Goal: Task Accomplishment & Management: Manage account settings

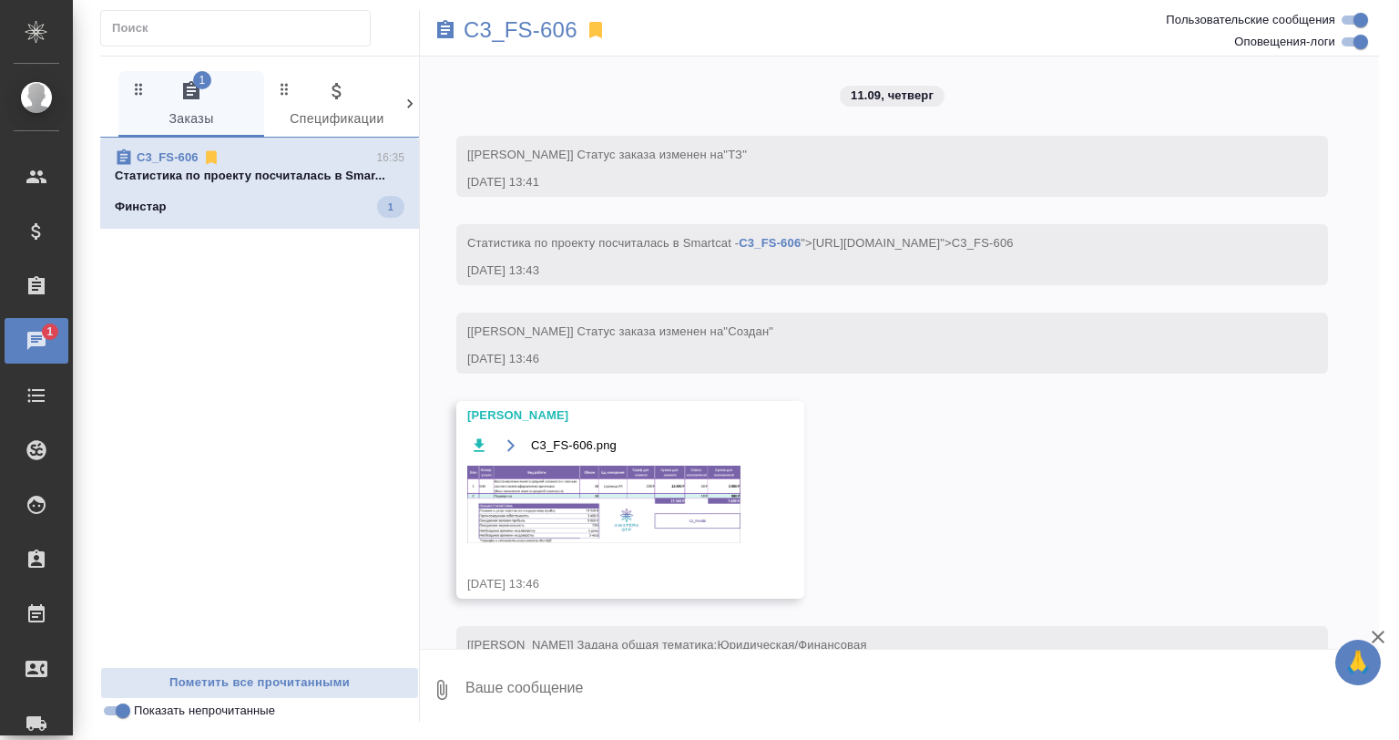
scroll to position [4106, 0]
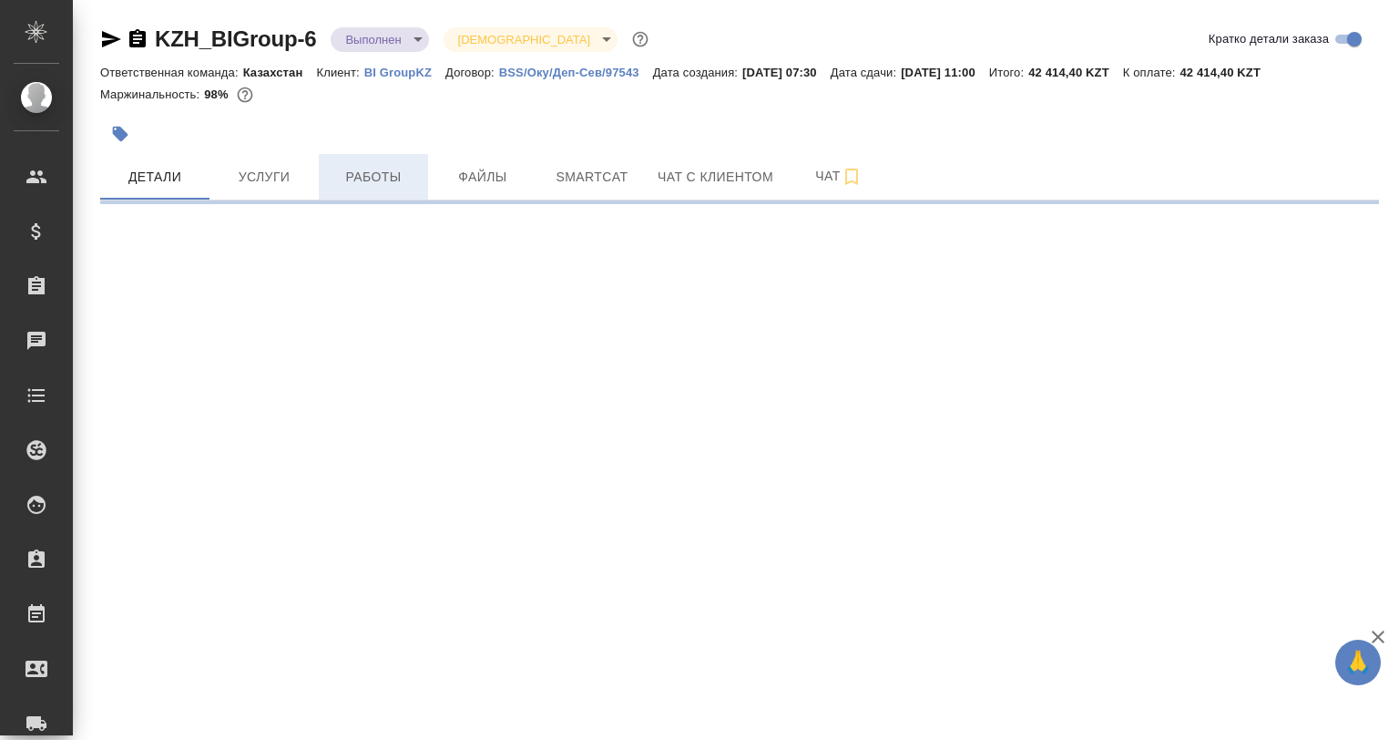
select select "RU"
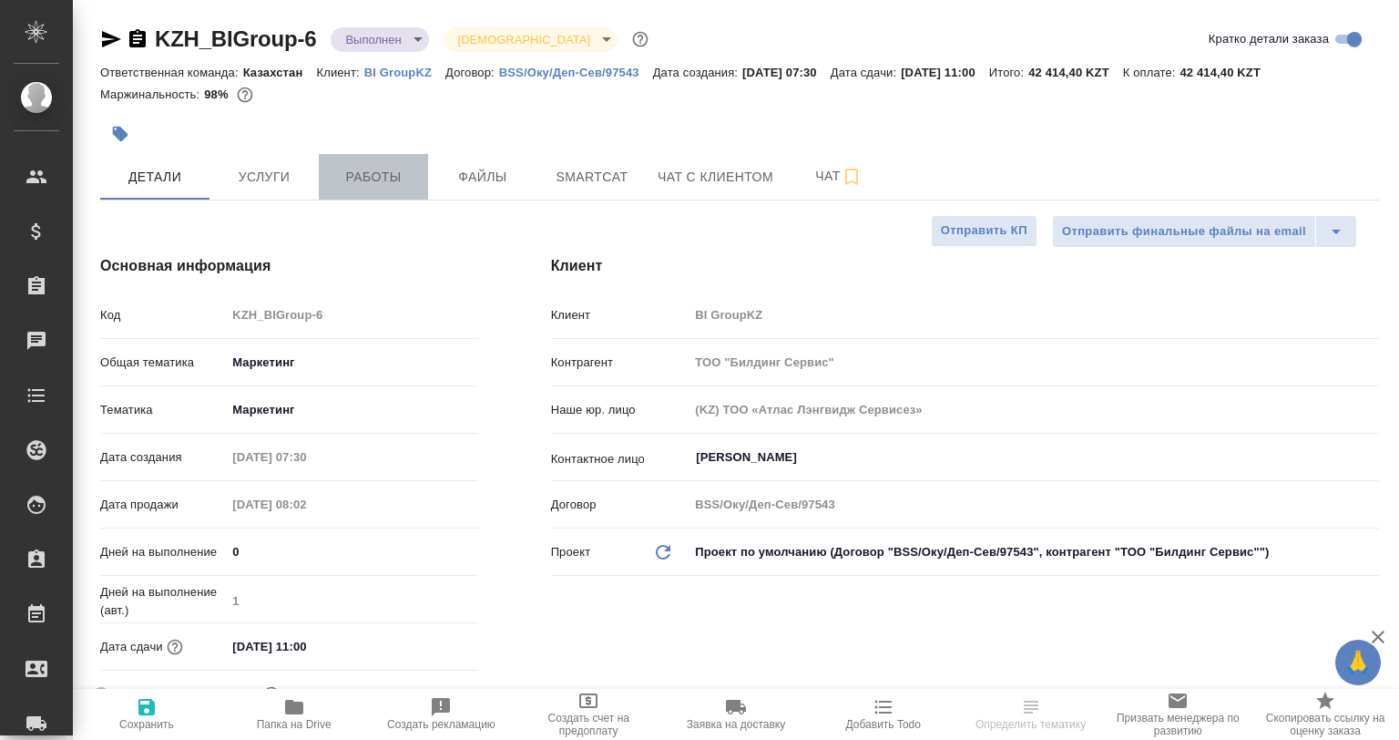
click at [382, 185] on span "Работы" at bounding box center [373, 177] width 87 height 23
type textarea "x"
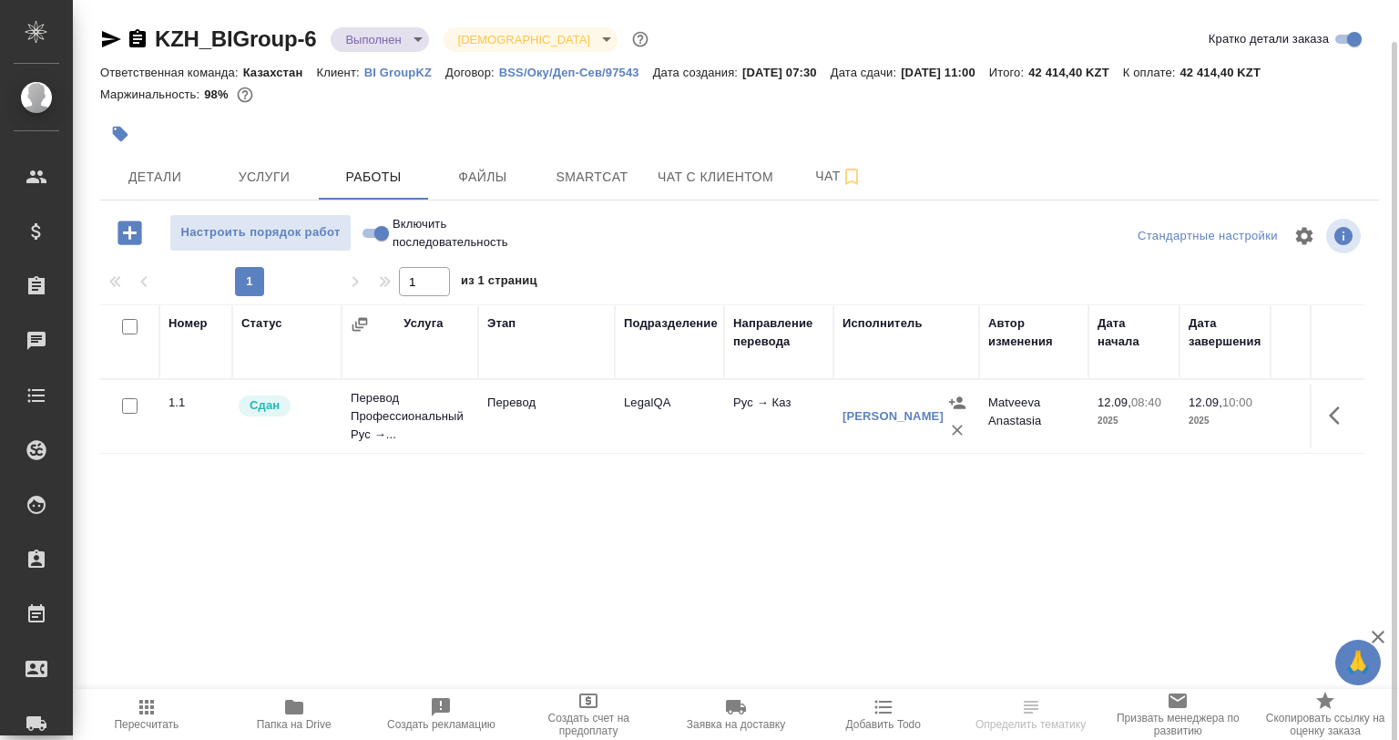
scroll to position [21, 0]
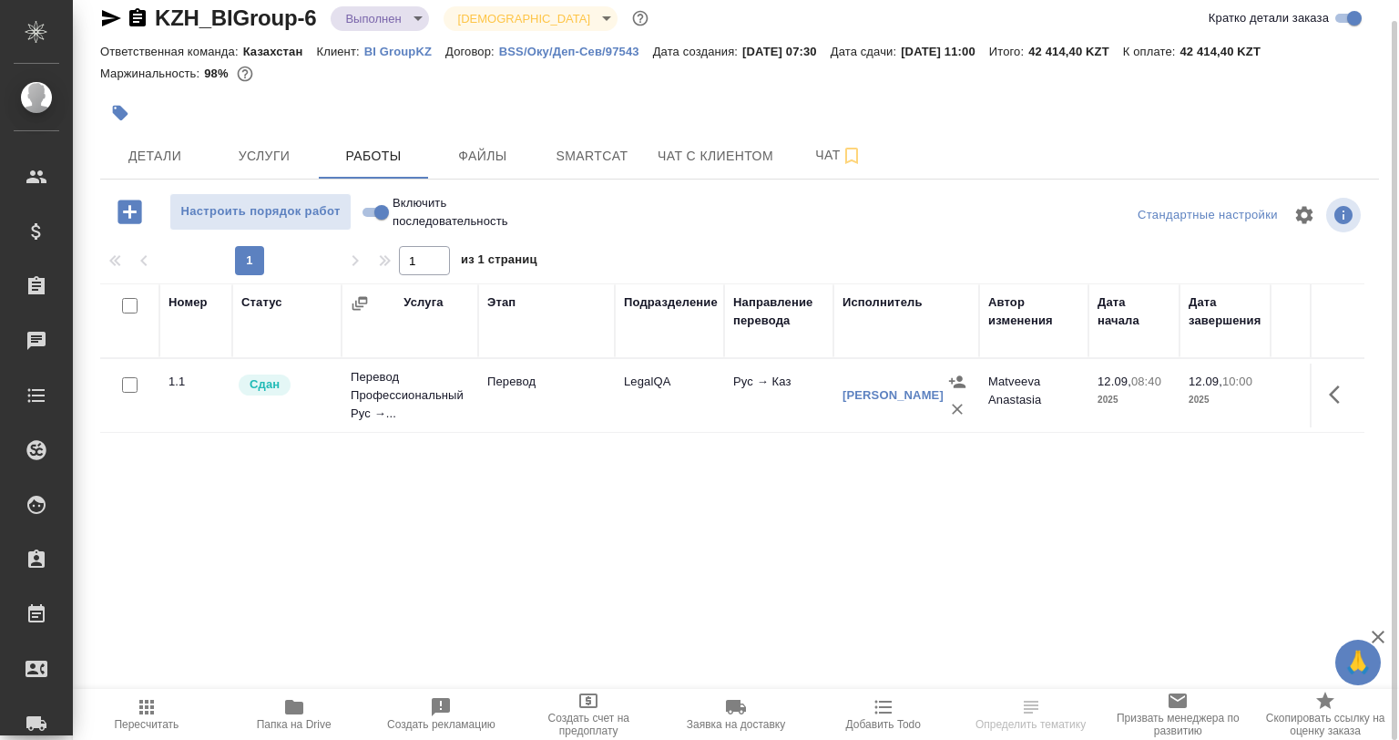
click at [316, 712] on span "Папка на Drive" at bounding box center [294, 713] width 126 height 35
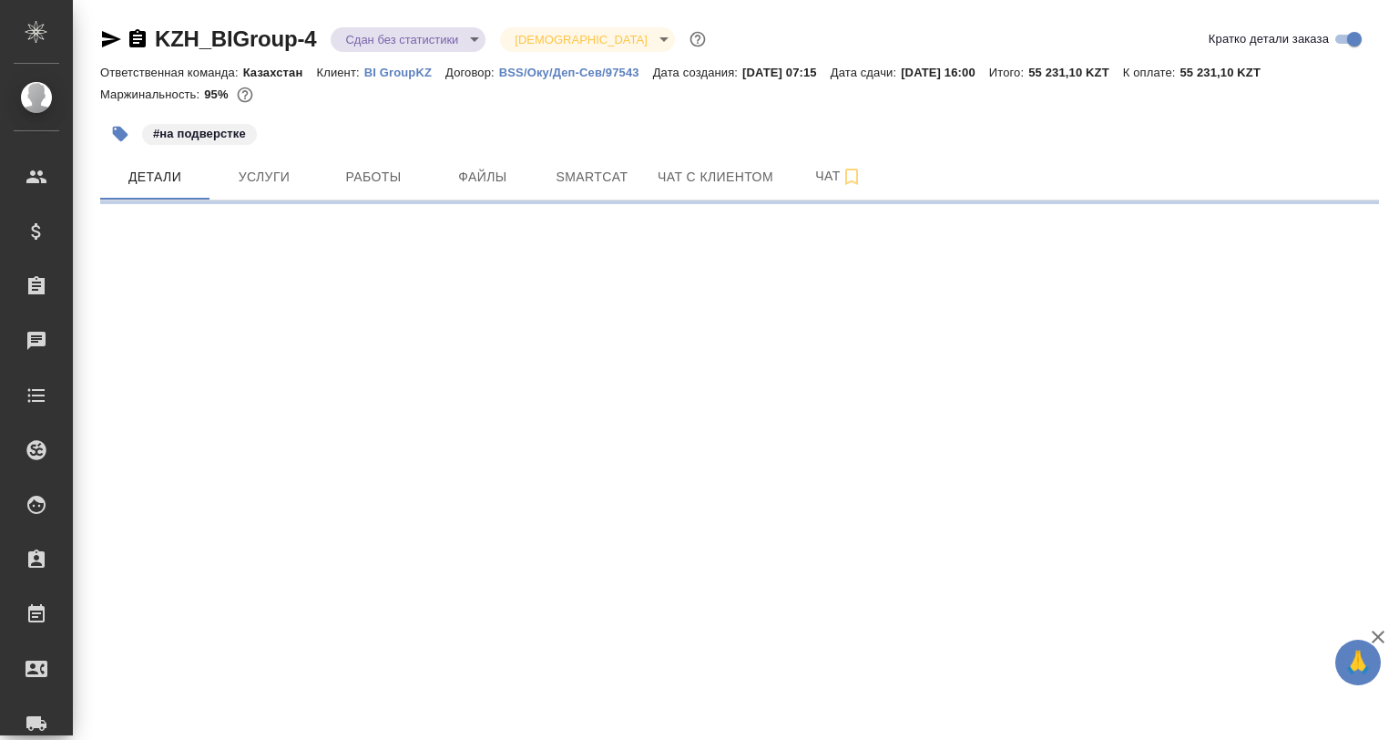
select select "RU"
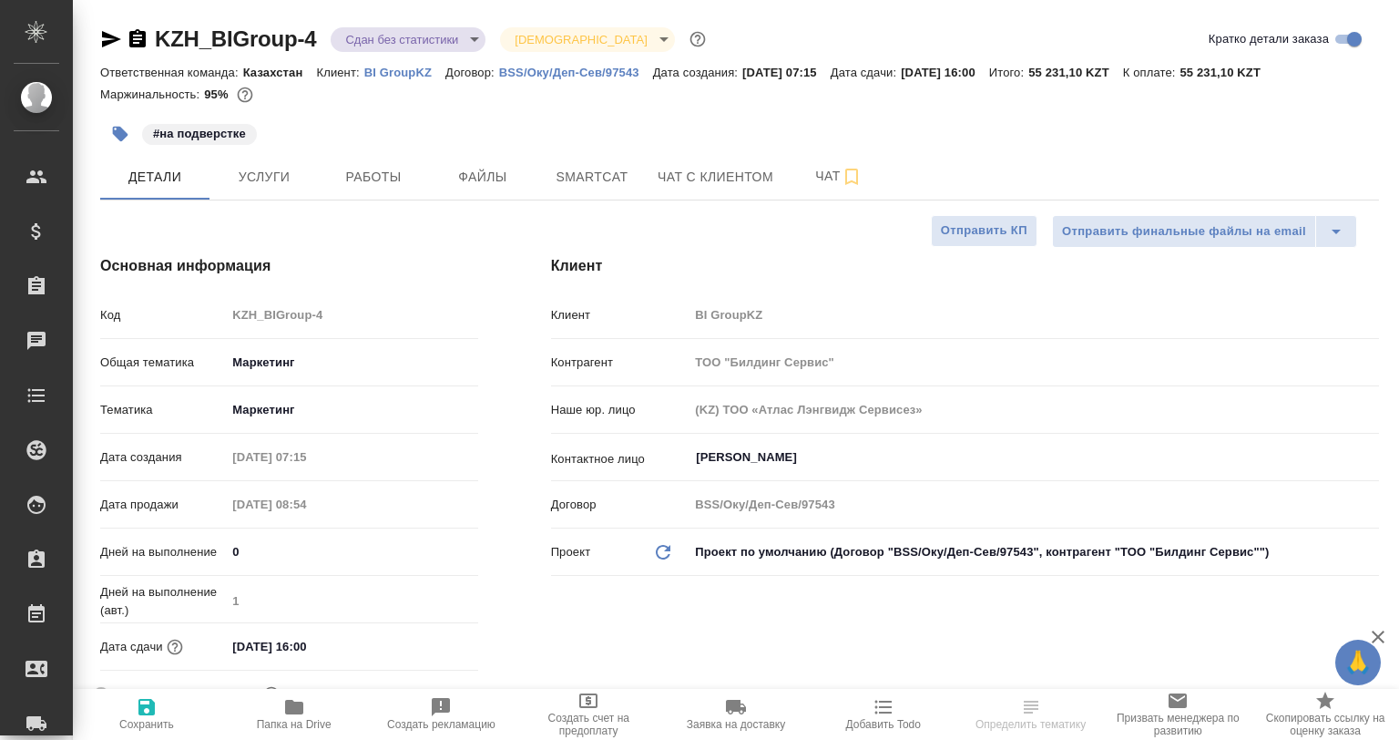
type textarea "x"
click at [338, 707] on span "Папка на Drive" at bounding box center [294, 713] width 126 height 35
type textarea "x"
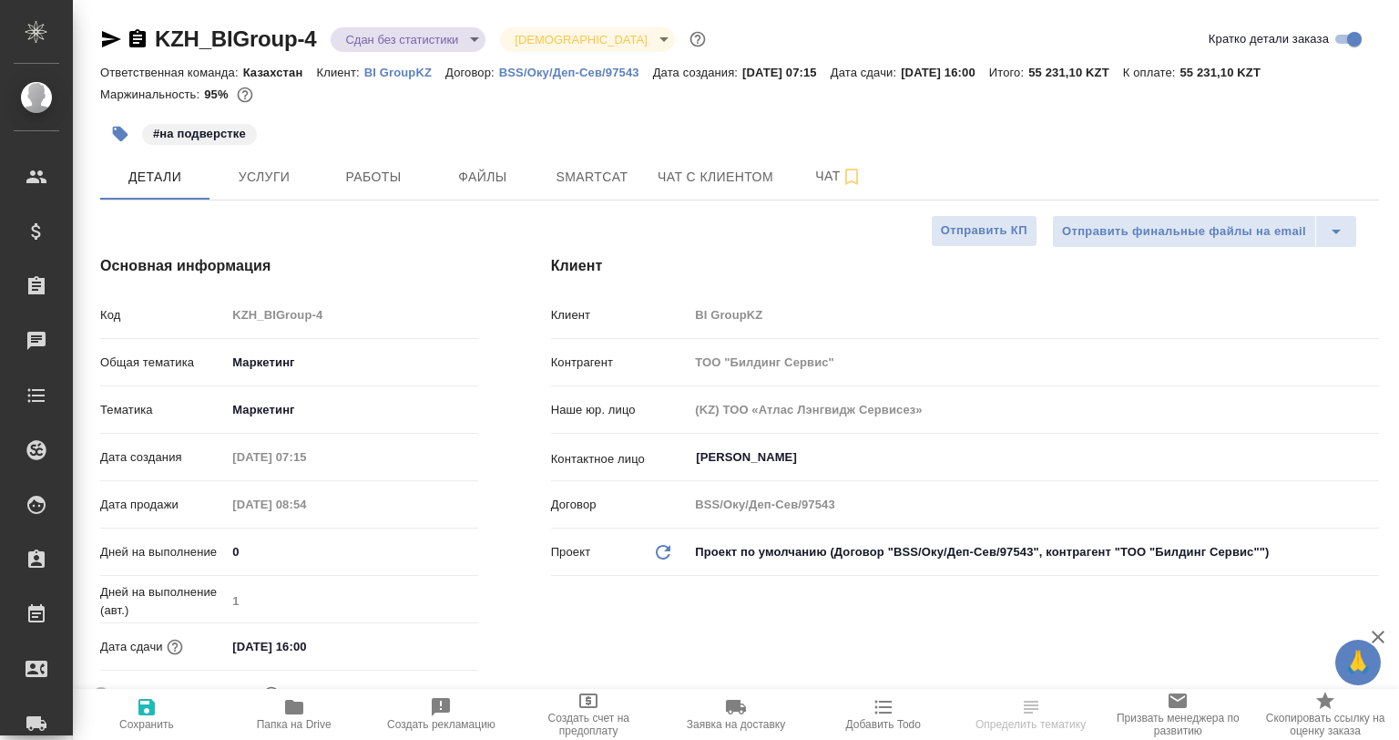
type textarea "x"
select select "RU"
type textarea "x"
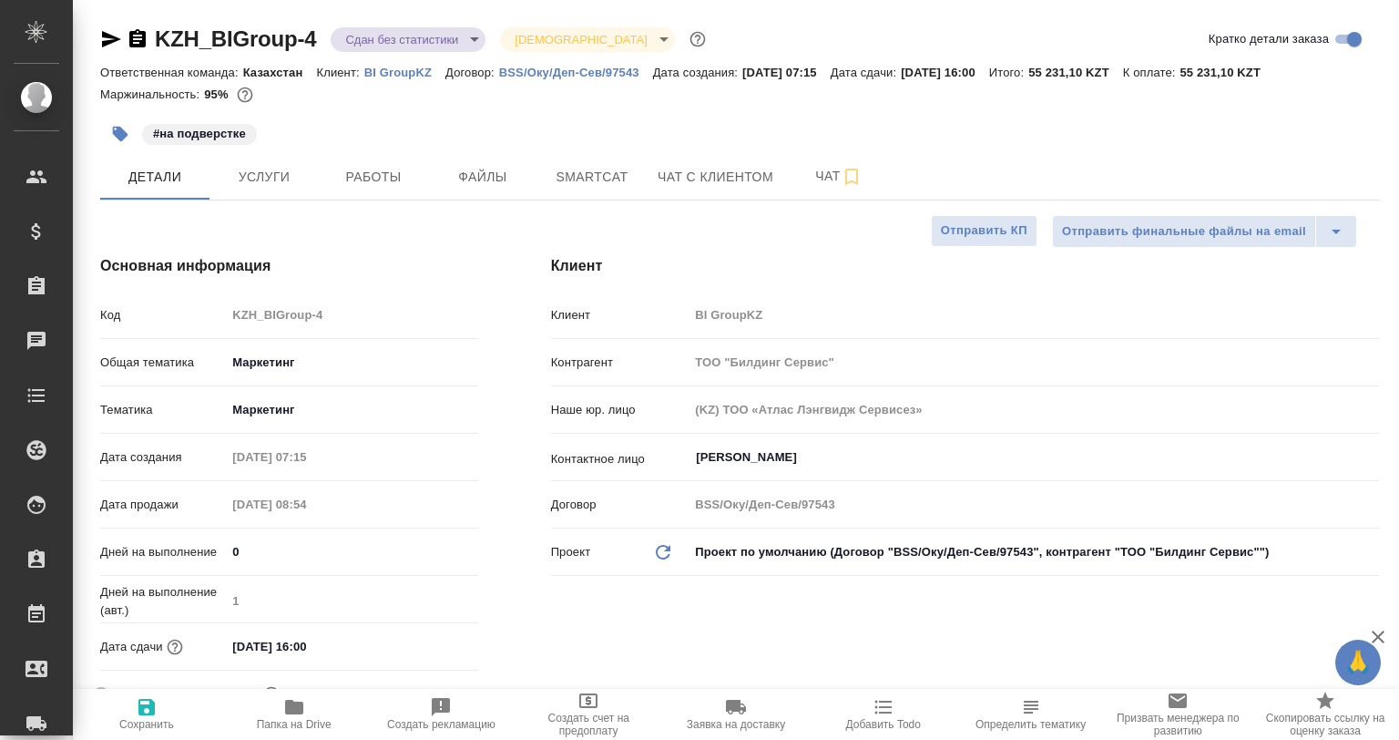
type textarea "x"
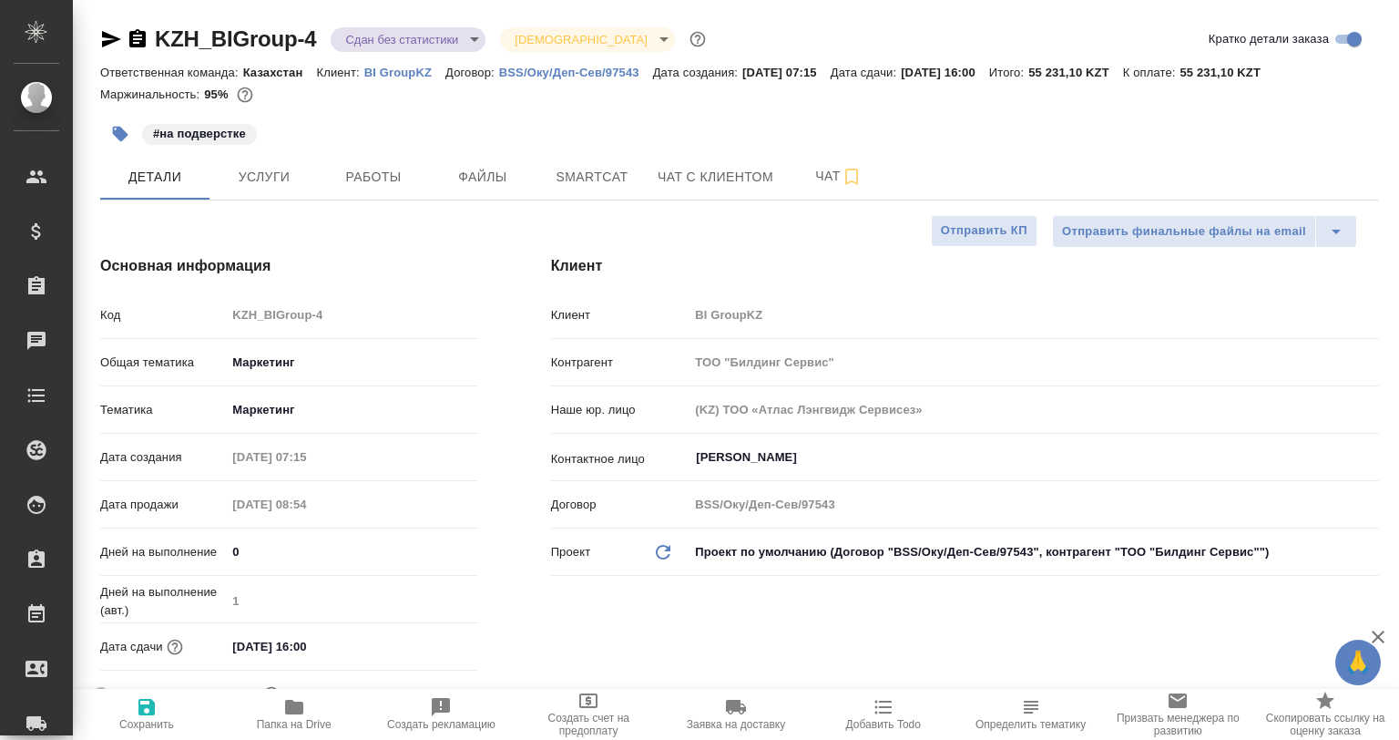
type textarea "x"
drag, startPoint x: 368, startPoint y: 232, endPoint x: 372, endPoint y: 202, distance: 30.3
click at [367, 232] on div "Основная информация Код KZH_BIGroup-4 Общая тематика Маркетинг marketing Темати…" at bounding box center [289, 490] width 451 height 543
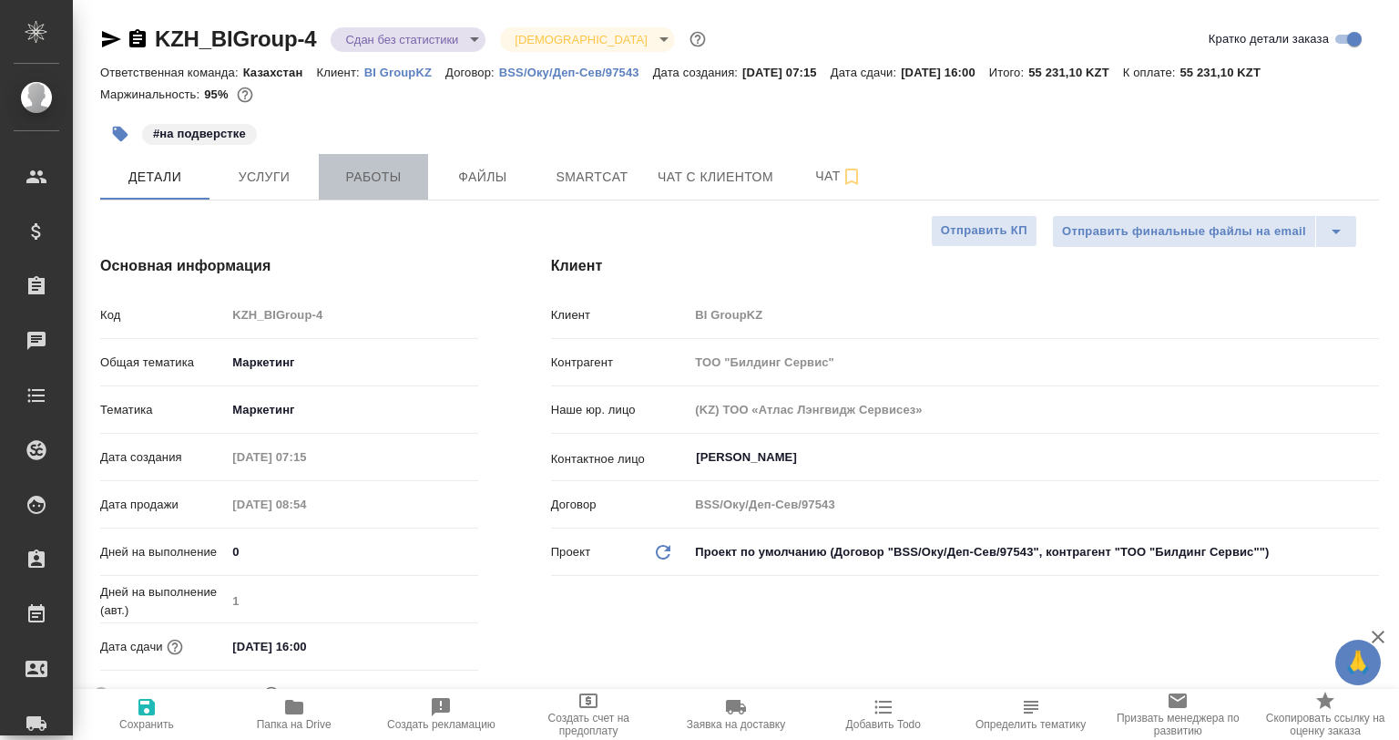
click at [380, 189] on button "Работы" at bounding box center [373, 177] width 109 height 46
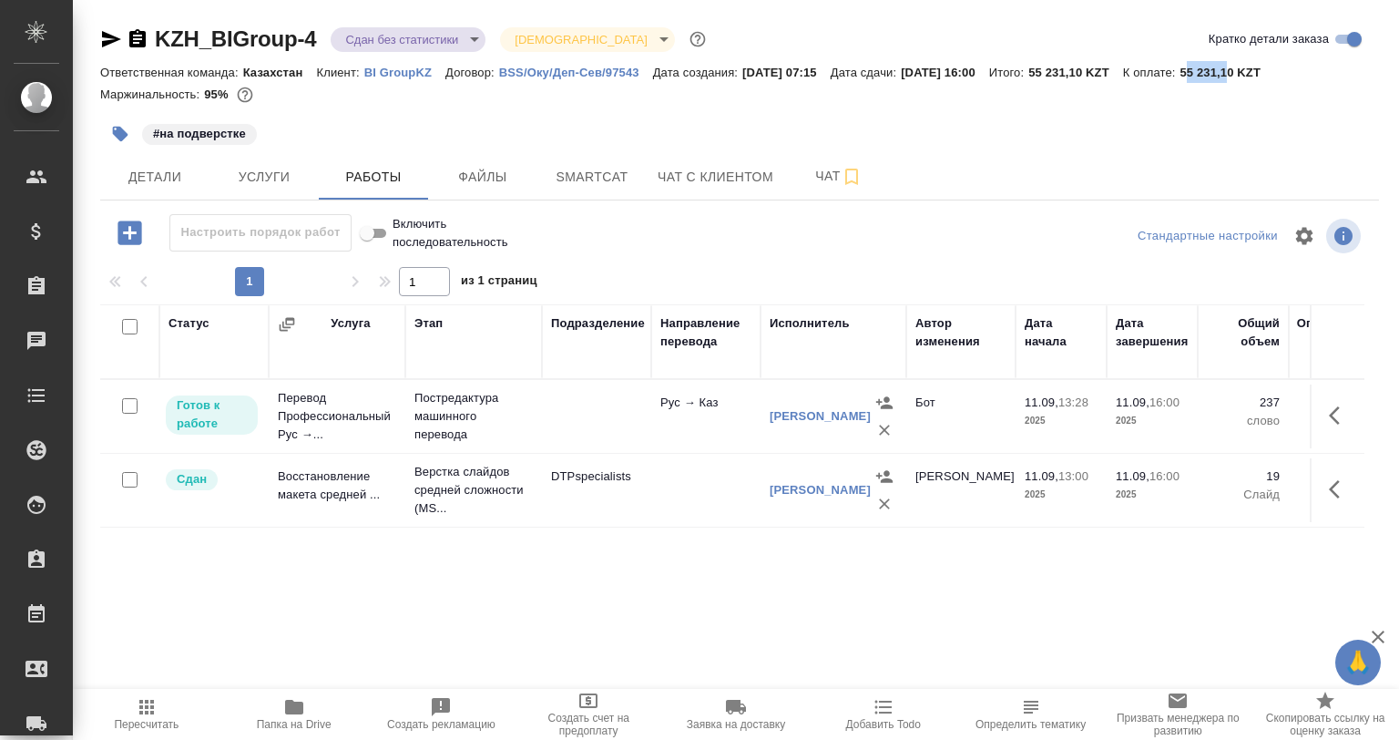
drag, startPoint x: 1232, startPoint y: 77, endPoint x: 1279, endPoint y: 75, distance: 47.5
click at [1275, 76] on p "55 231,10 KZT" at bounding box center [1227, 73] width 95 height 14
click at [1181, 69] on p "К оплате:" at bounding box center [1151, 73] width 57 height 14
drag, startPoint x: 1227, startPoint y: 71, endPoint x: 1281, endPoint y: 72, distance: 53.8
click at [1275, 72] on p "55 231,10 KZT" at bounding box center [1227, 73] width 95 height 14
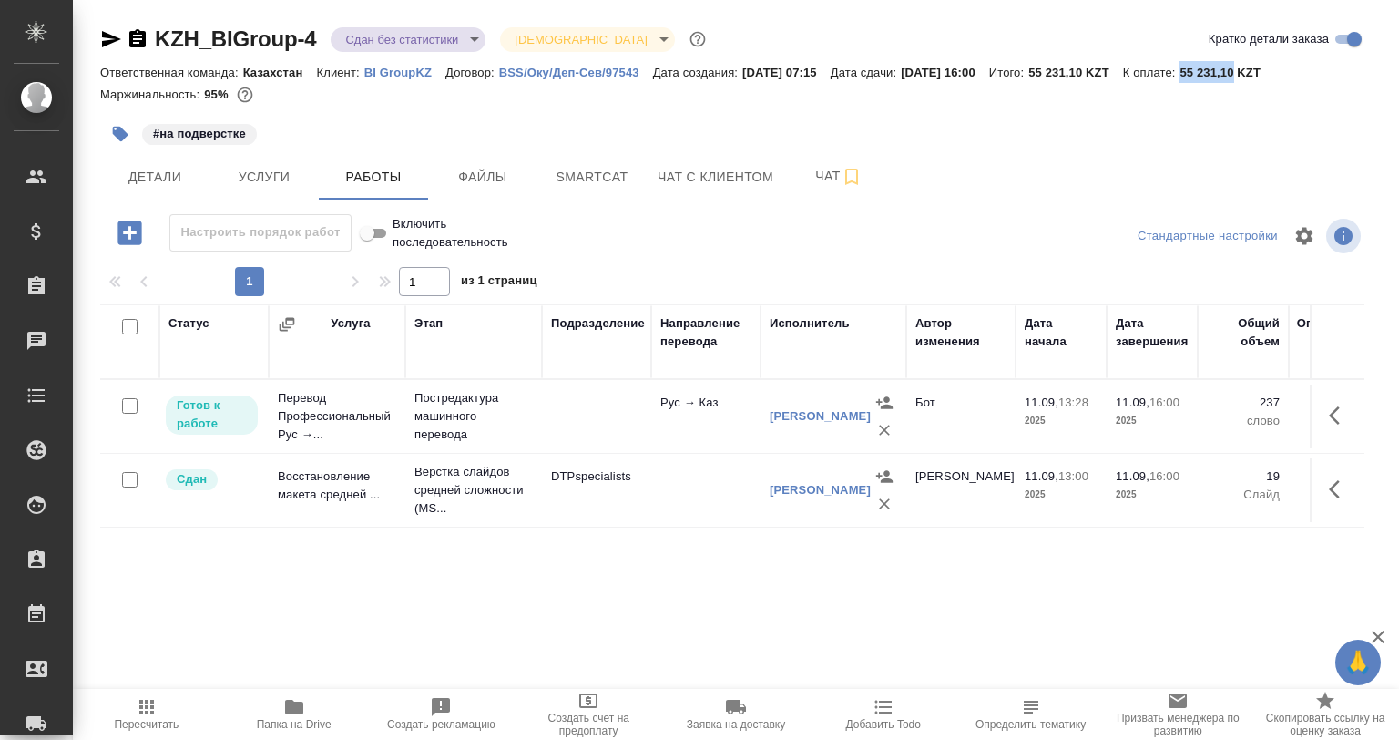
copy p "55 231,10"
click at [404, 73] on p "BI GroupKZ" at bounding box center [404, 73] width 81 height 14
click at [131, 179] on span "Детали" at bounding box center [154, 177] width 87 height 23
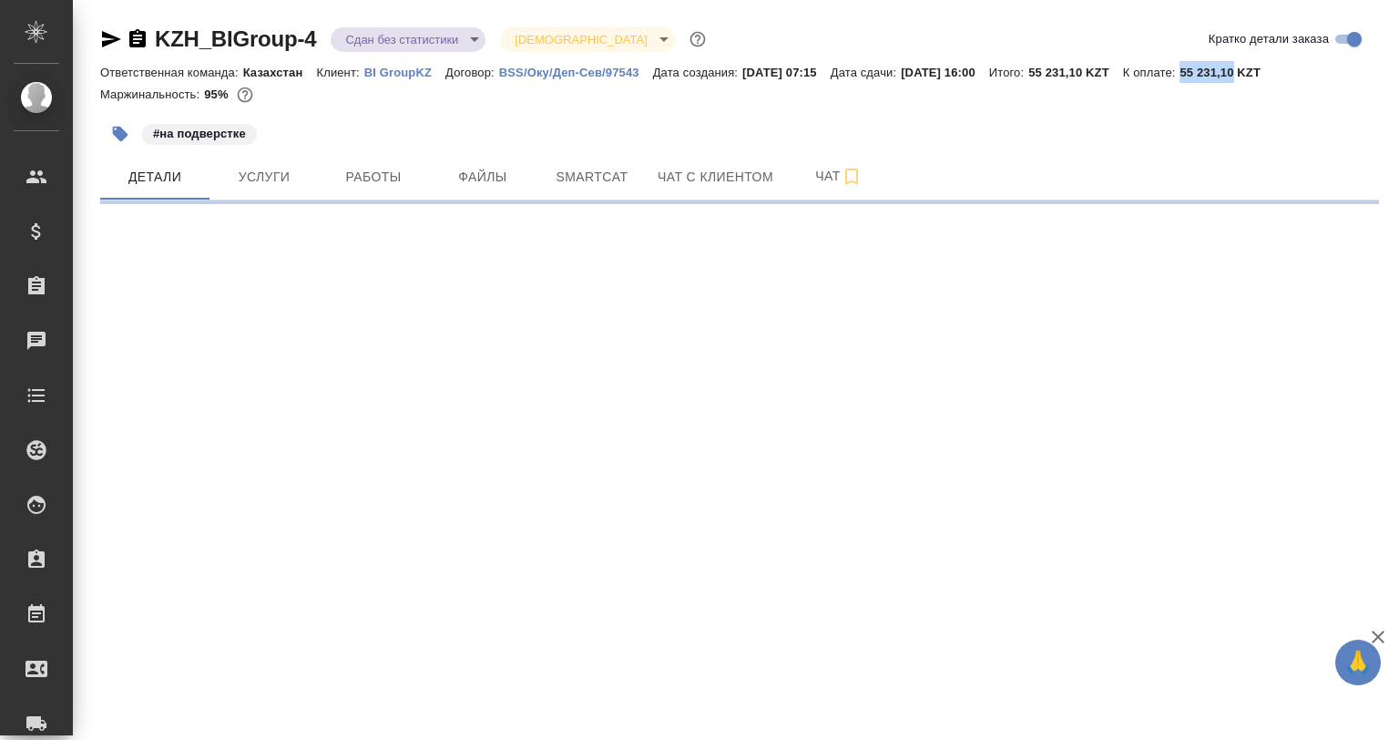
select select "RU"
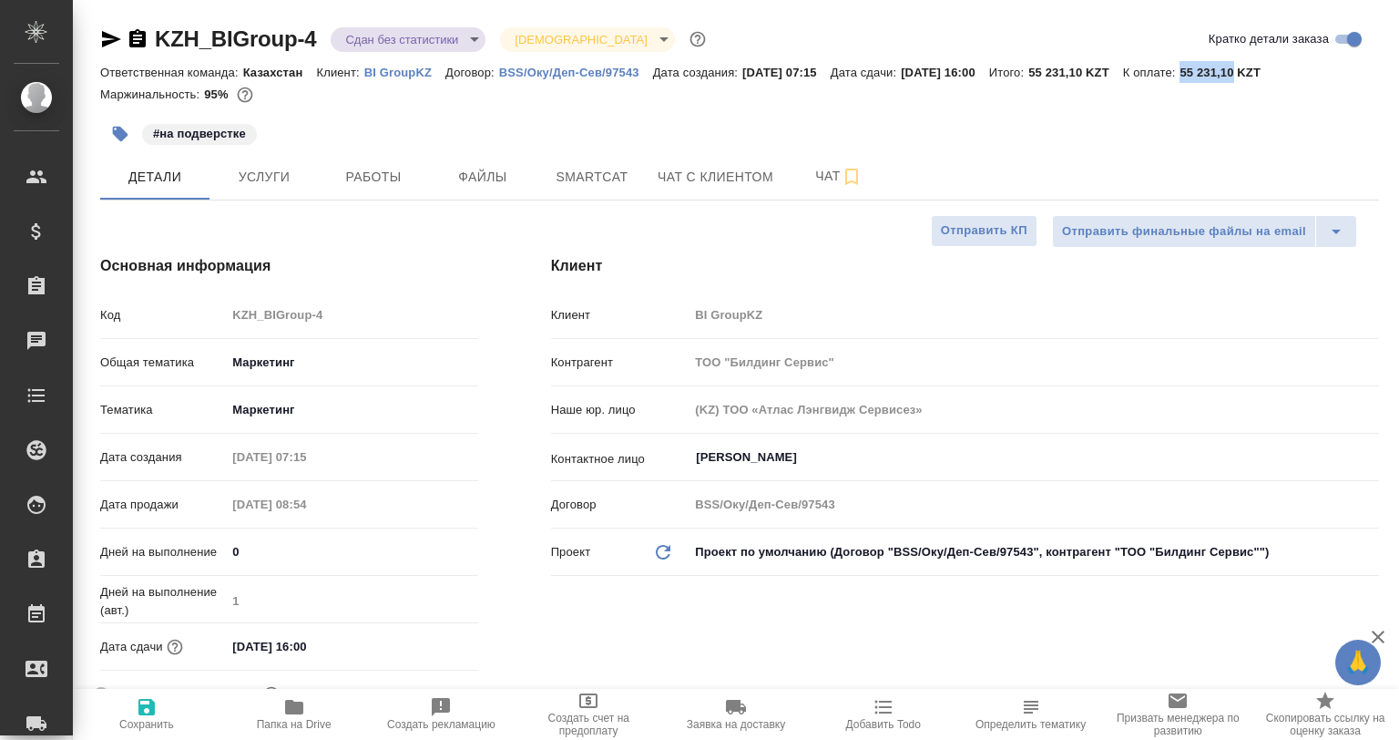
type textarea "x"
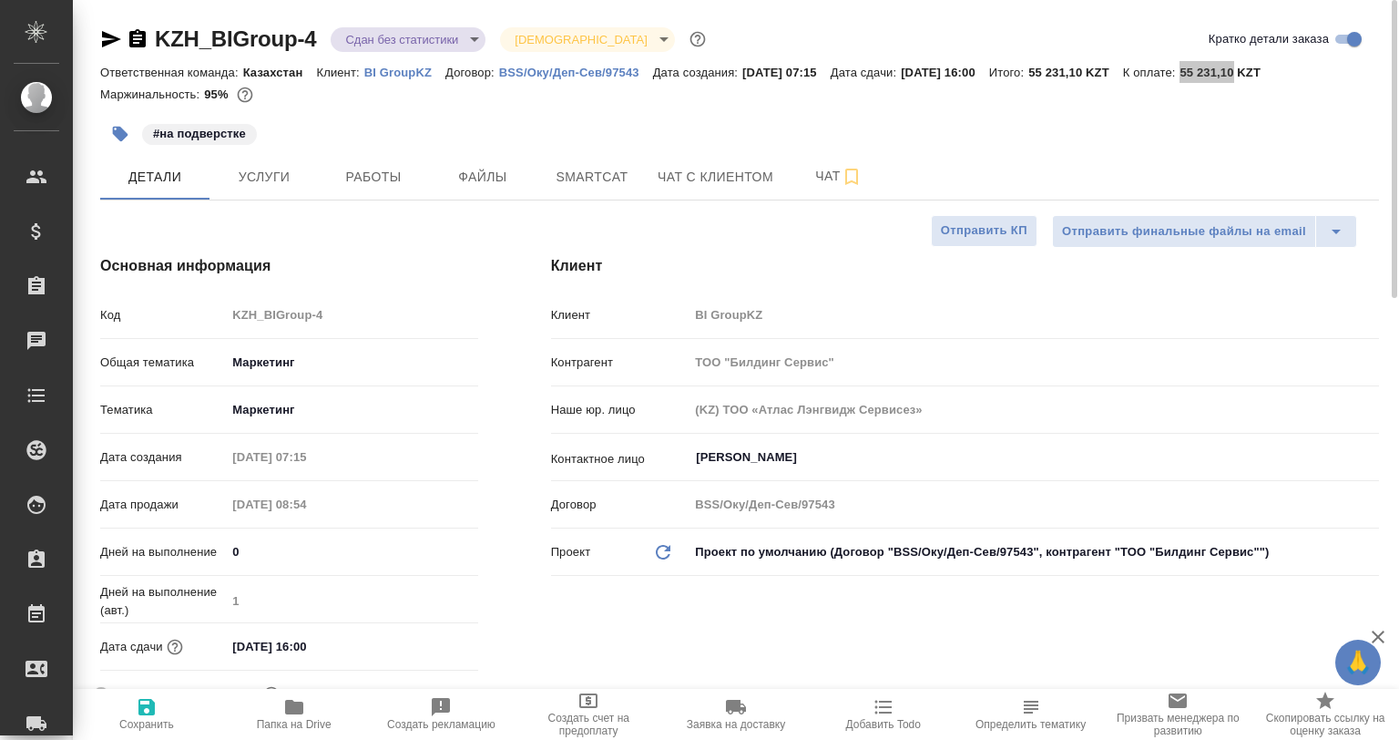
type textarea "x"
click at [367, 188] on span "Работы" at bounding box center [373, 177] width 87 height 23
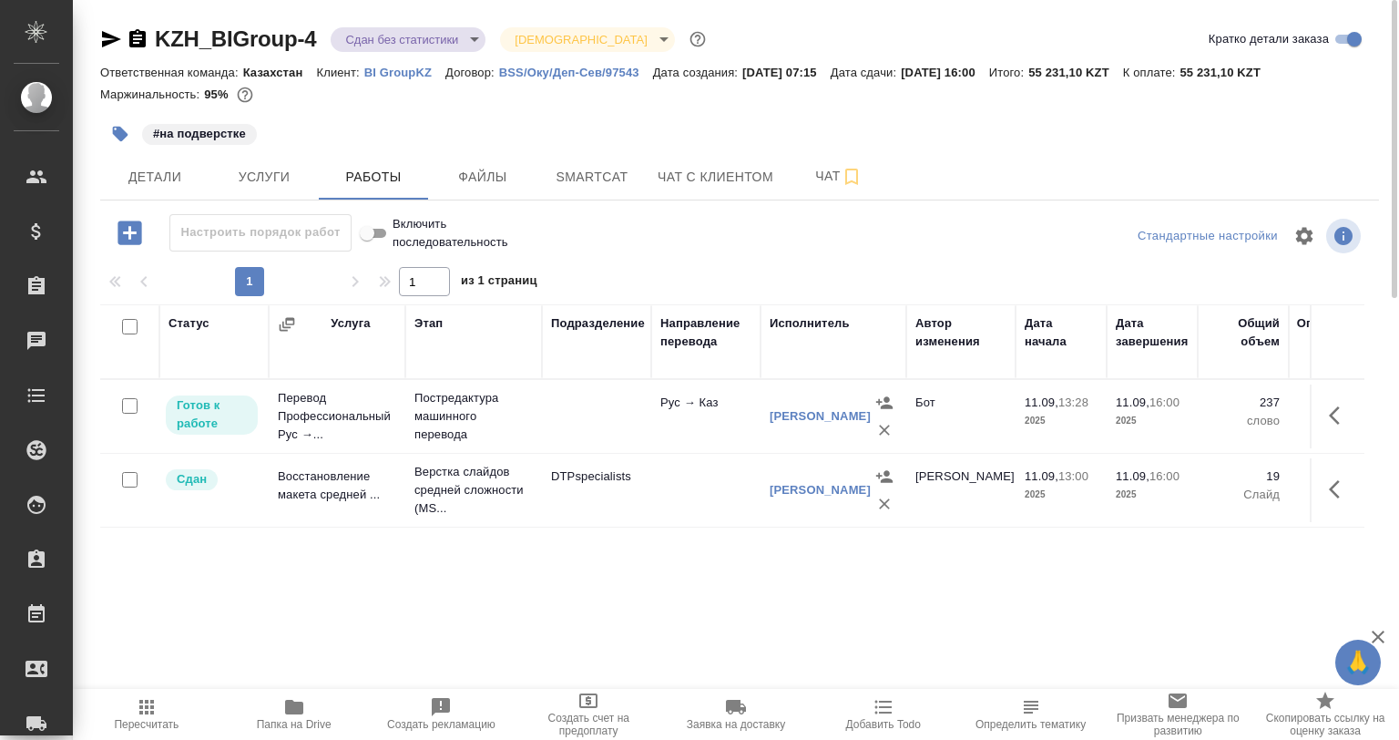
click at [743, 621] on div "Статус Услуга Этап Подразделение Направление перевода Исполнитель Автор изменен…" at bounding box center [732, 509] width 1265 height 410
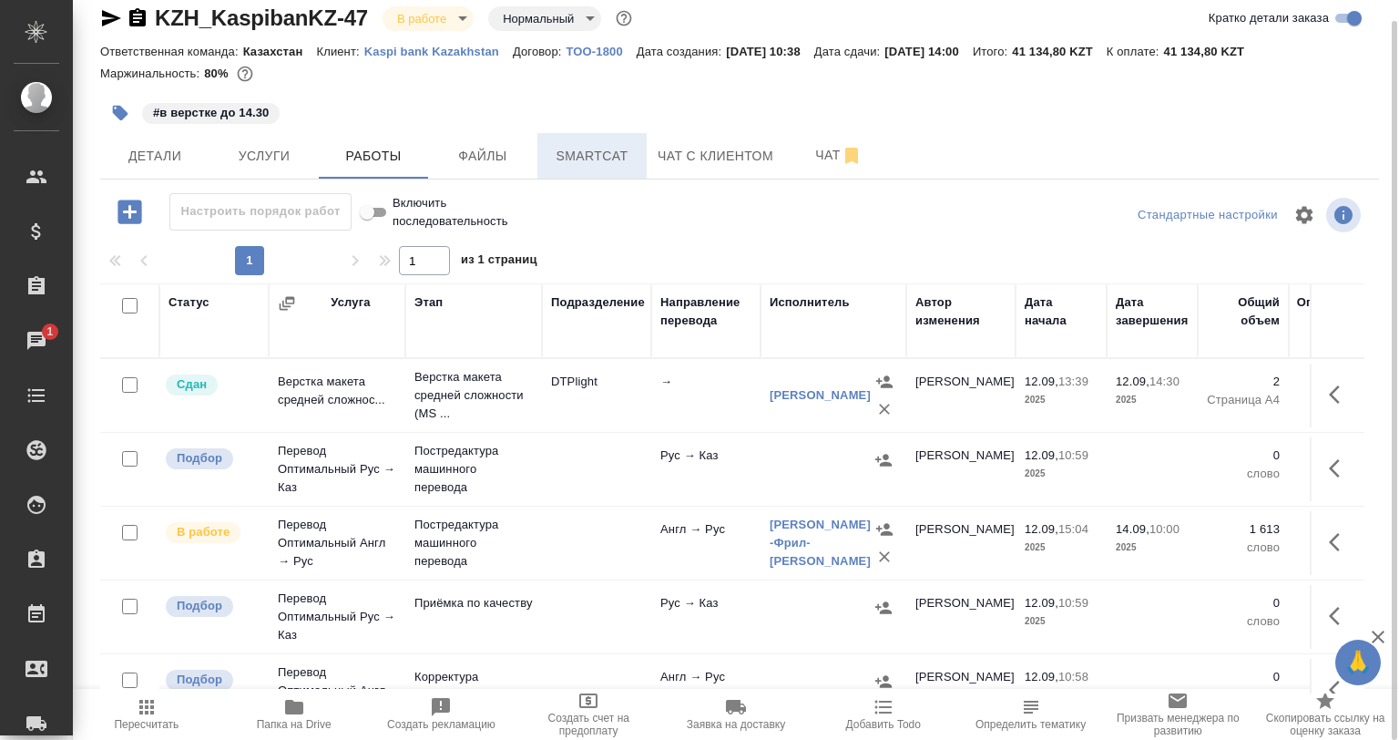
click at [590, 151] on span "Smartcat" at bounding box center [591, 156] width 87 height 23
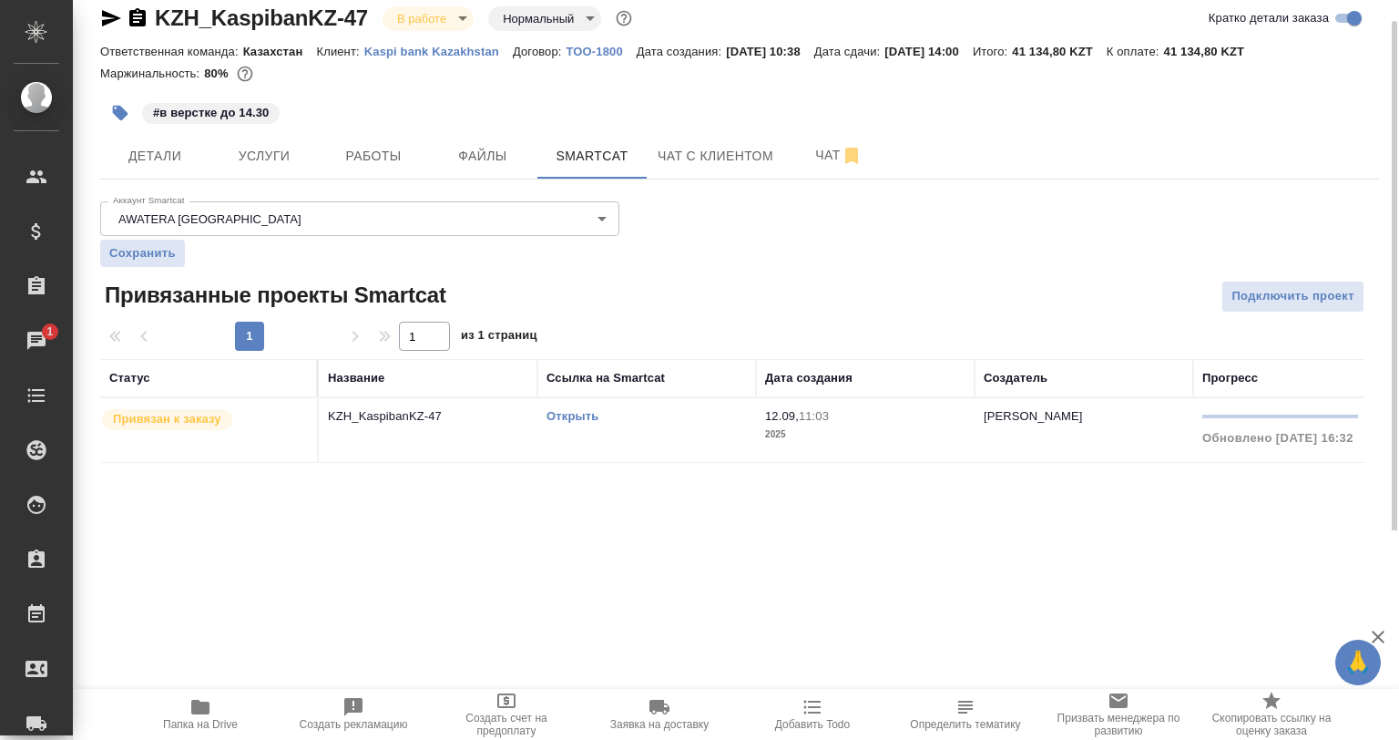
scroll to position [0, 302]
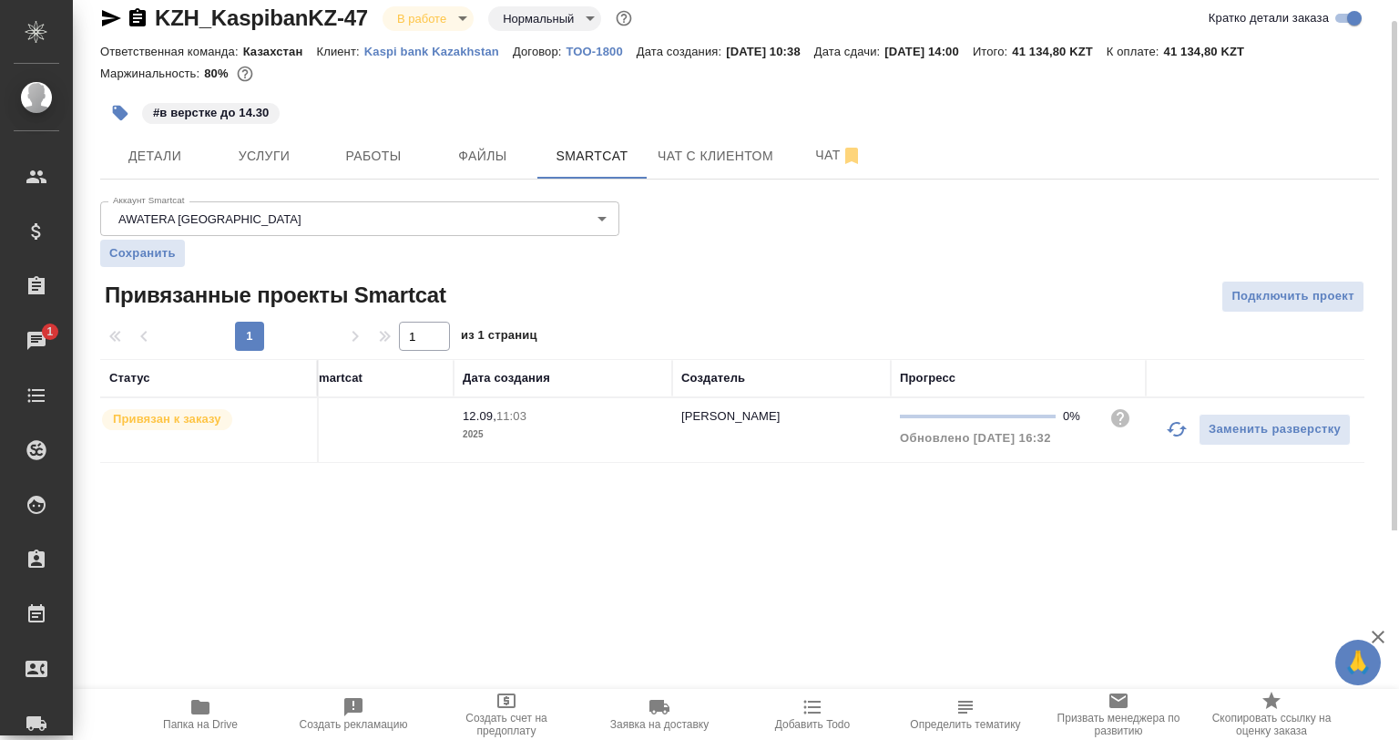
click at [1175, 420] on icon "button" at bounding box center [1177, 429] width 22 height 22
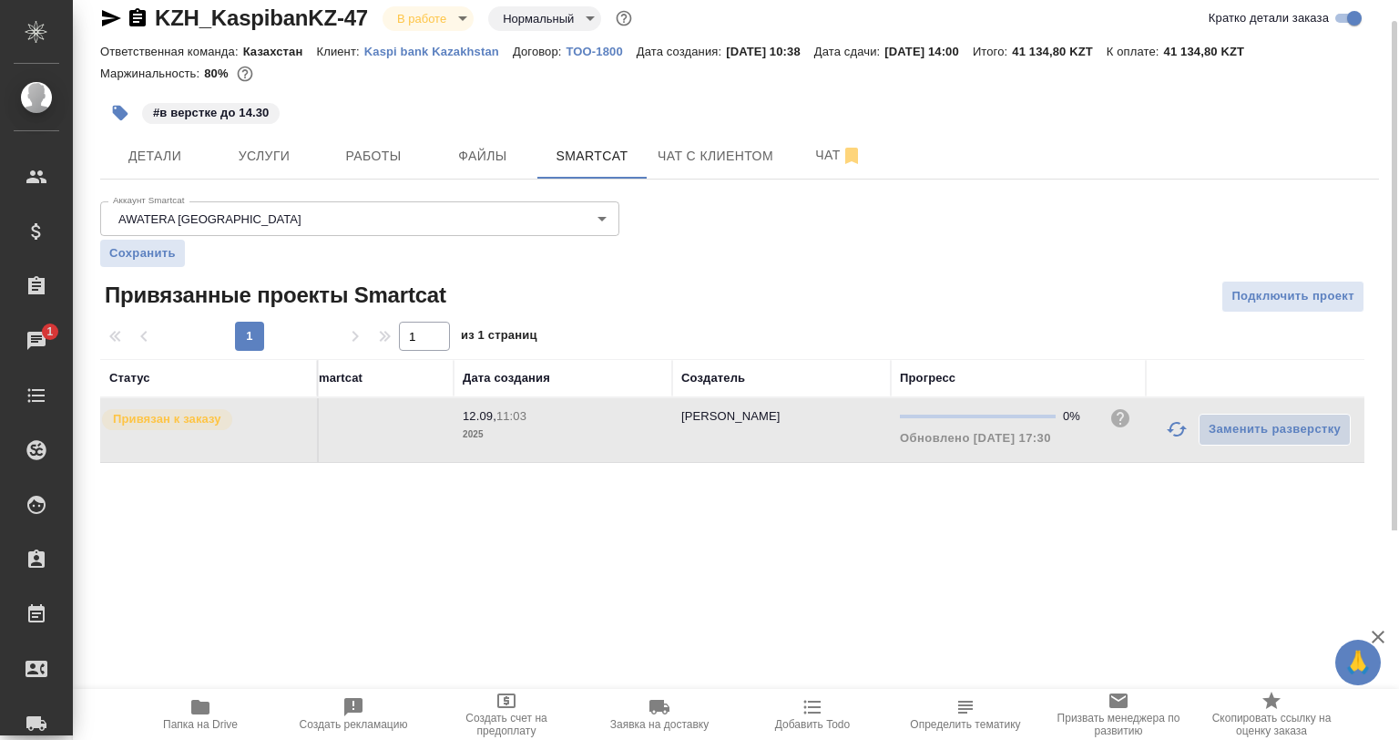
scroll to position [0, 0]
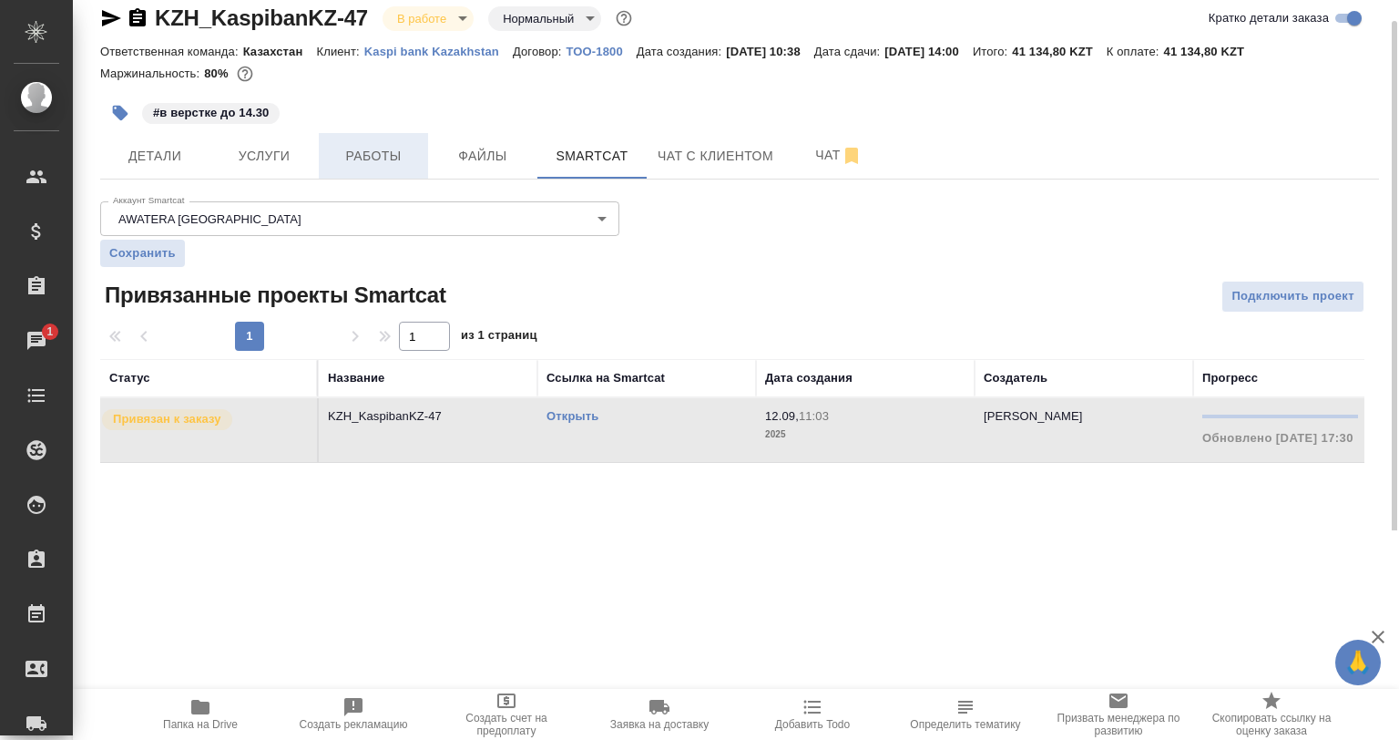
click at [379, 148] on span "Работы" at bounding box center [373, 156] width 87 height 23
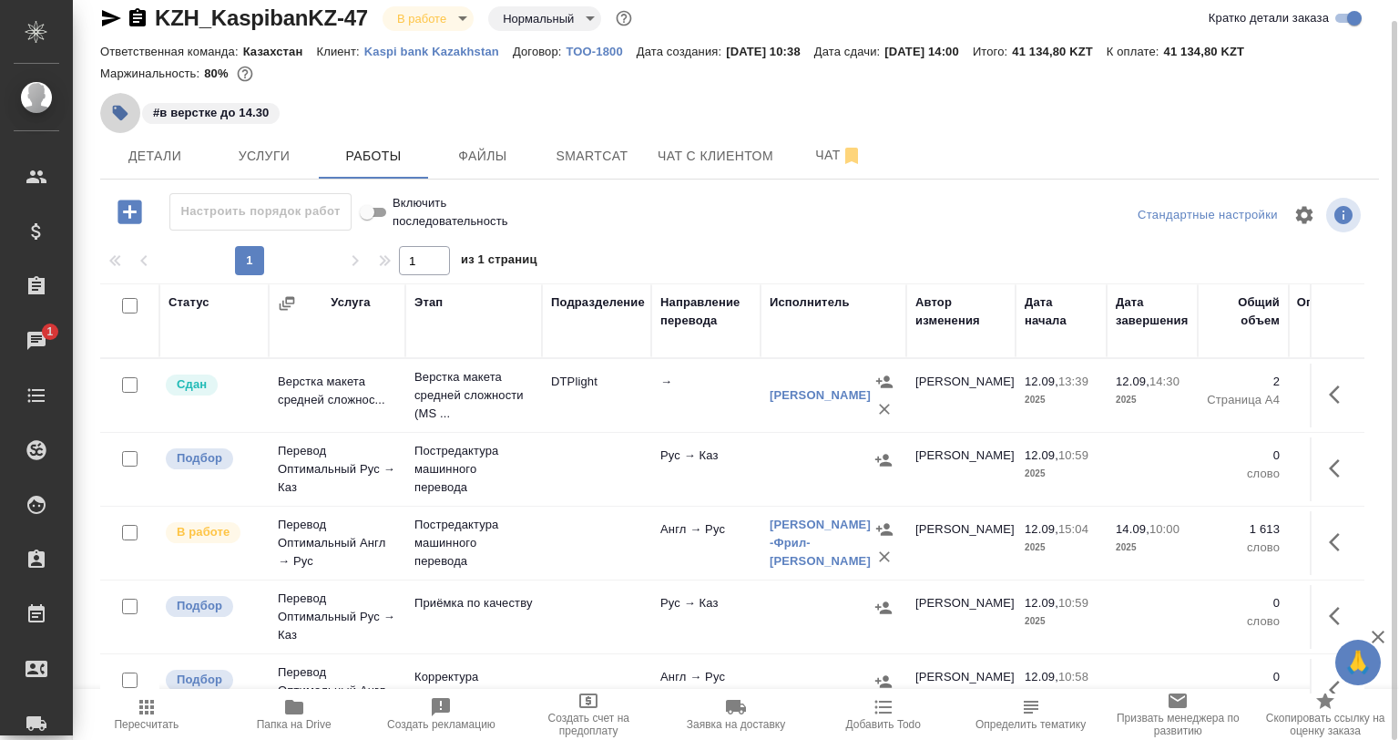
click at [124, 98] on button "button" at bounding box center [120, 113] width 40 height 40
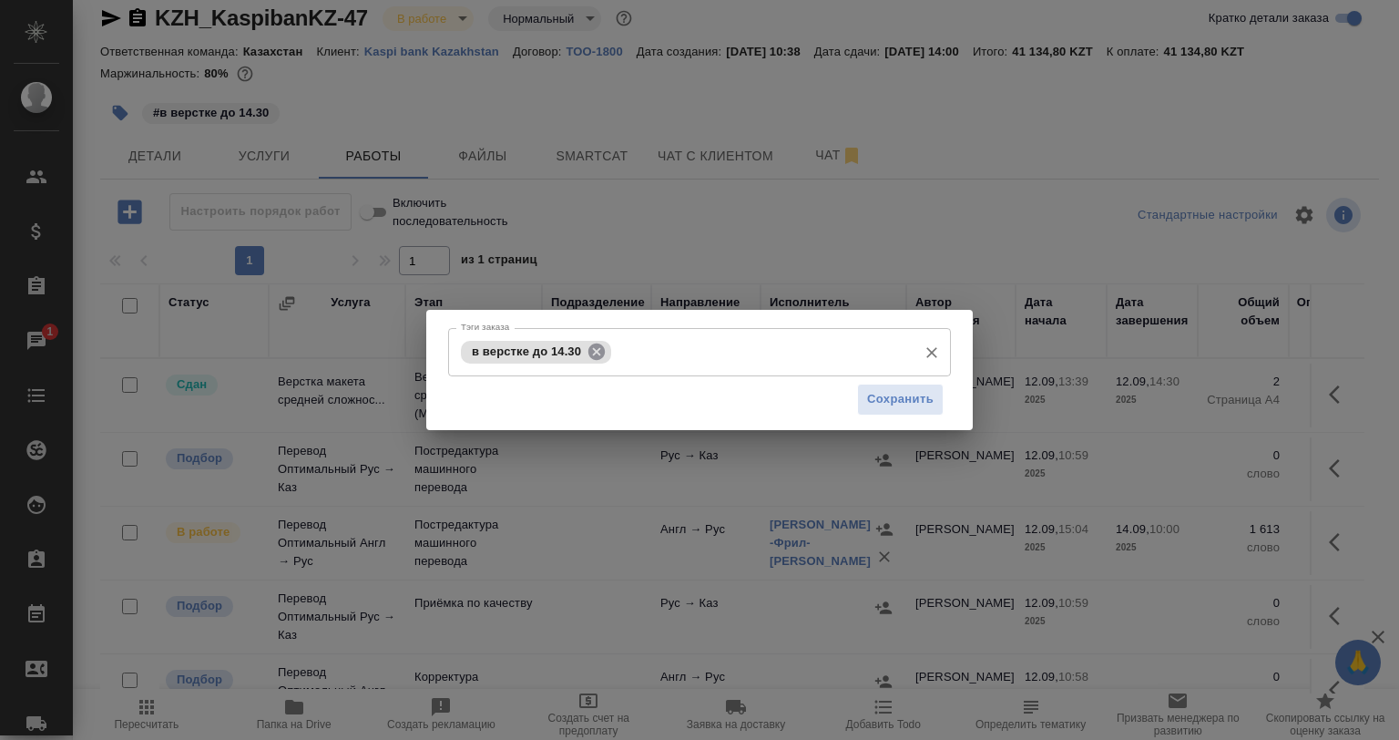
click at [599, 358] on icon at bounding box center [597, 351] width 16 height 16
click at [598, 350] on input "Тэги заказа" at bounding box center [682, 351] width 452 height 31
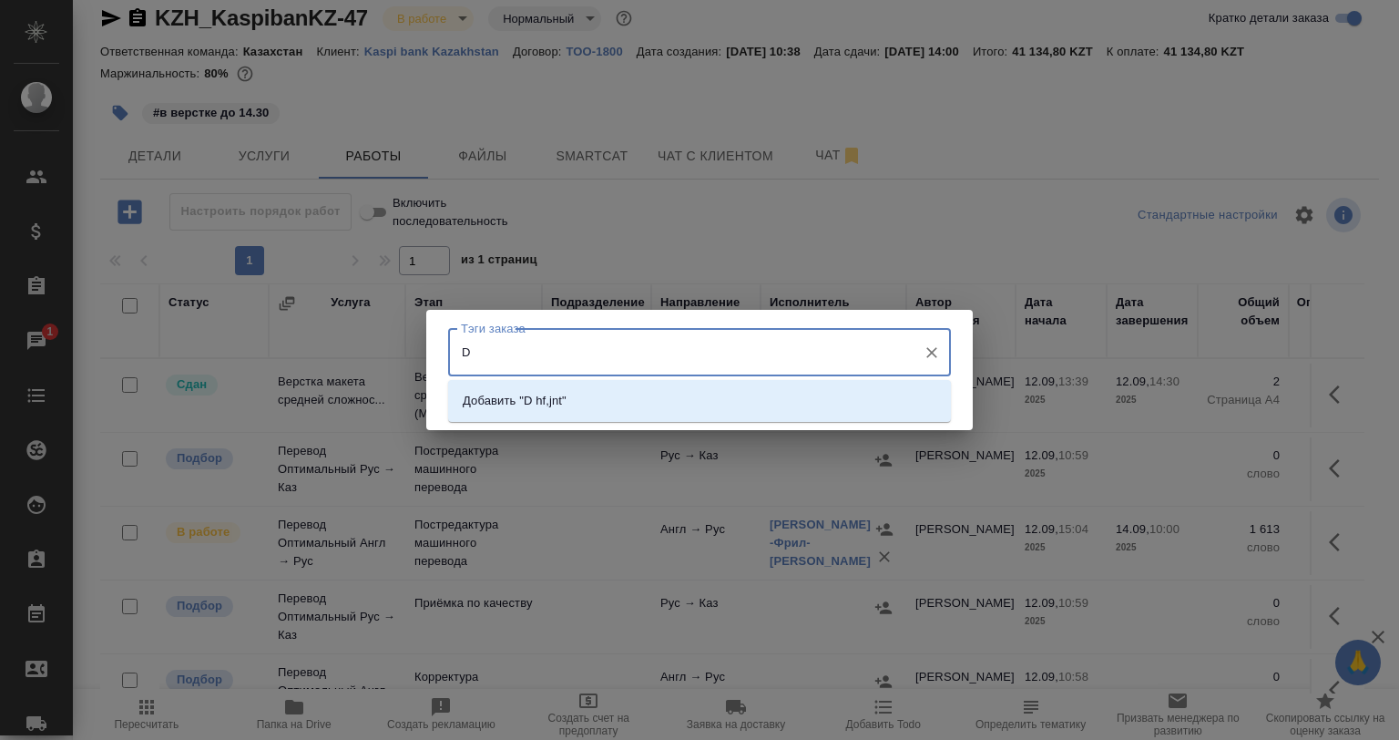
type input "D"
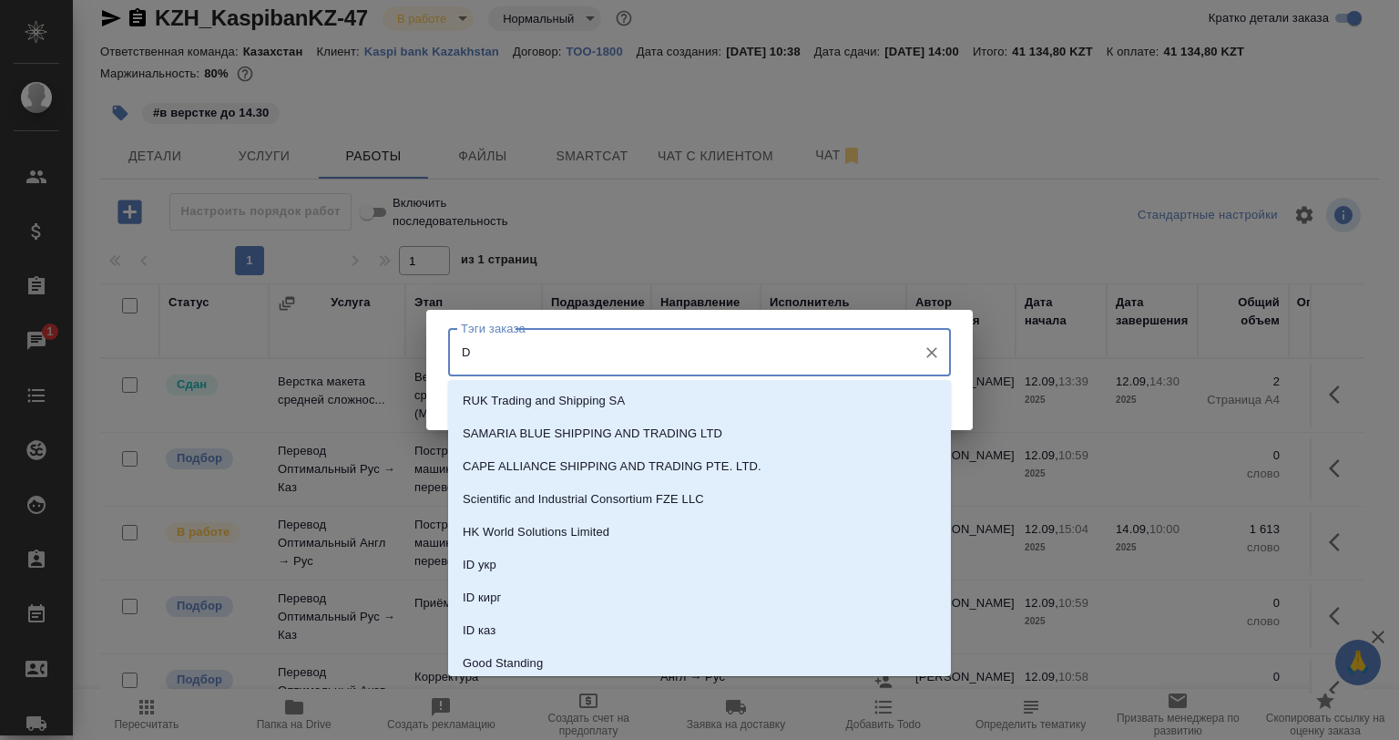
type input "D"
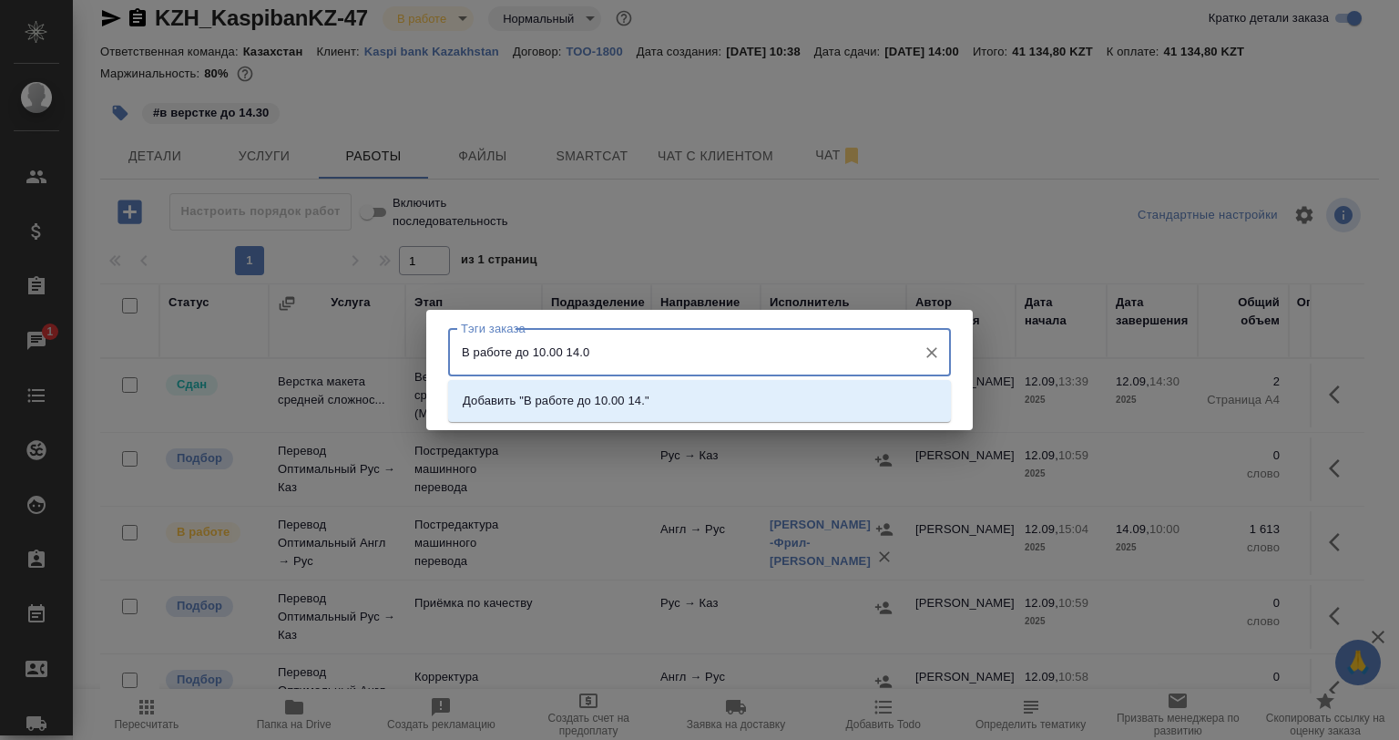
type input "В работе до 10.00 14.09"
click at [627, 401] on p "Добавить "В работе до 10.00 14.09"" at bounding box center [563, 401] width 200 height 18
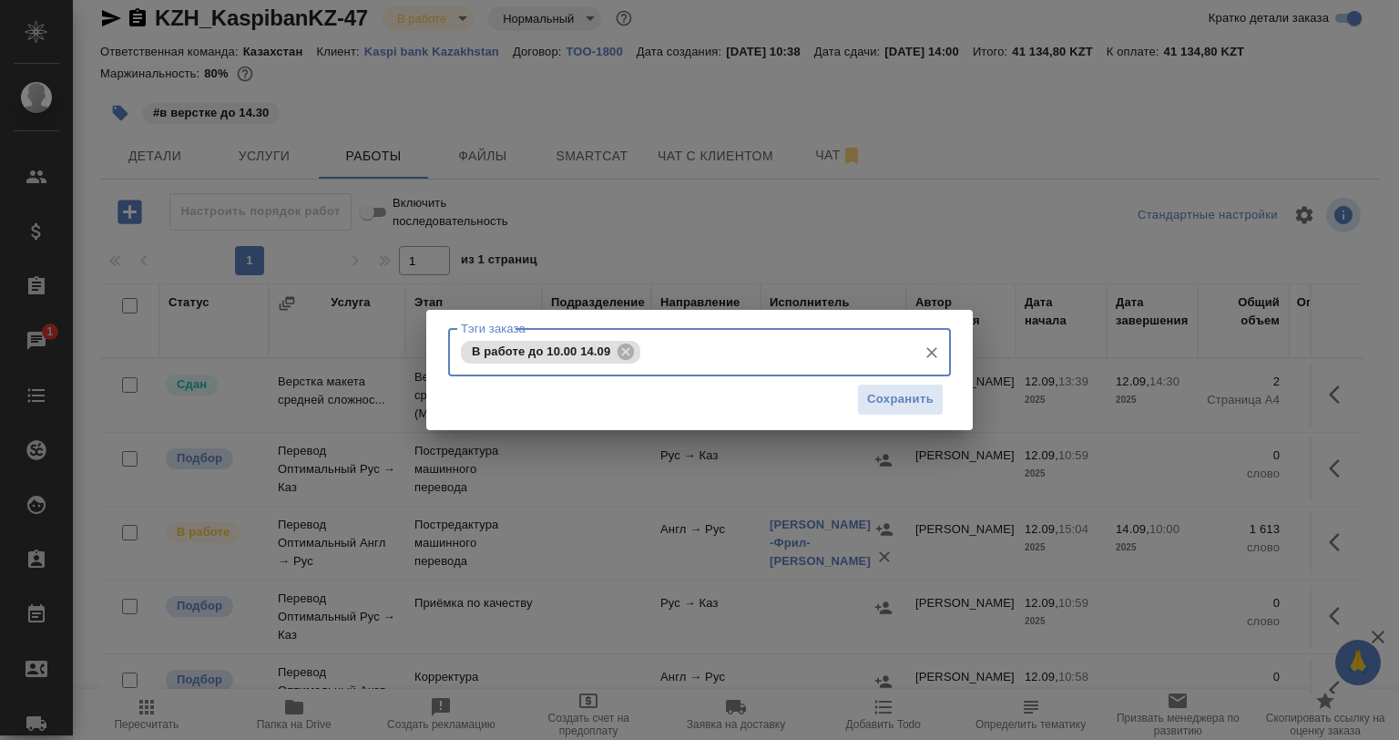
click at [686, 353] on input "Тэги заказа" at bounding box center [776, 351] width 263 height 31
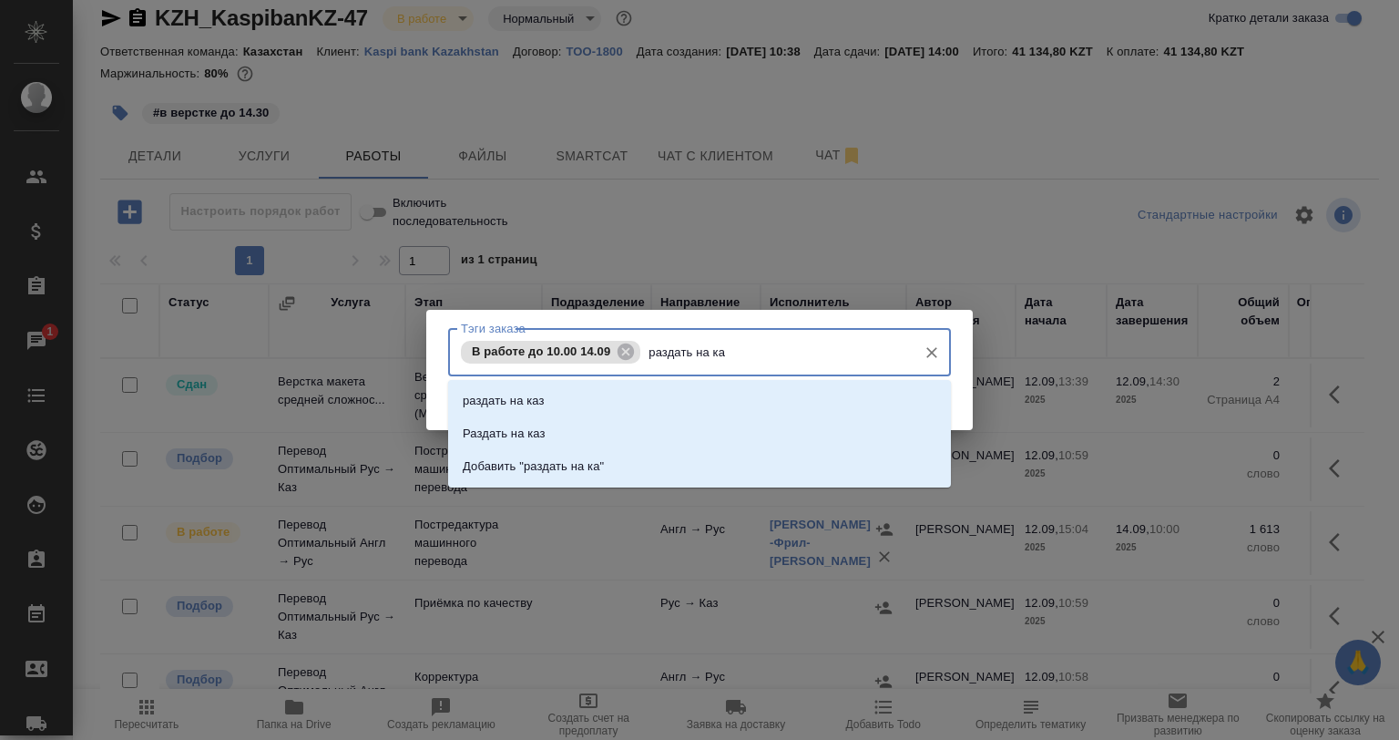
type input "раздать на каз"
click at [555, 413] on li "раздать на каз" at bounding box center [699, 400] width 503 height 33
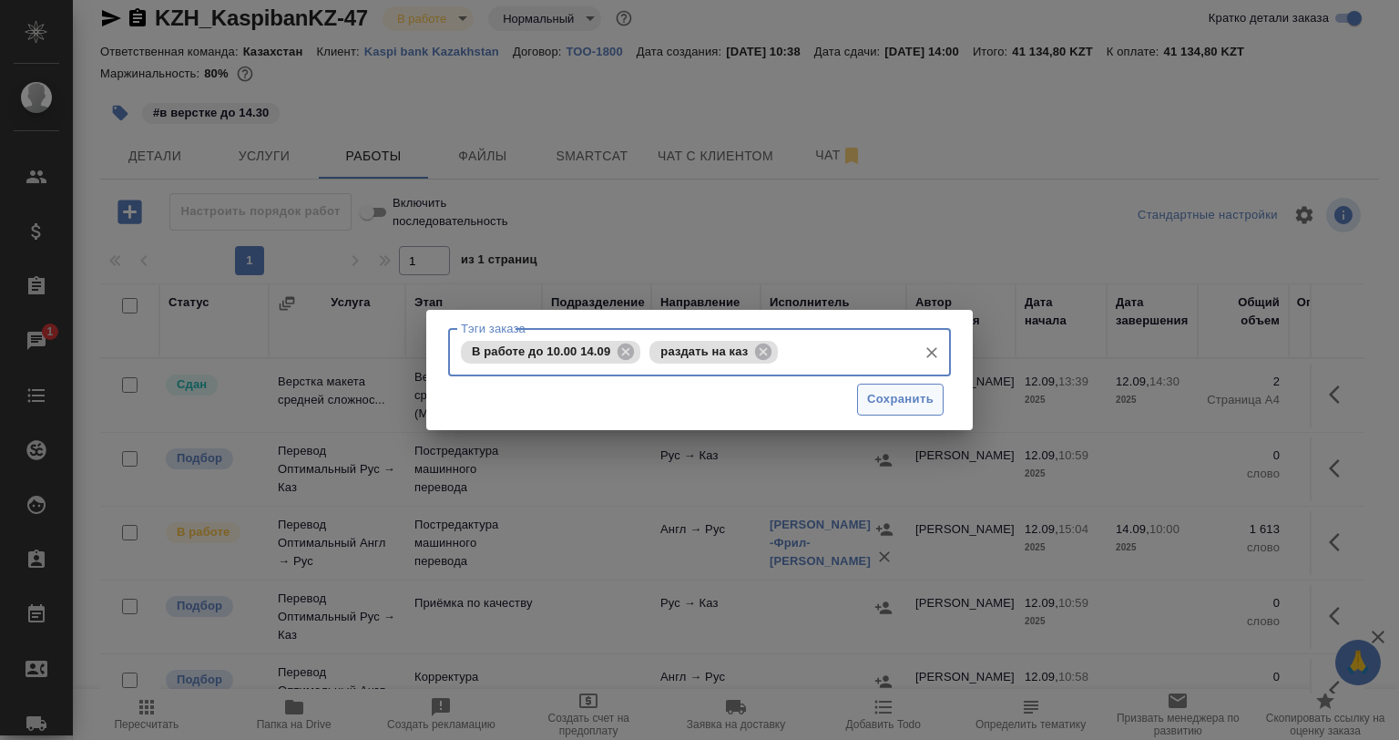
click at [899, 401] on span "Сохранить" at bounding box center [900, 399] width 67 height 21
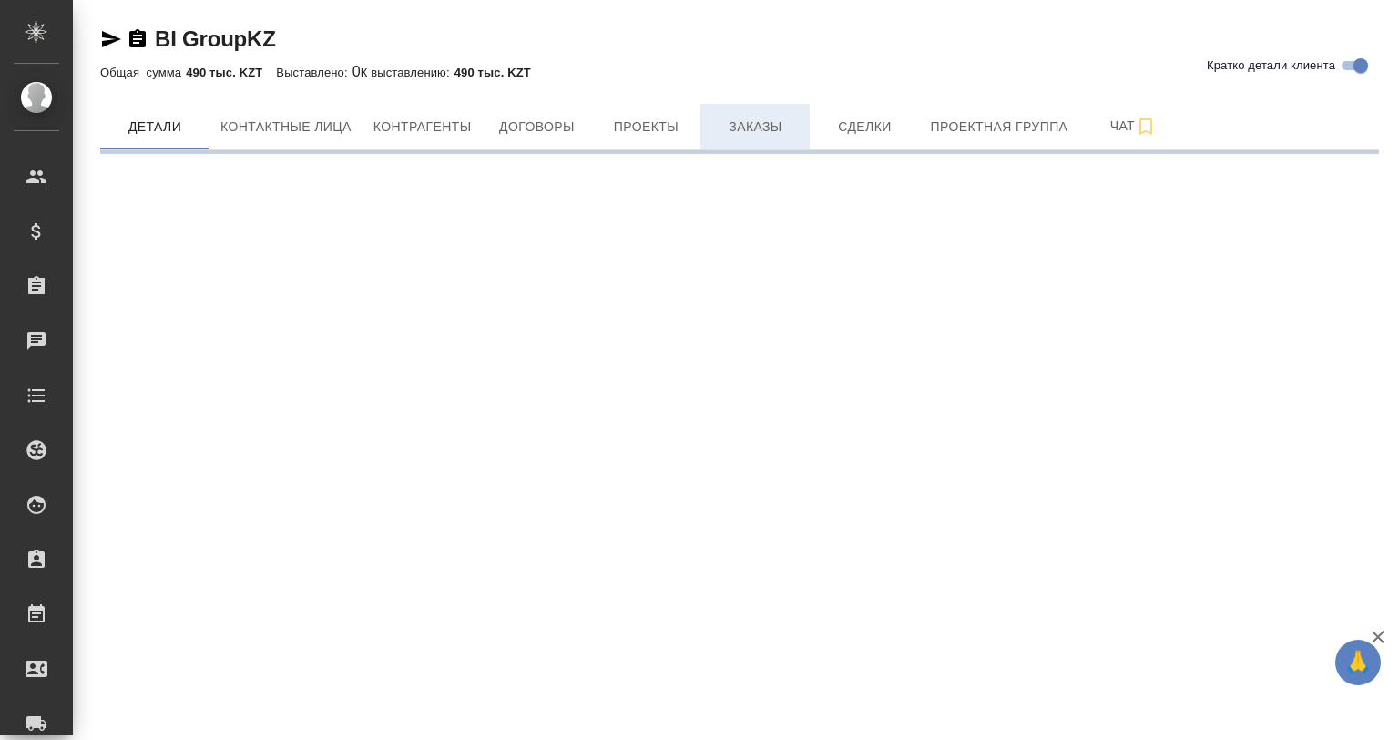
click at [731, 113] on button "Заказы" at bounding box center [755, 127] width 109 height 46
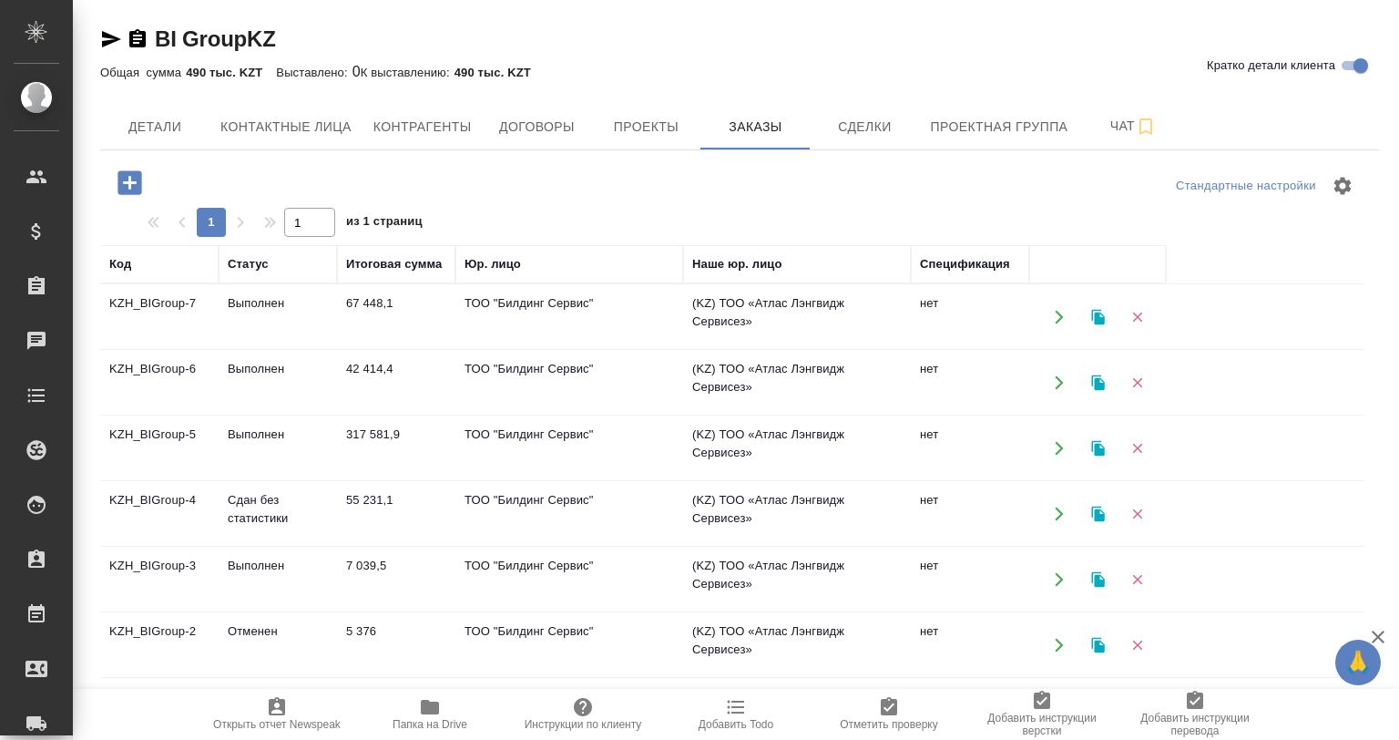
click at [282, 316] on td "Выполнен" at bounding box center [278, 317] width 118 height 64
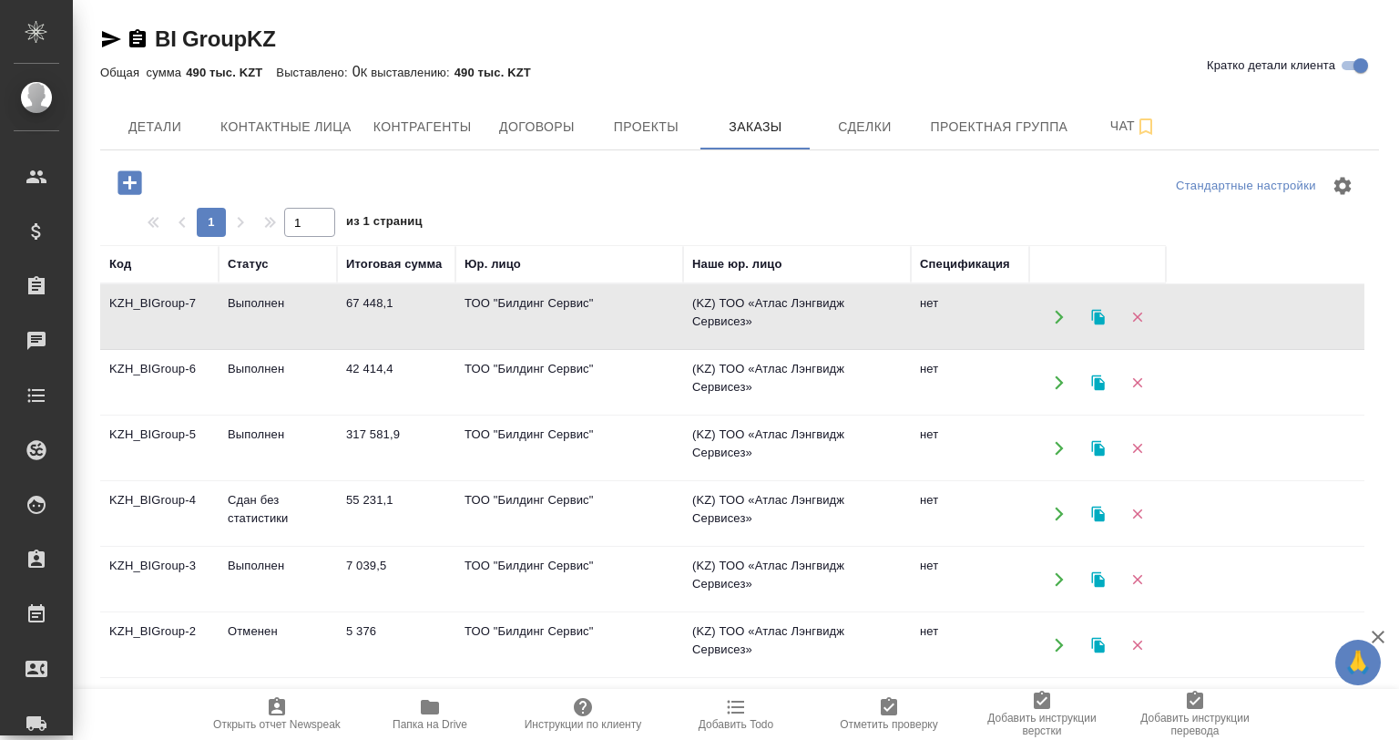
click at [321, 442] on td "Выполнен" at bounding box center [278, 448] width 118 height 64
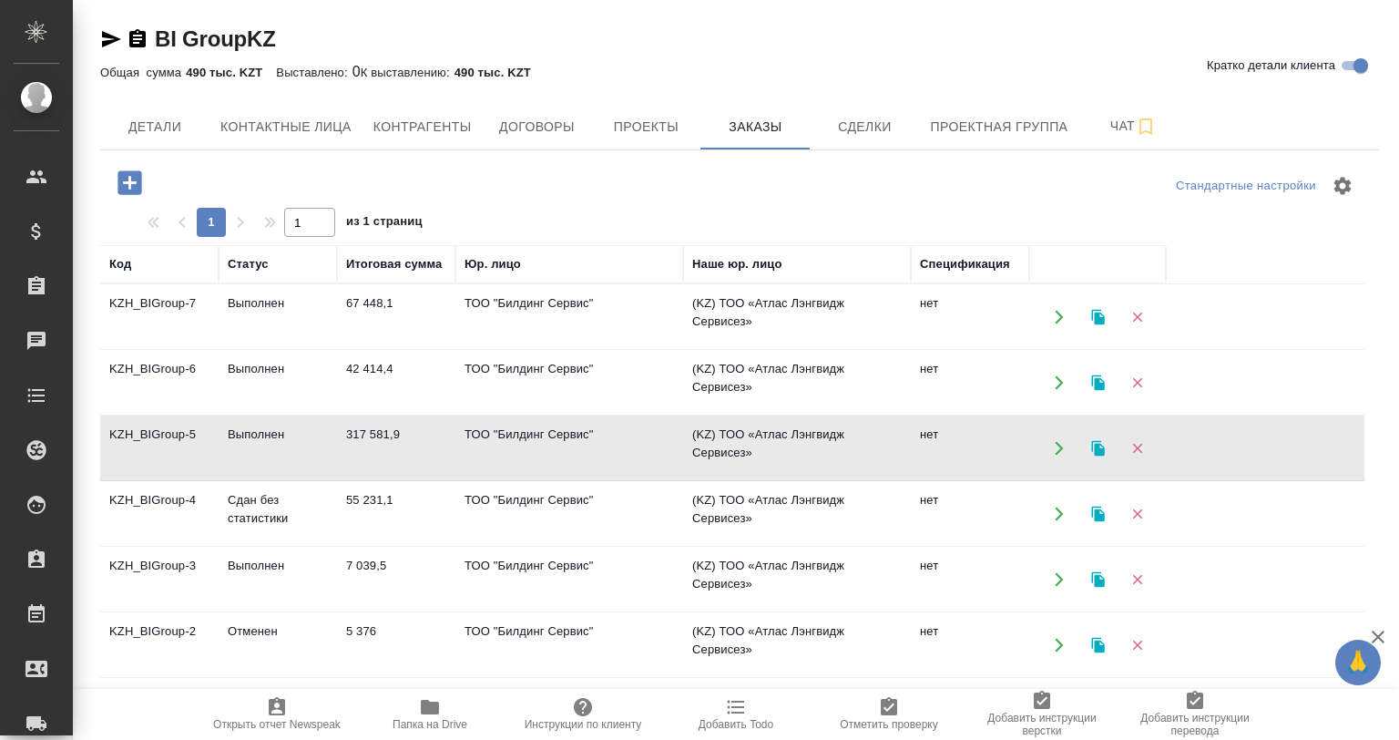
click at [321, 442] on td "Выполнен" at bounding box center [278, 448] width 118 height 64
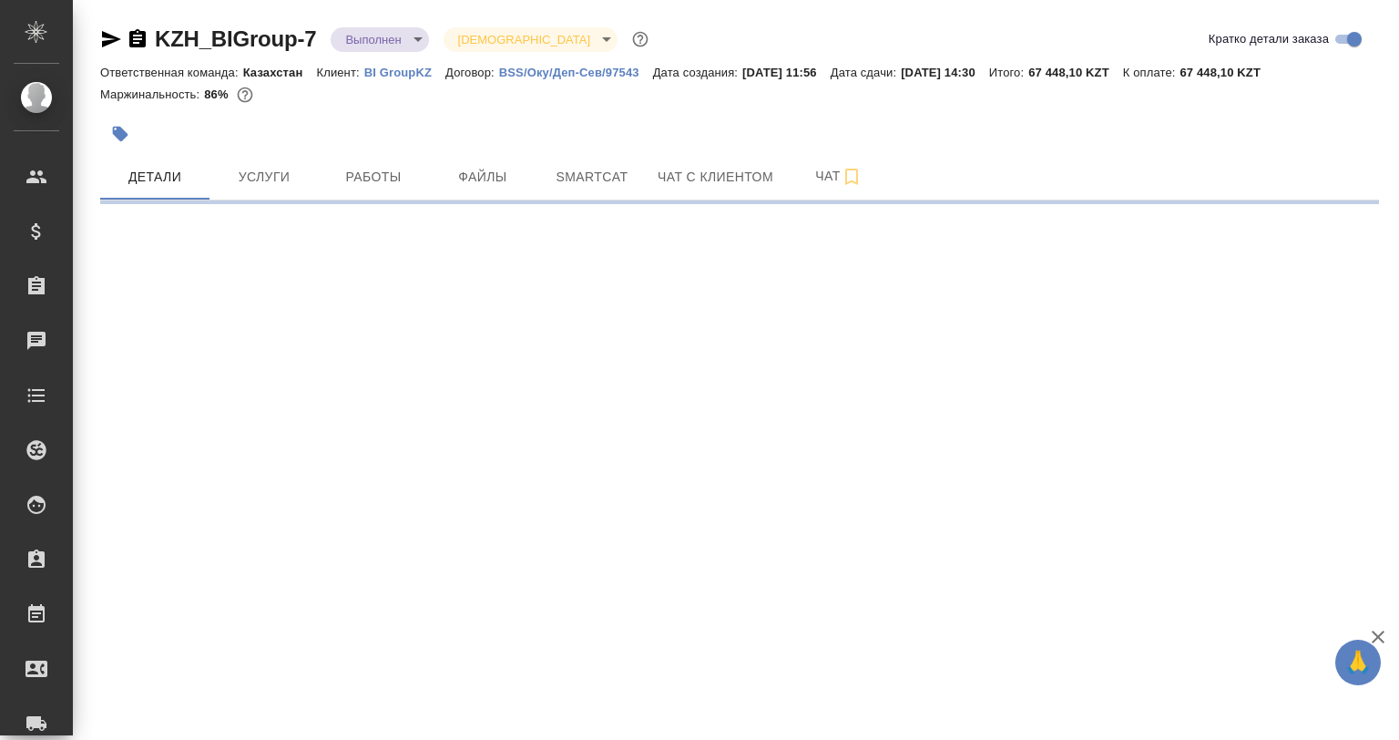
select select "RU"
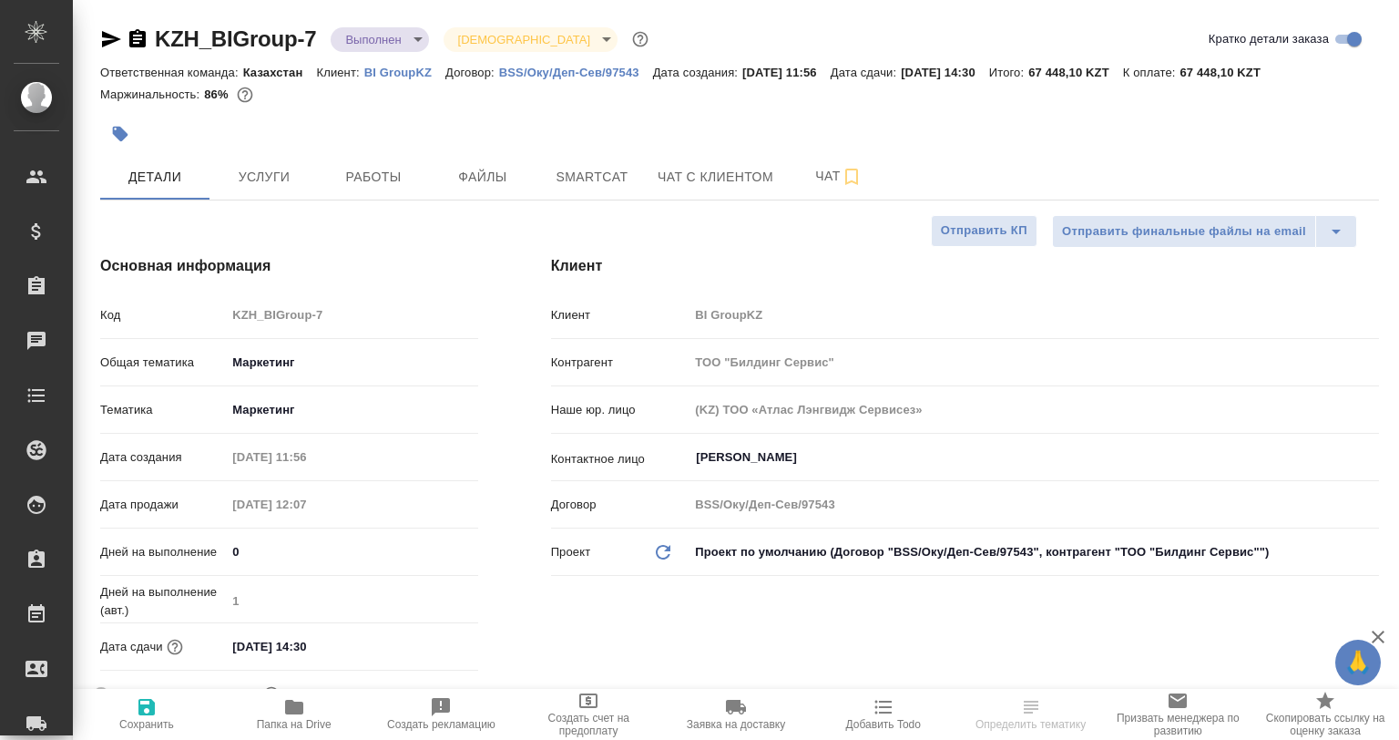
type textarea "x"
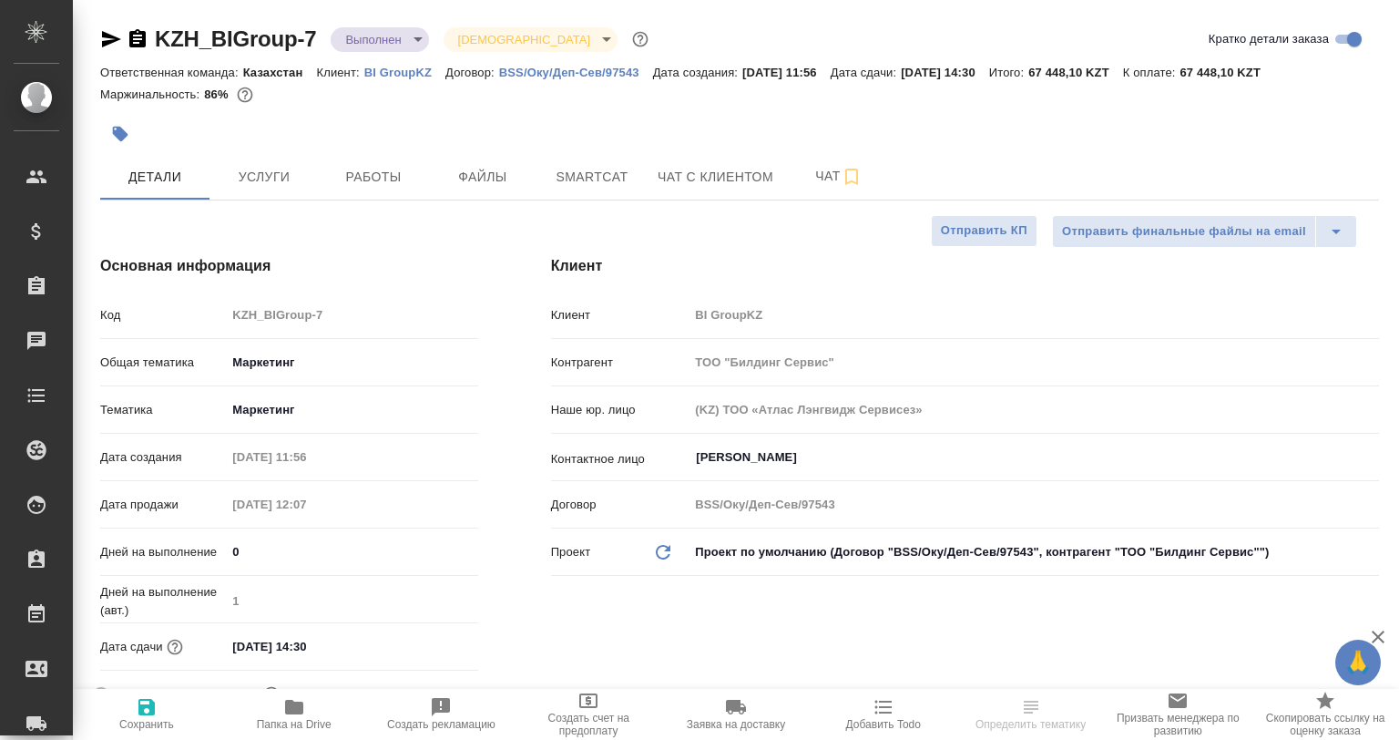
type textarea "x"
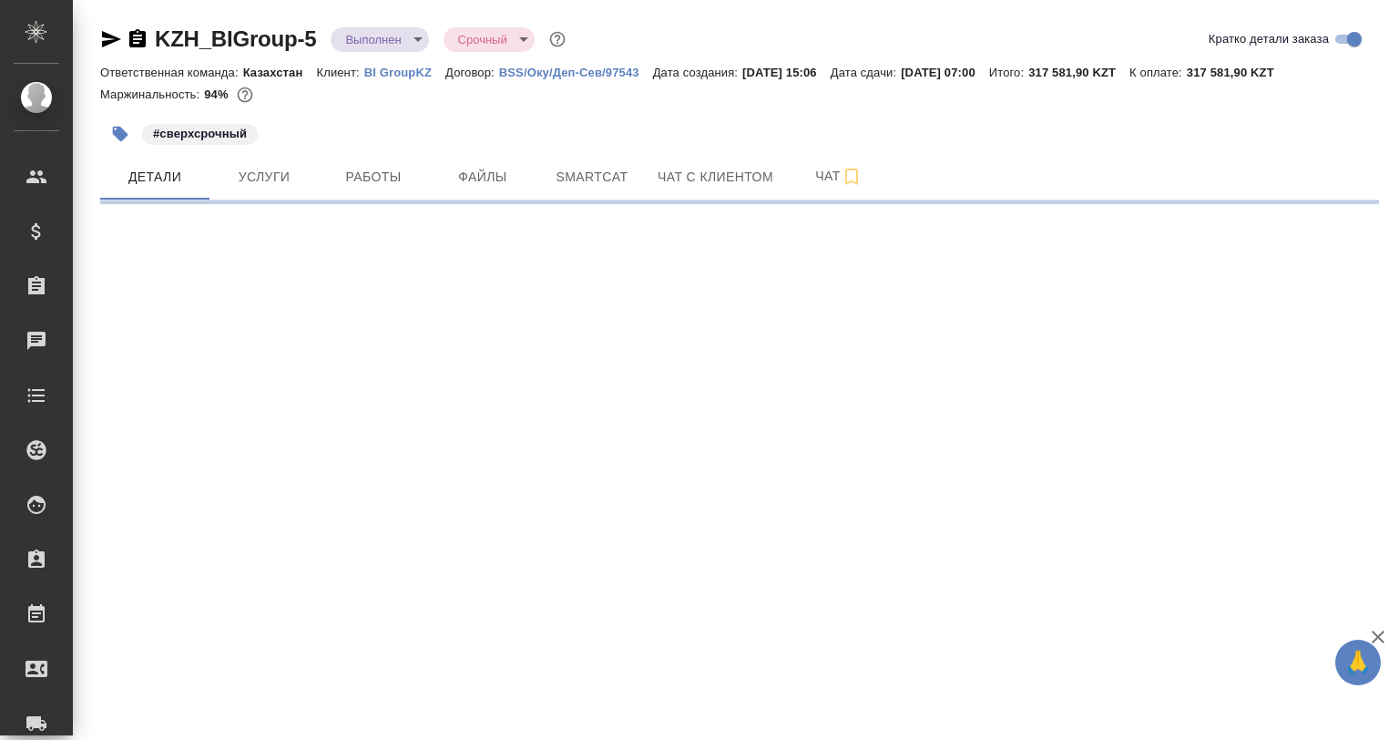
select select "RU"
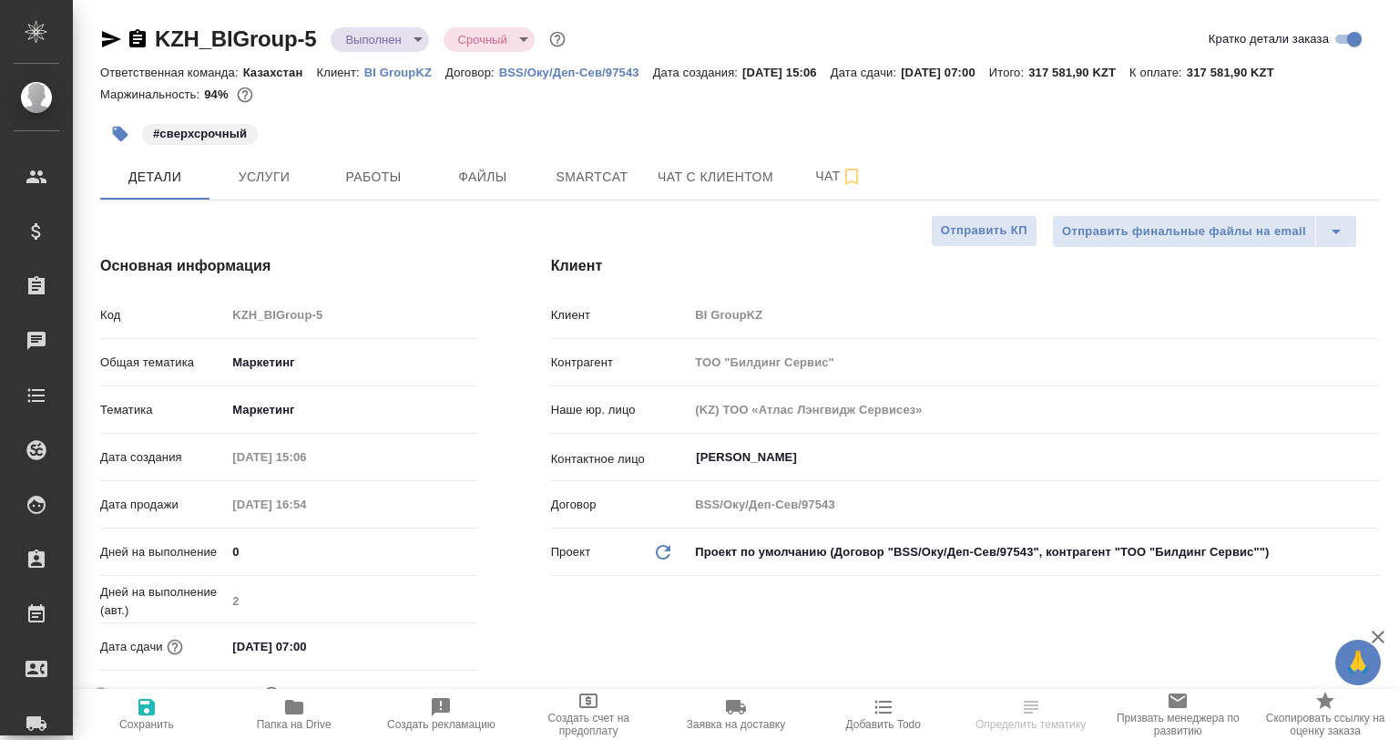
type textarea "x"
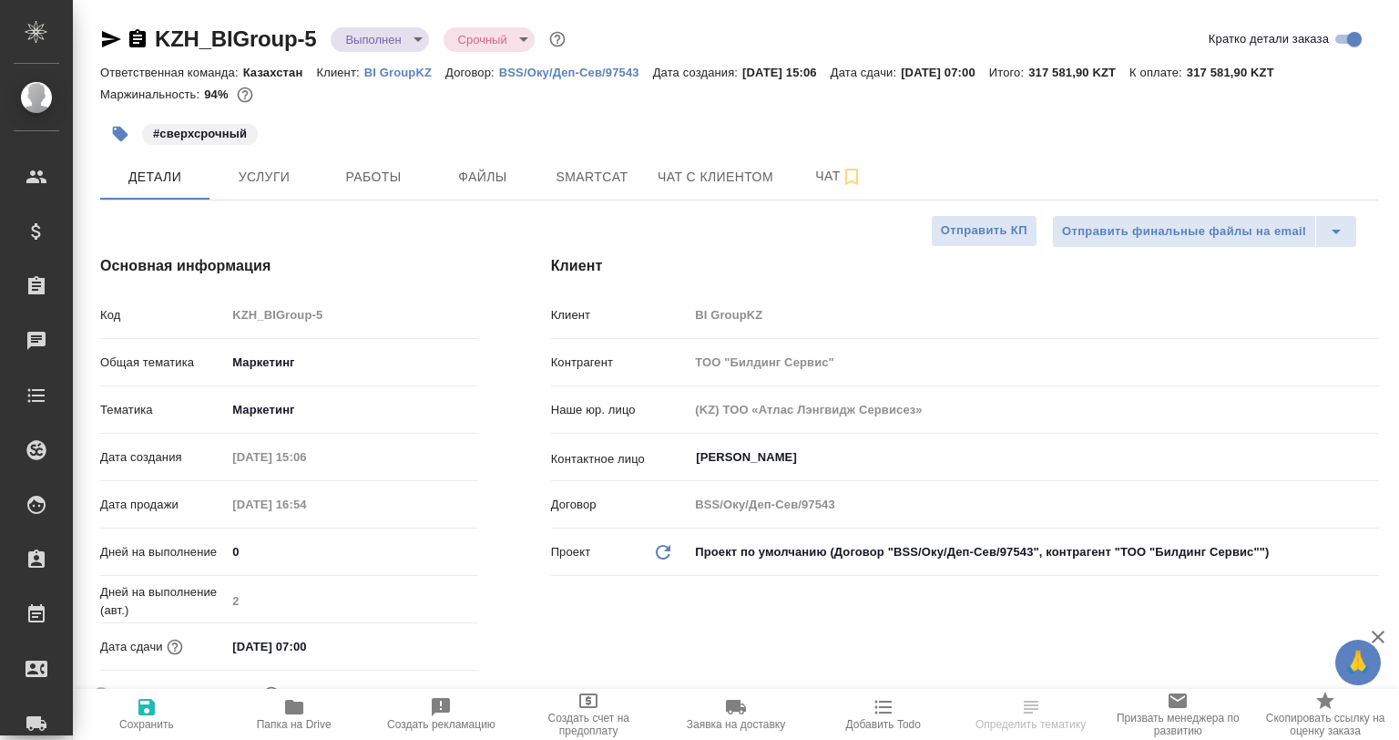
type textarea "x"
drag, startPoint x: 1233, startPoint y: 74, endPoint x: 1290, endPoint y: 74, distance: 57.4
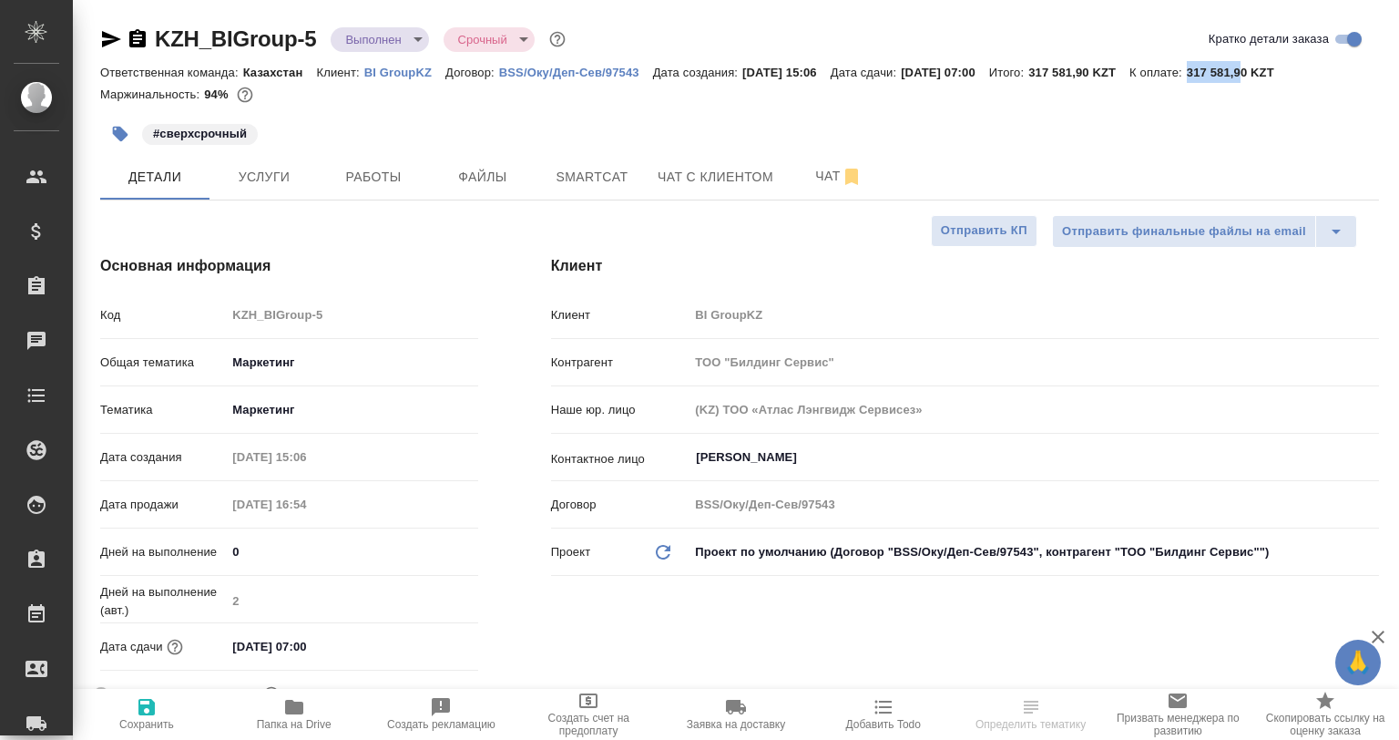
click at [1290, 74] on div "Ответственная команда: Казахстан Клиент: BI GroupKZ Договор: BSS/Оку/Деп-Сев/97…" at bounding box center [739, 72] width 1279 height 22
drag, startPoint x: 1297, startPoint y: 75, endPoint x: 1228, endPoint y: 81, distance: 69.5
click at [1228, 81] on div "Ответственная команда: Казахстан Клиент: BI GroupKZ Договор: BSS/Оку/Деп-Сев/97…" at bounding box center [739, 72] width 1279 height 22
copy p "317 581,90"
type textarea "x"
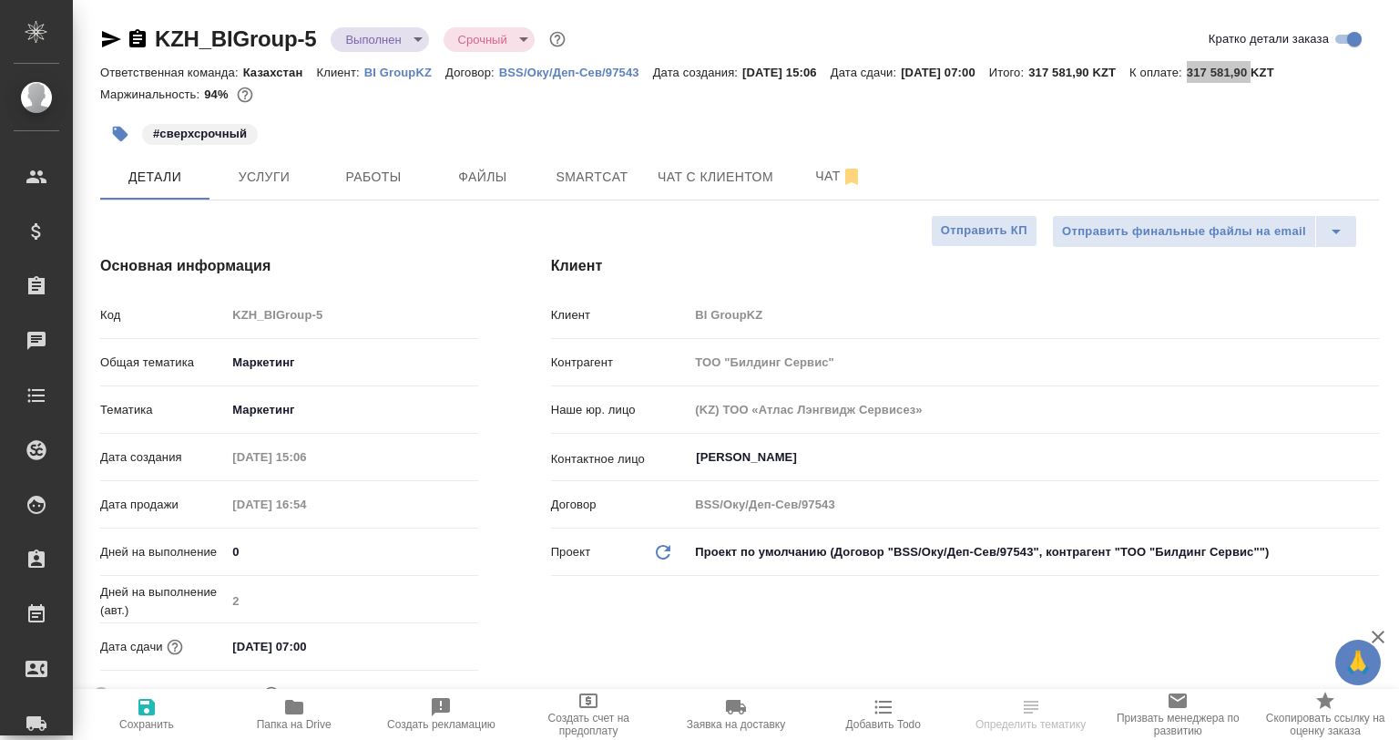
type textarea "x"
select select "RU"
type textarea "x"
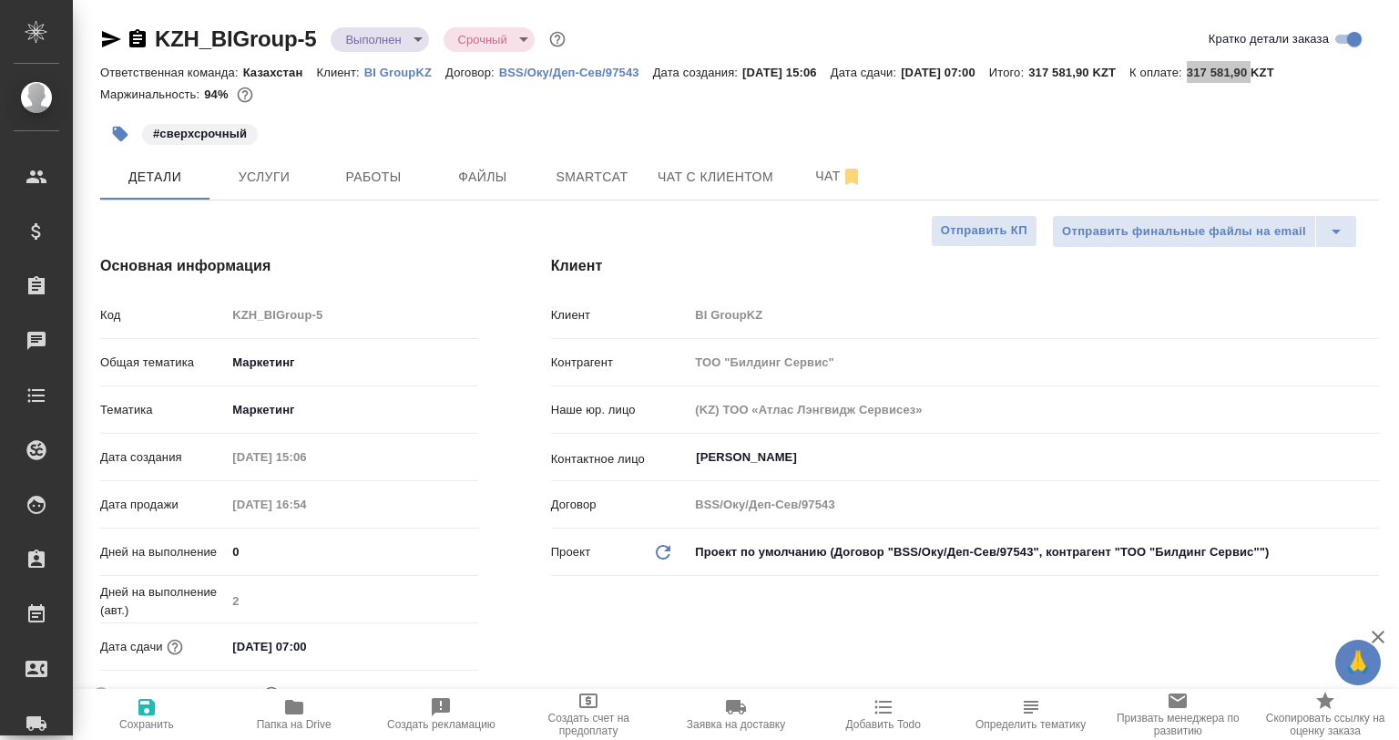
type textarea "x"
click at [414, 166] on span "Работы" at bounding box center [373, 177] width 87 height 23
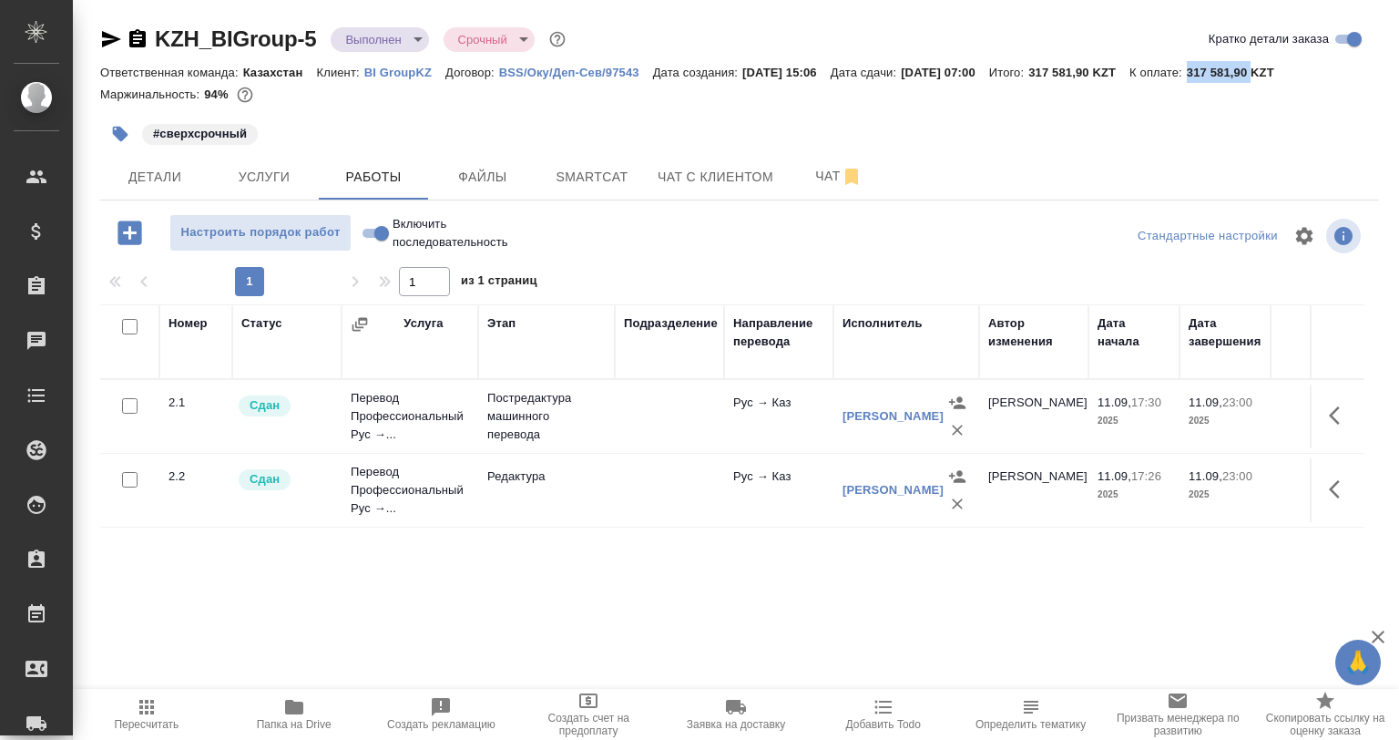
click at [386, 74] on p "BI GroupKZ" at bounding box center [404, 73] width 81 height 14
click at [454, 153] on div "#сверхсрочный" at bounding box center [526, 134] width 853 height 40
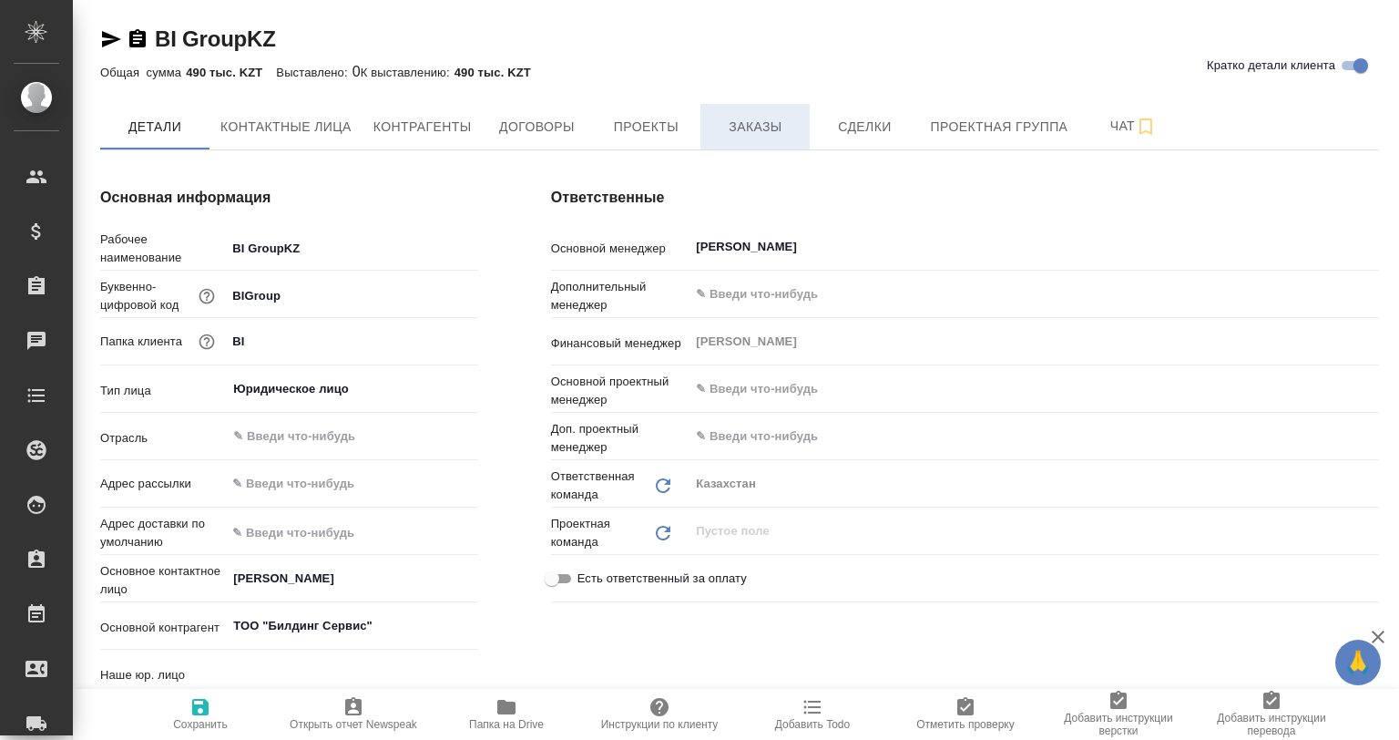
click at [742, 138] on button "Заказы" at bounding box center [755, 127] width 109 height 46
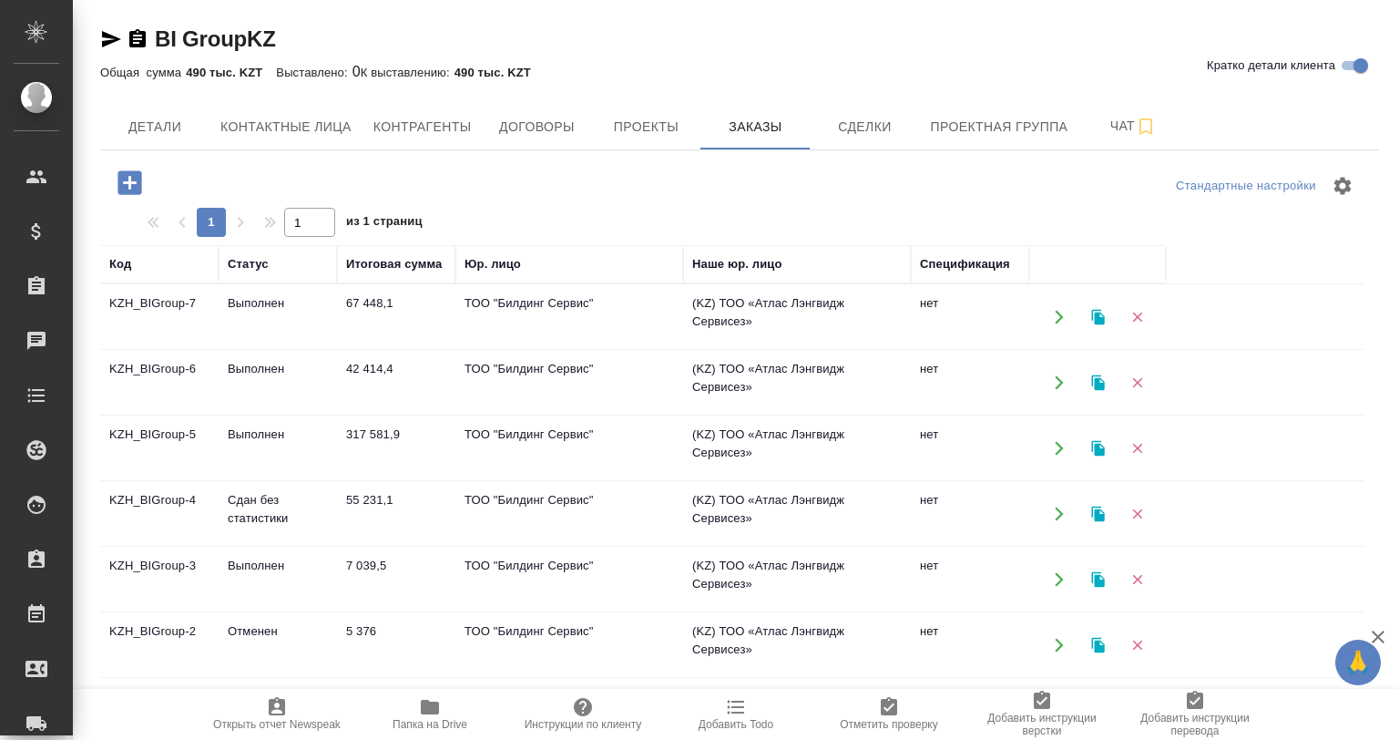
click at [275, 385] on td "Выполнен" at bounding box center [278, 383] width 118 height 64
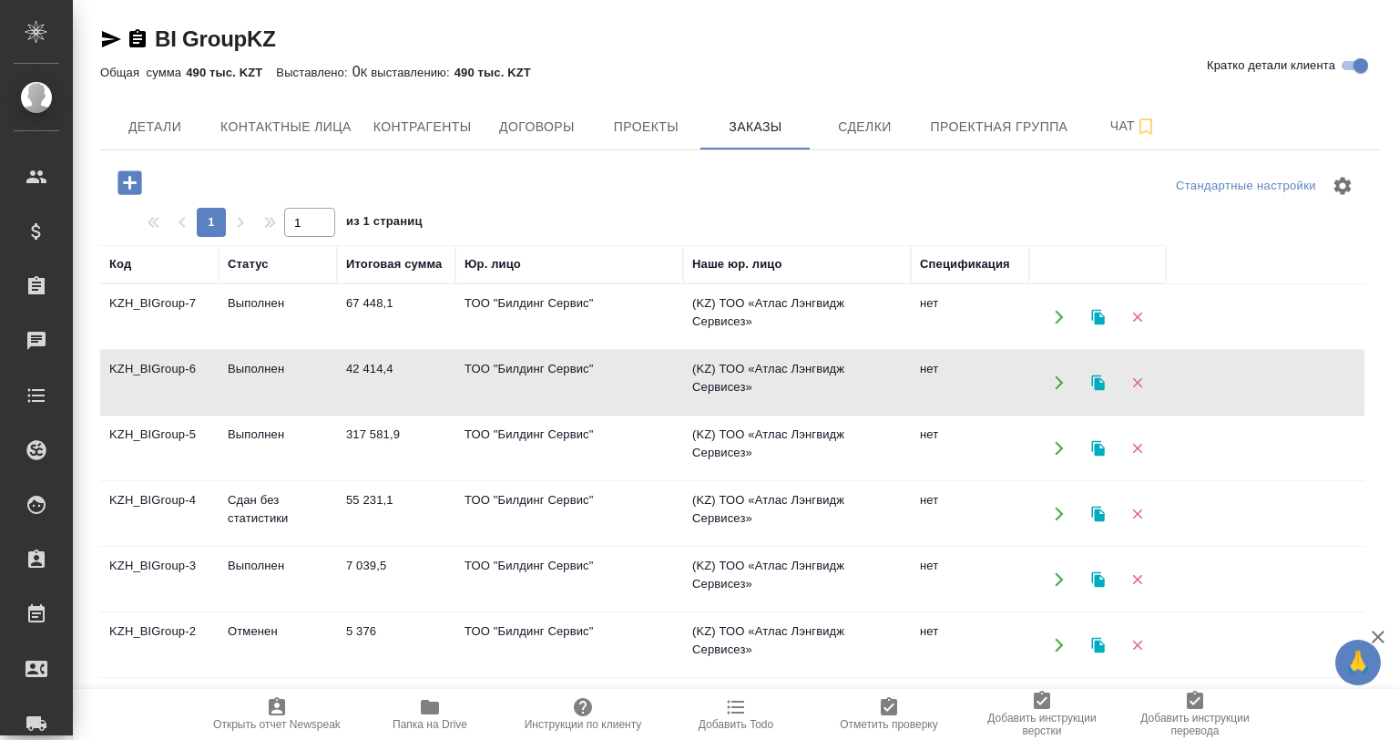
click at [339, 326] on td "67 448,1" at bounding box center [396, 317] width 118 height 64
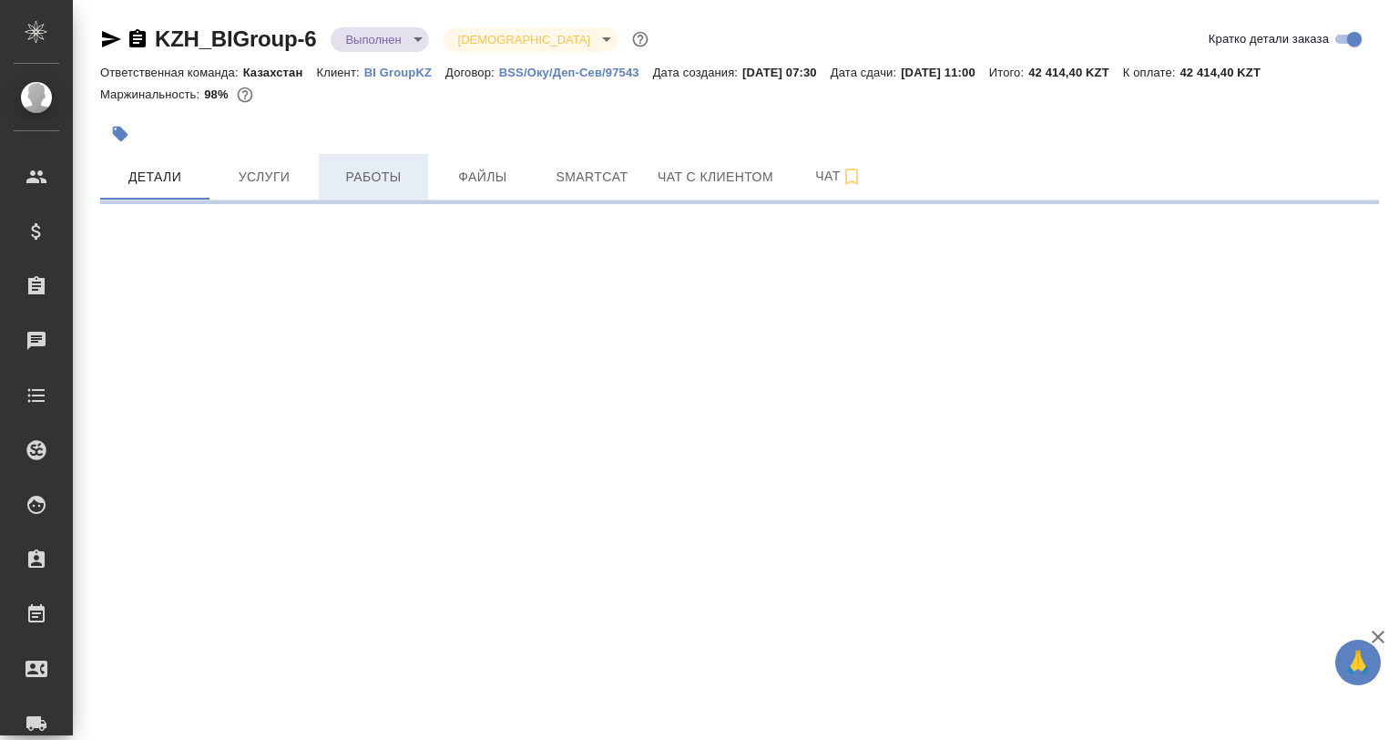
click at [334, 198] on button "Работы" at bounding box center [373, 177] width 109 height 46
select select "RU"
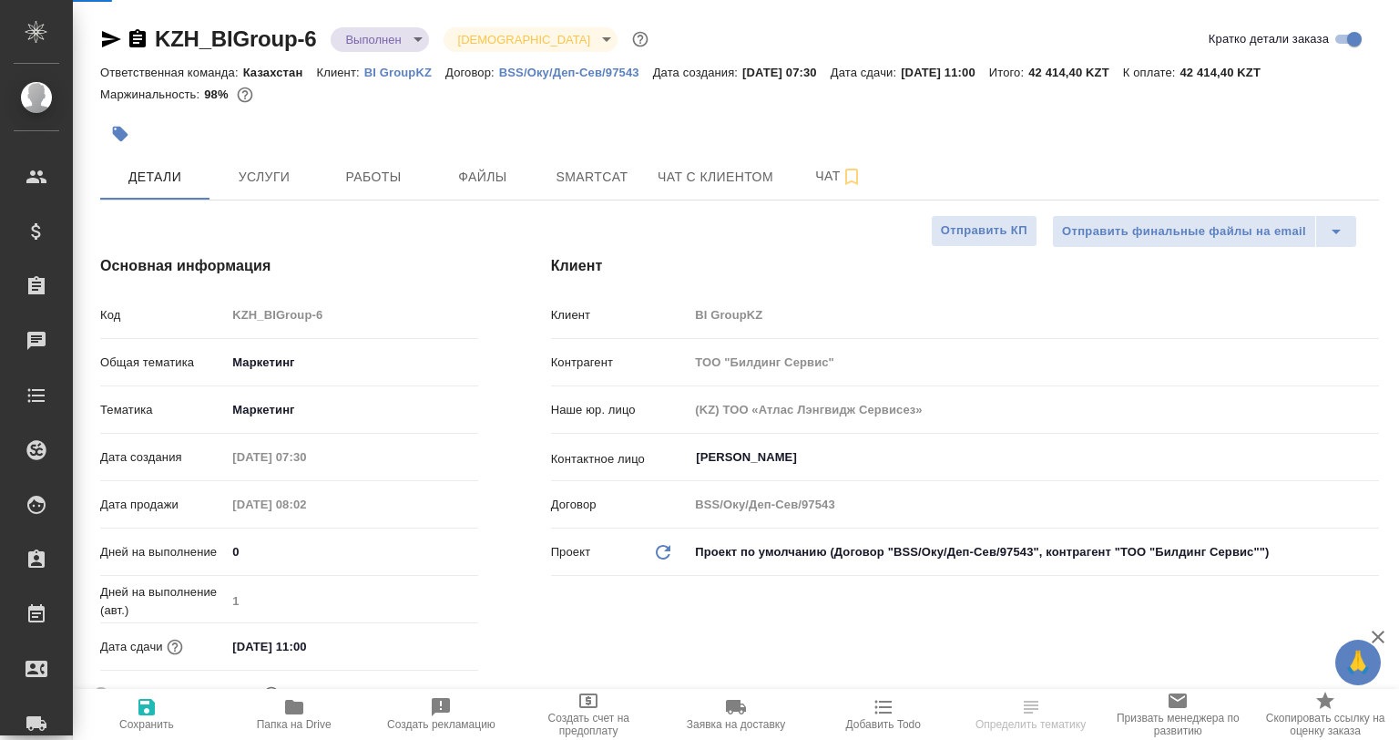
type textarea "x"
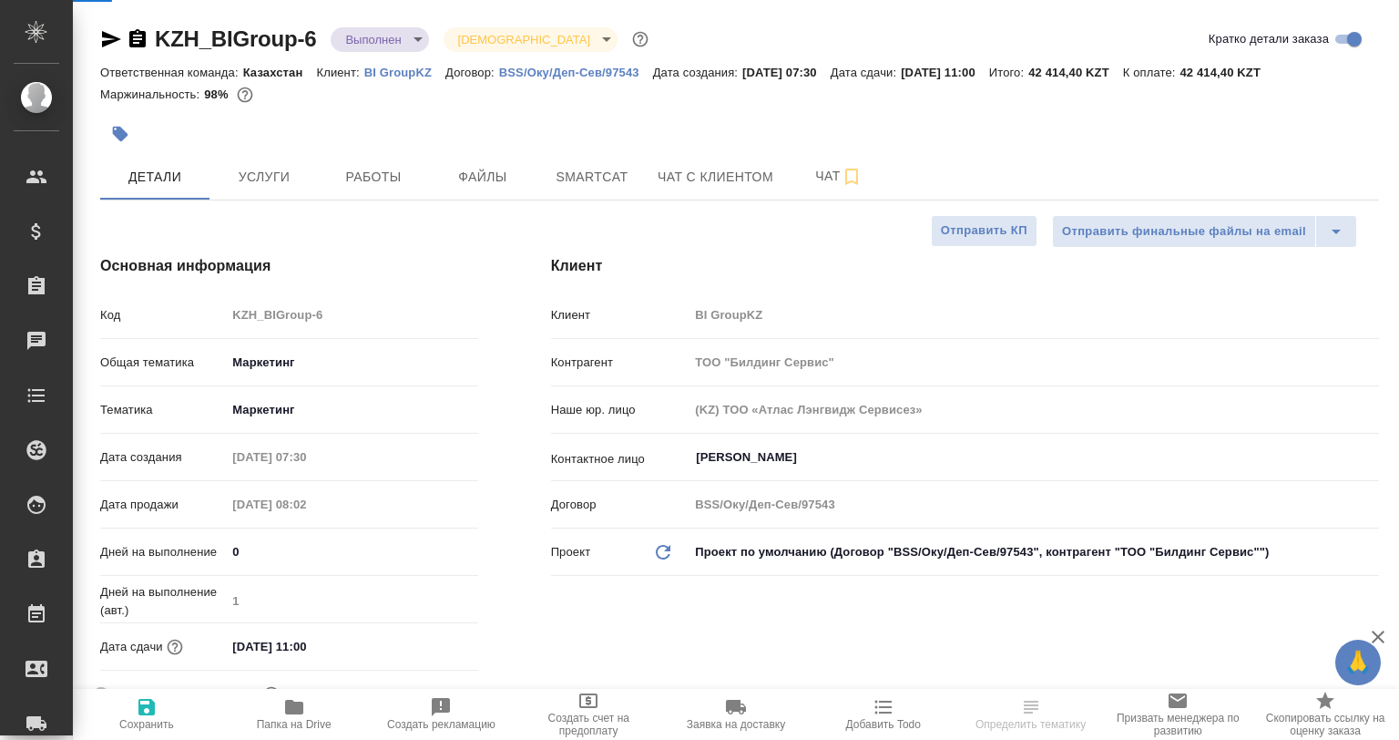
type textarea "x"
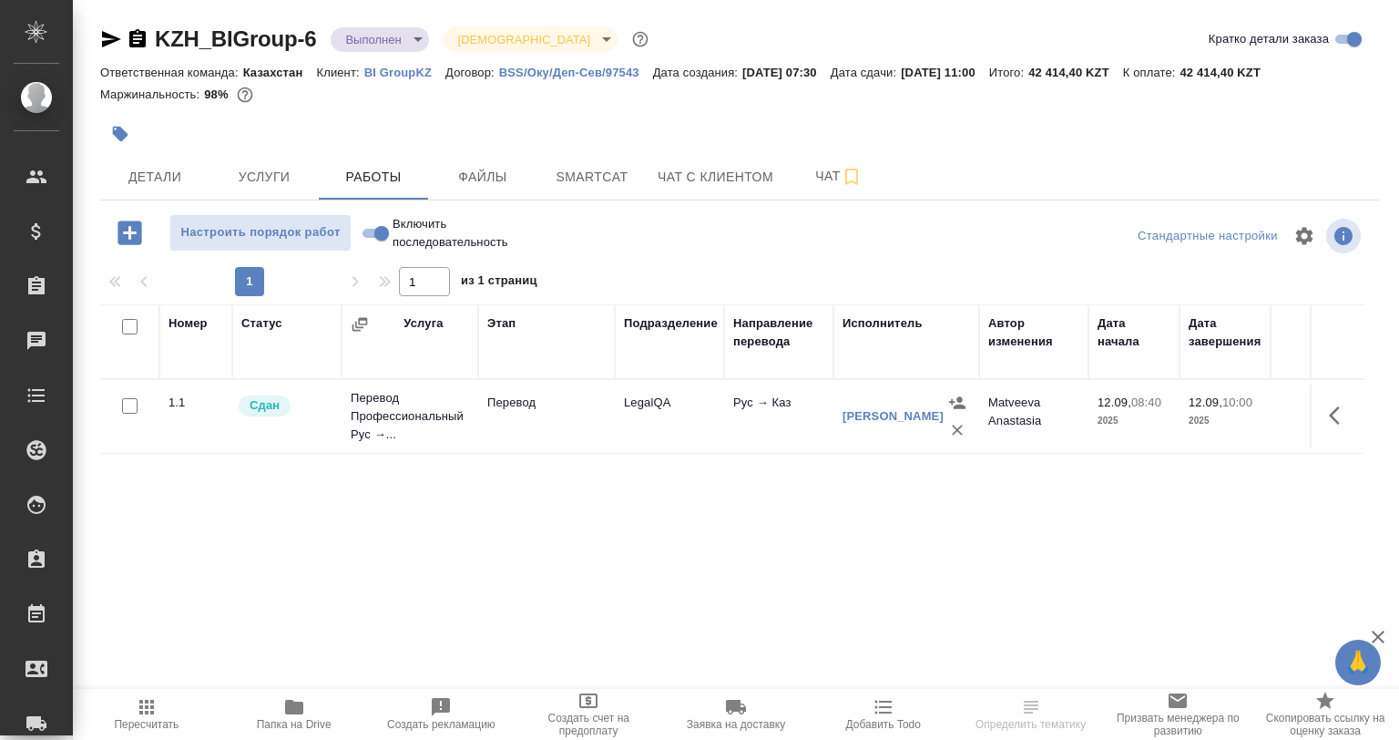
click at [339, 722] on span "Папка на Drive" at bounding box center [294, 713] width 126 height 35
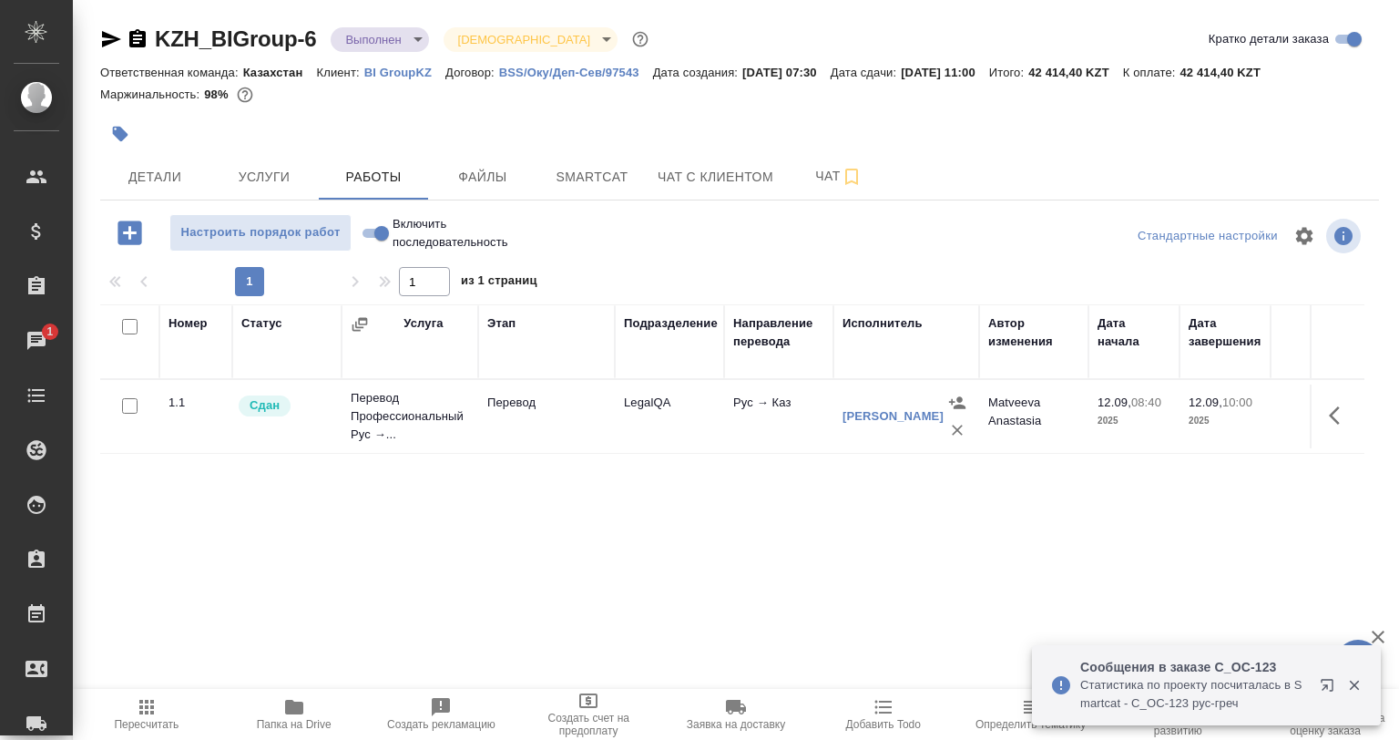
click at [1352, 688] on icon "button" at bounding box center [1354, 686] width 10 height 10
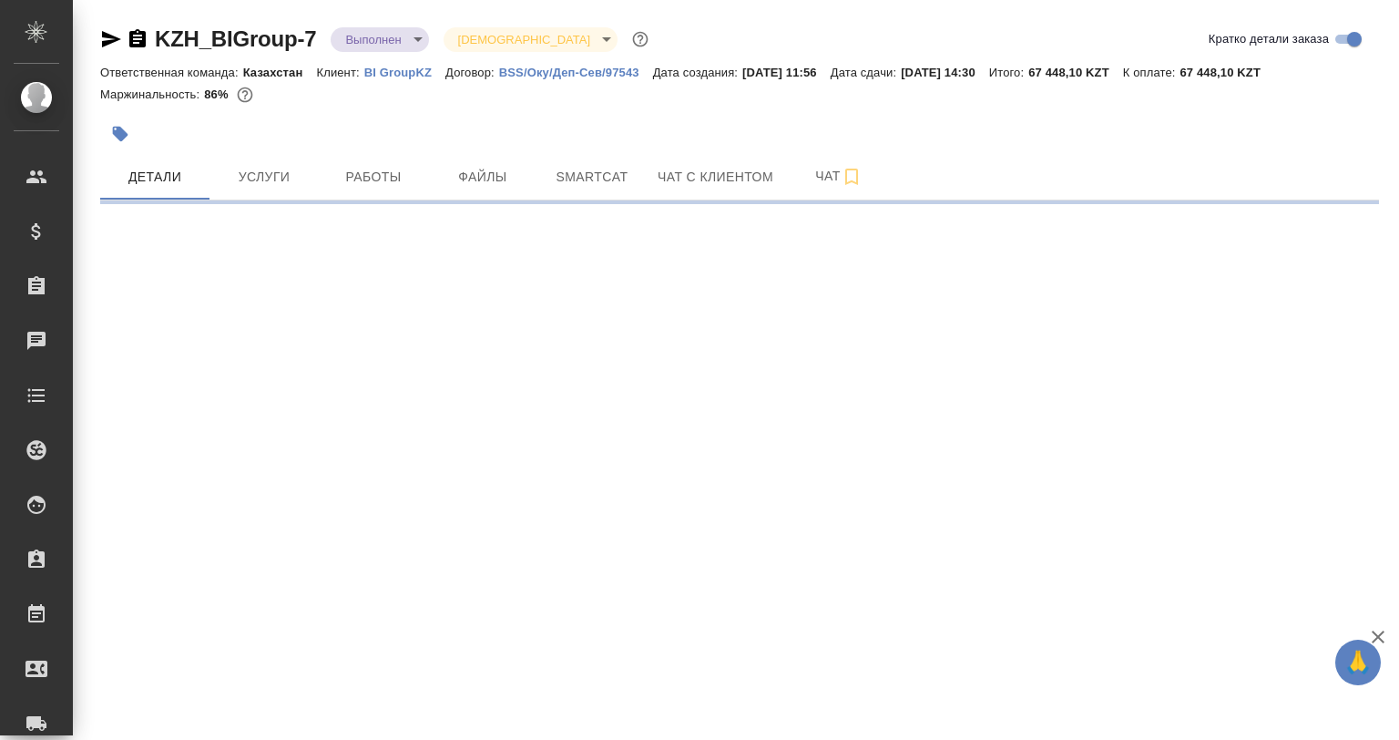
select select "RU"
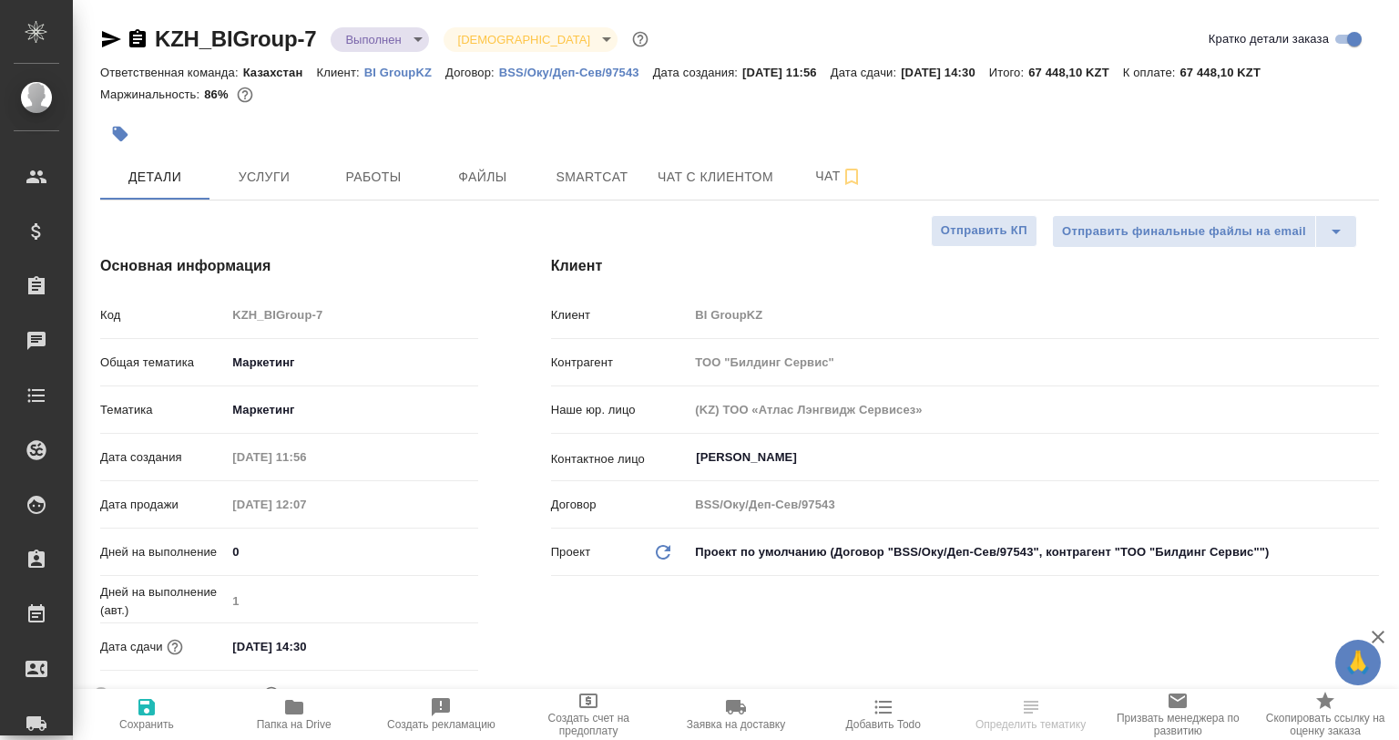
type textarea "x"
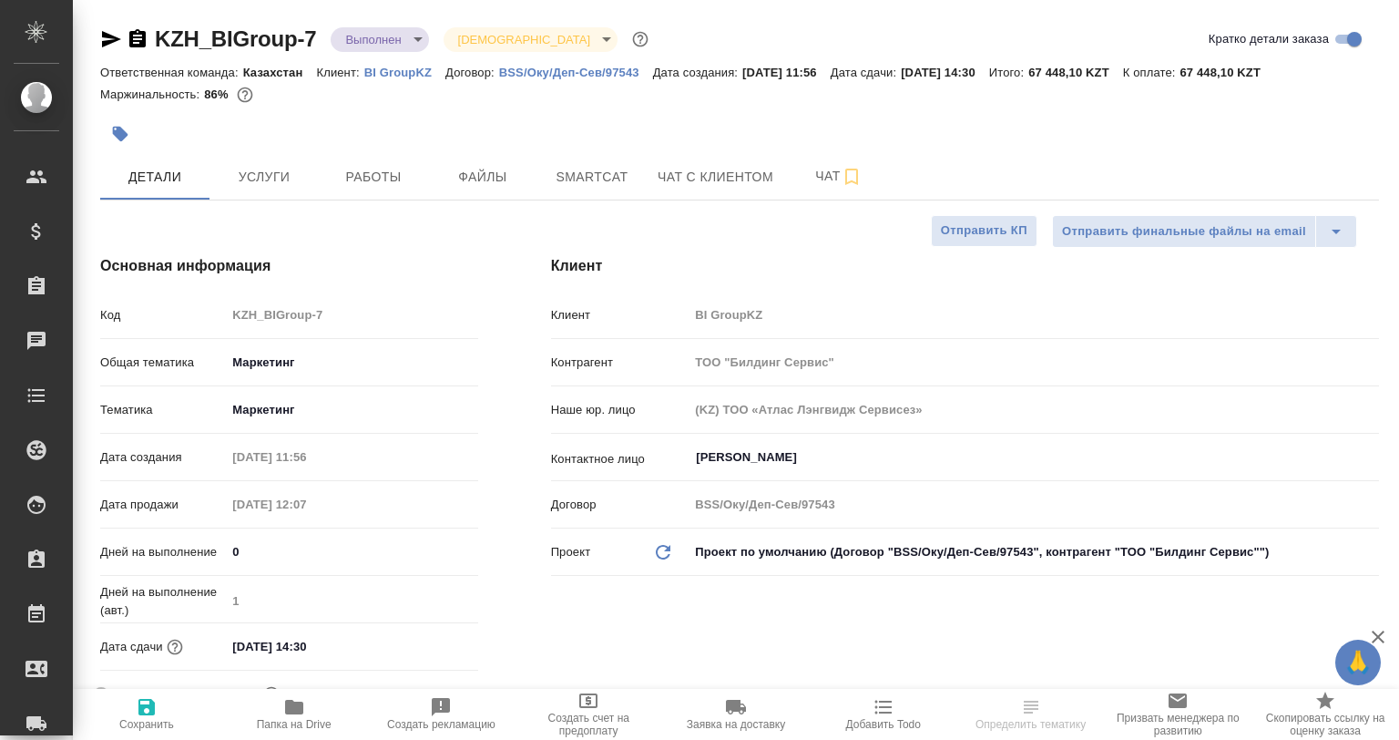
type textarea "x"
click at [300, 723] on span "Папка на Drive" at bounding box center [294, 724] width 75 height 13
type textarea "x"
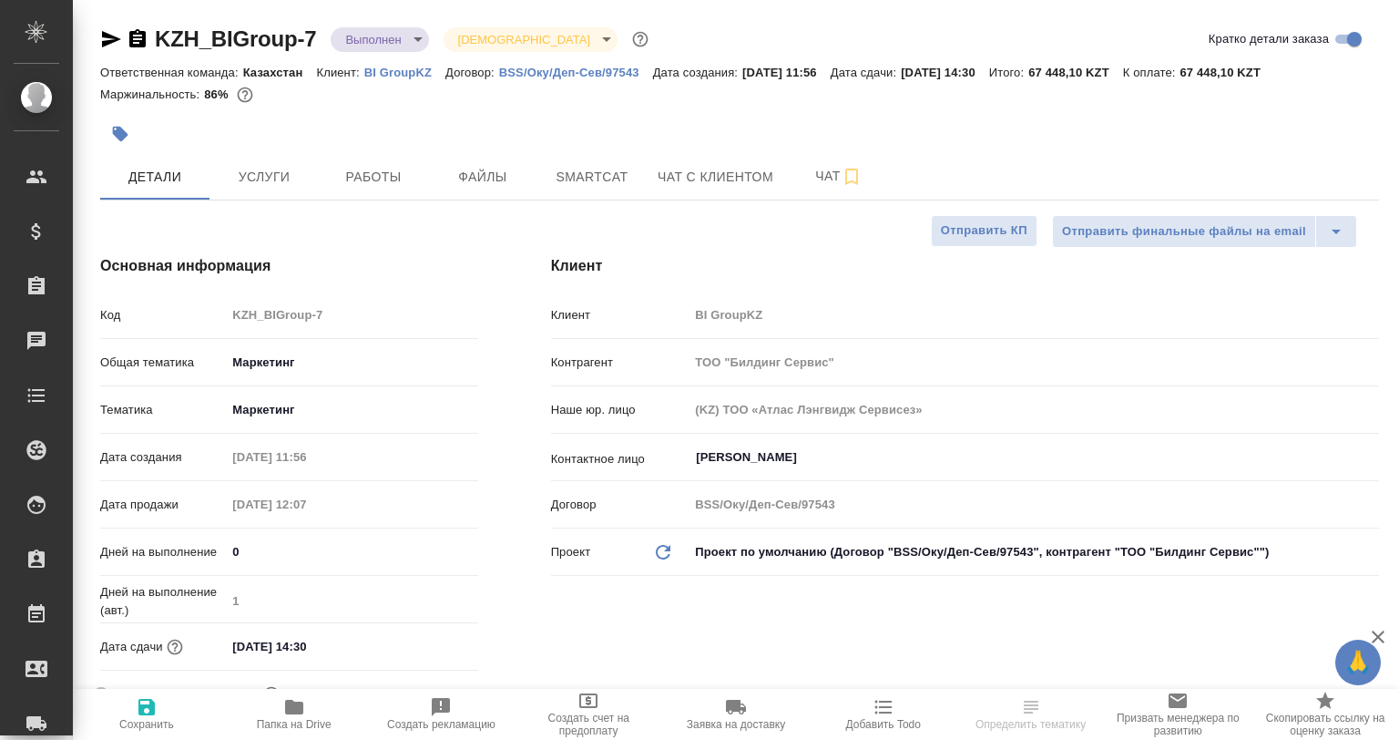
select select "RU"
type textarea "x"
click at [333, 155] on button "Работы" at bounding box center [373, 177] width 109 height 46
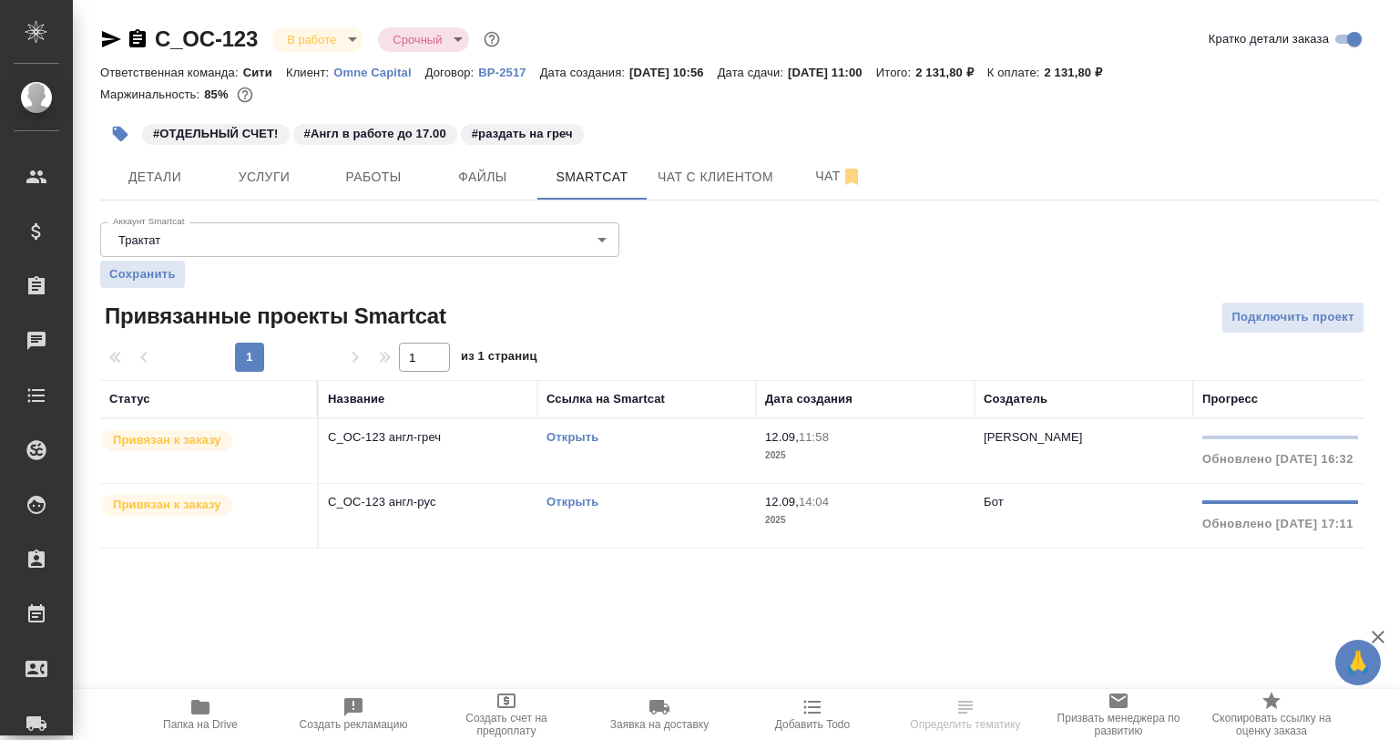
click at [578, 497] on link "Открыть" at bounding box center [573, 502] width 52 height 14
drag, startPoint x: 262, startPoint y: 26, endPoint x: 124, endPoint y: 33, distance: 138.7
click at [124, 33] on div "C_OC-123 В работе inProgress Срочный urgent" at bounding box center [302, 39] width 404 height 29
copy link "C_OC-123"
click at [339, 193] on button "Работы" at bounding box center [373, 177] width 109 height 46
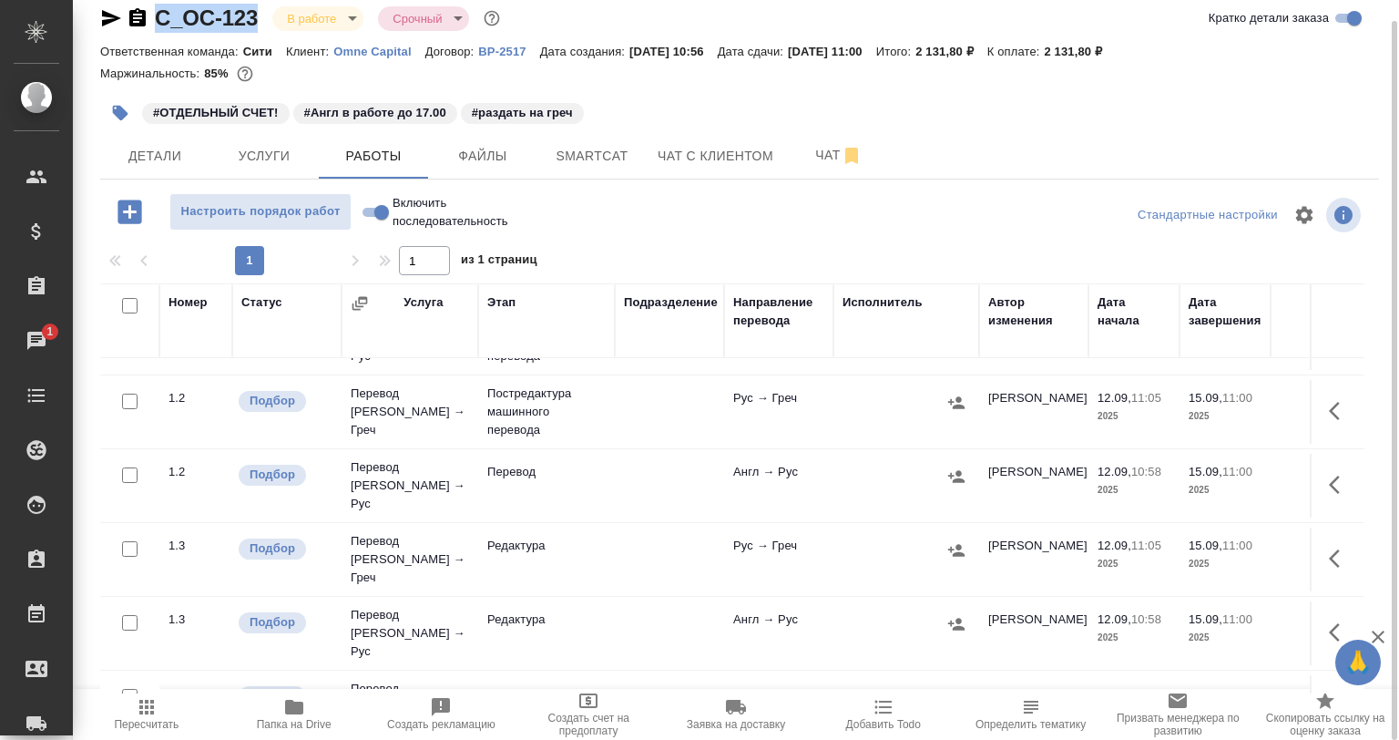
scroll to position [91, 0]
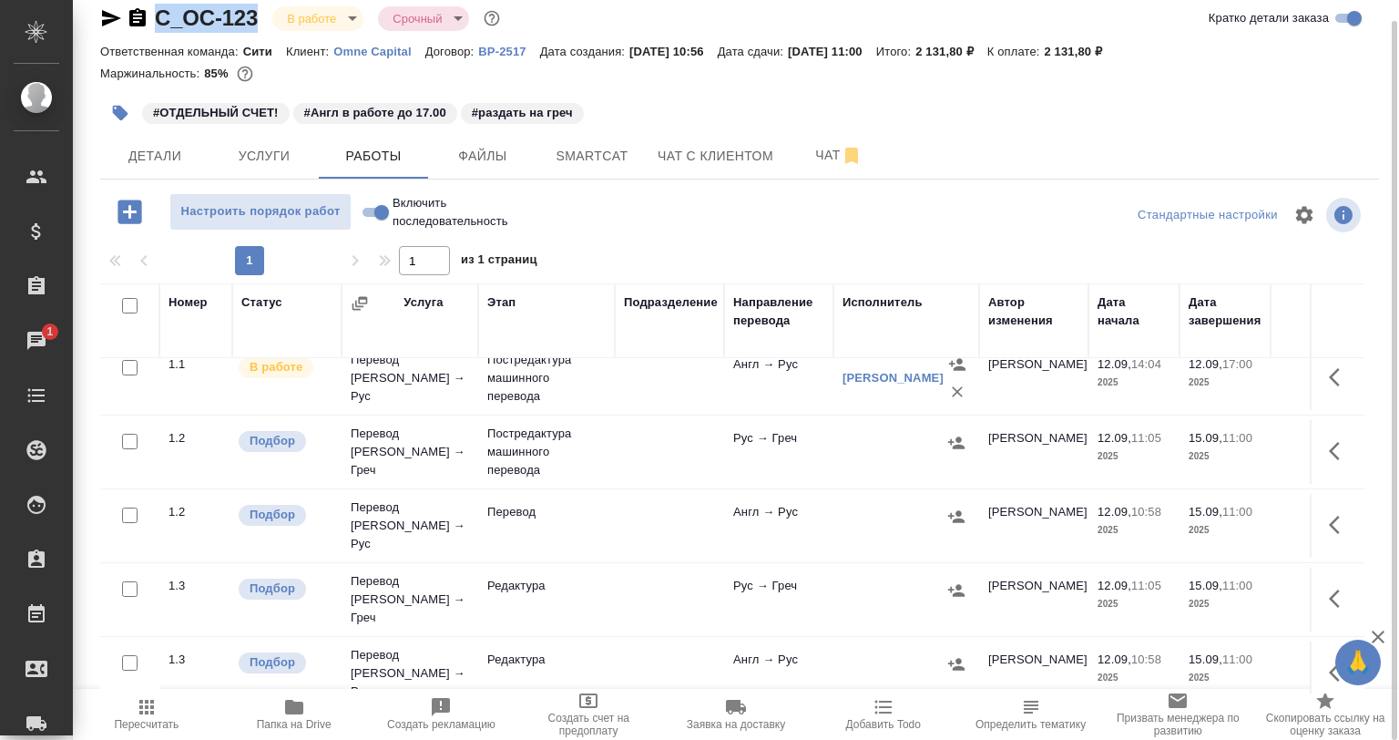
drag, startPoint x: 1305, startPoint y: 442, endPoint x: 1246, endPoint y: 465, distance: 62.6
click at [1310, 444] on td at bounding box center [1337, 452] width 55 height 64
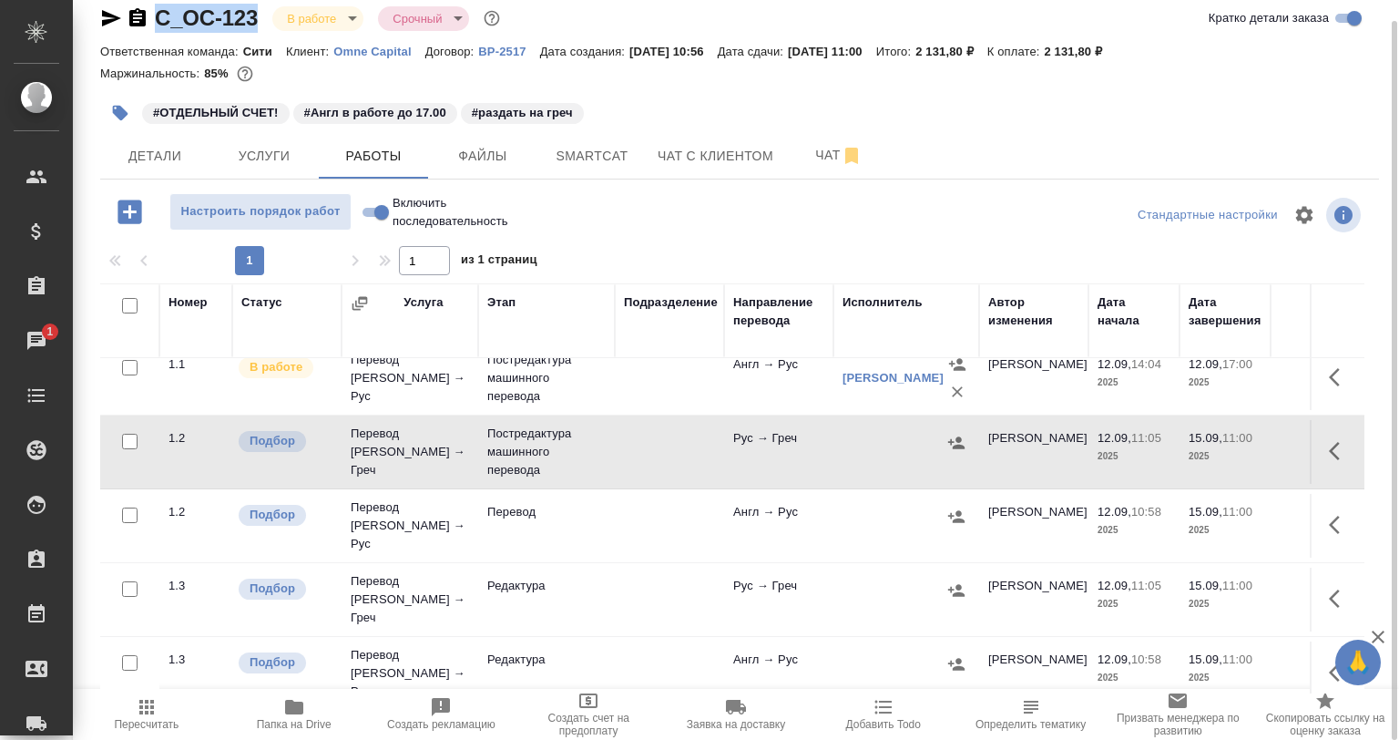
click at [1329, 442] on icon "button" at bounding box center [1334, 451] width 11 height 18
click at [1206, 446] on button "button" at bounding box center [1206, 451] width 31 height 44
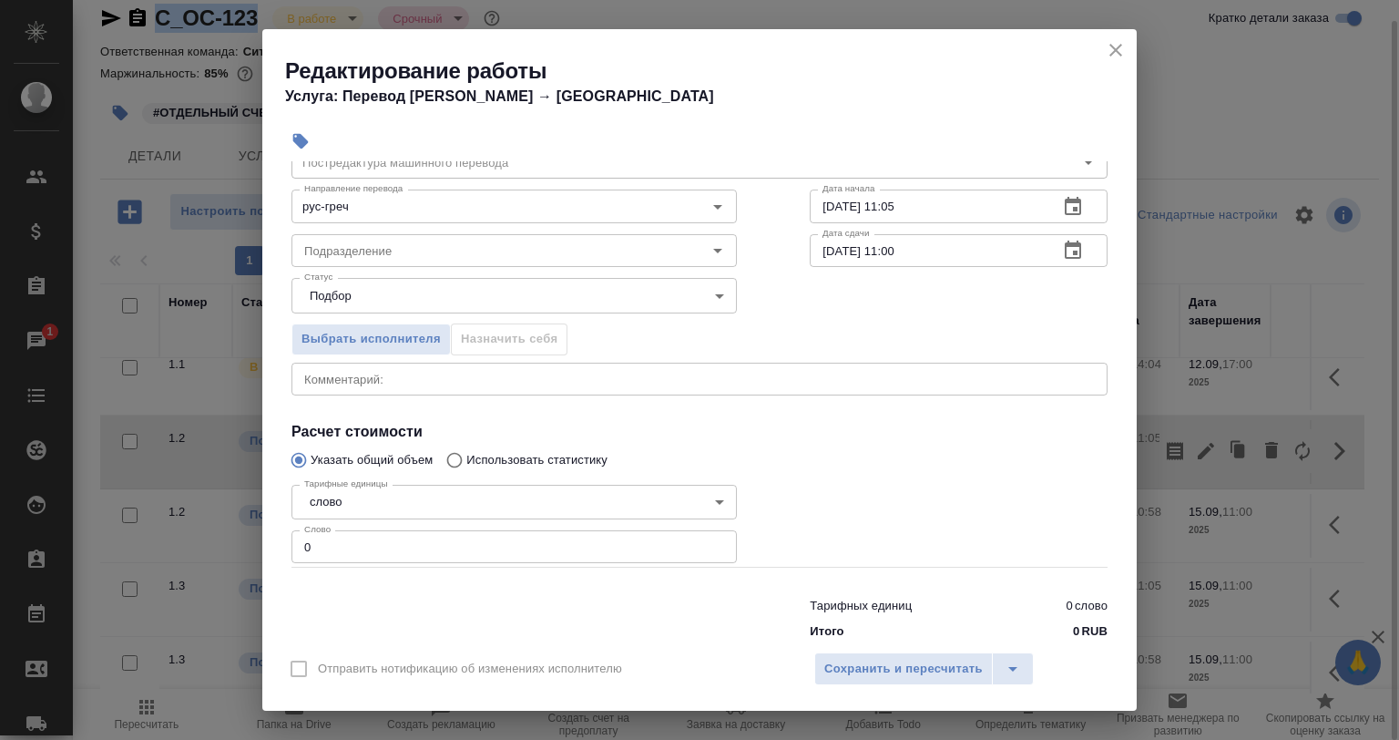
scroll to position [118, 0]
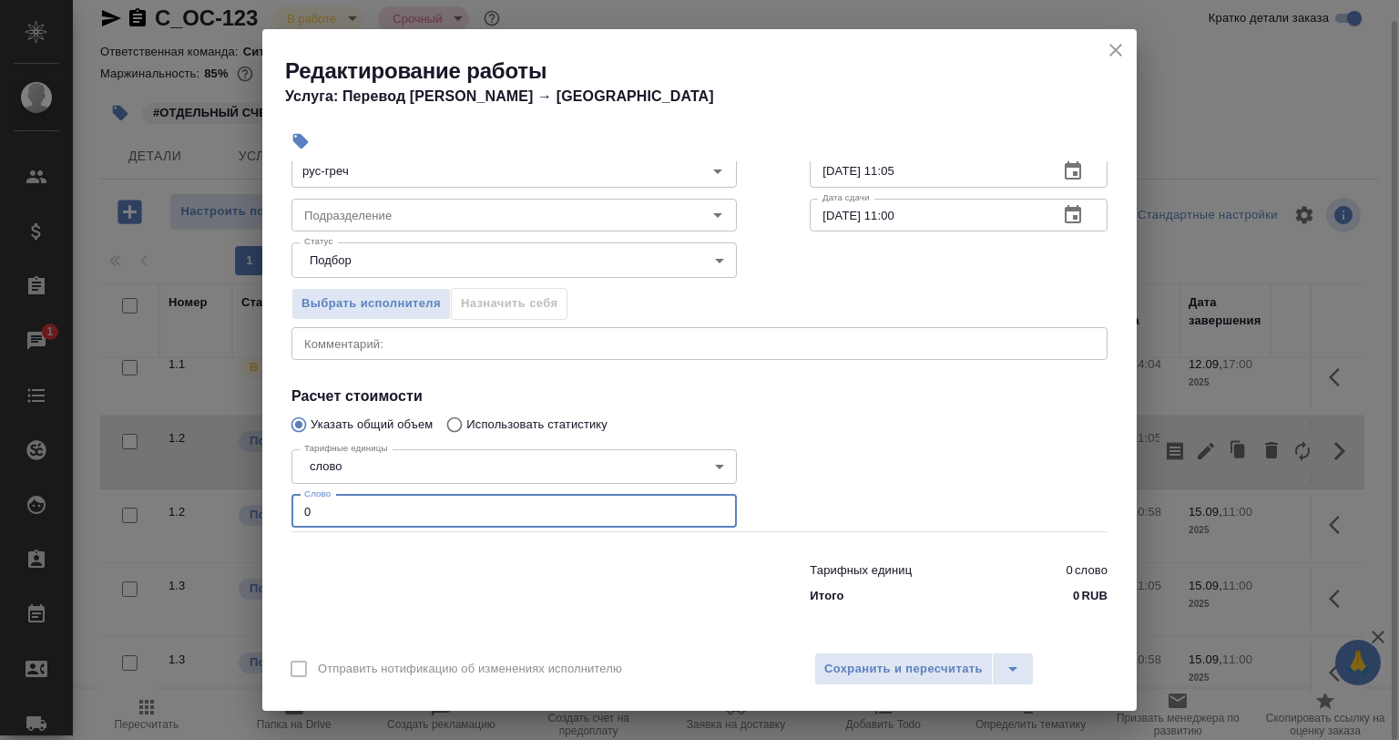
drag, startPoint x: 343, startPoint y: 511, endPoint x: 227, endPoint y: 514, distance: 116.6
click at [229, 514] on div "Редактирование работы Услуга: Перевод Стандарт Рус → Греч Параметры Файлы Вид р…" at bounding box center [699, 370] width 1399 height 740
paste input "274"
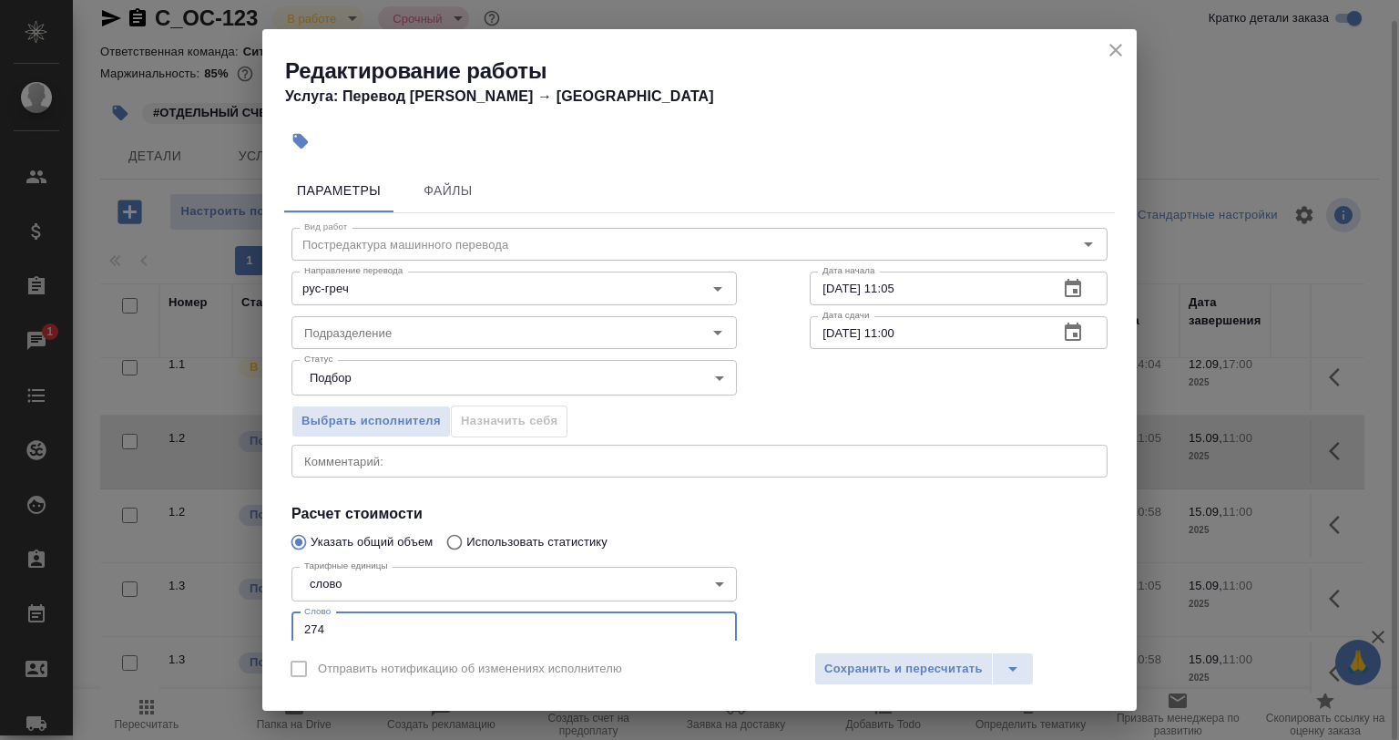
type input "274"
drag, startPoint x: 919, startPoint y: 332, endPoint x: 882, endPoint y: 332, distance: 37.4
click at [882, 332] on input "15.09.2025 11:00" at bounding box center [927, 332] width 234 height 33
type input "15.09.2025 10:00"
drag, startPoint x: 928, startPoint y: 295, endPoint x: 881, endPoint y: 287, distance: 48.1
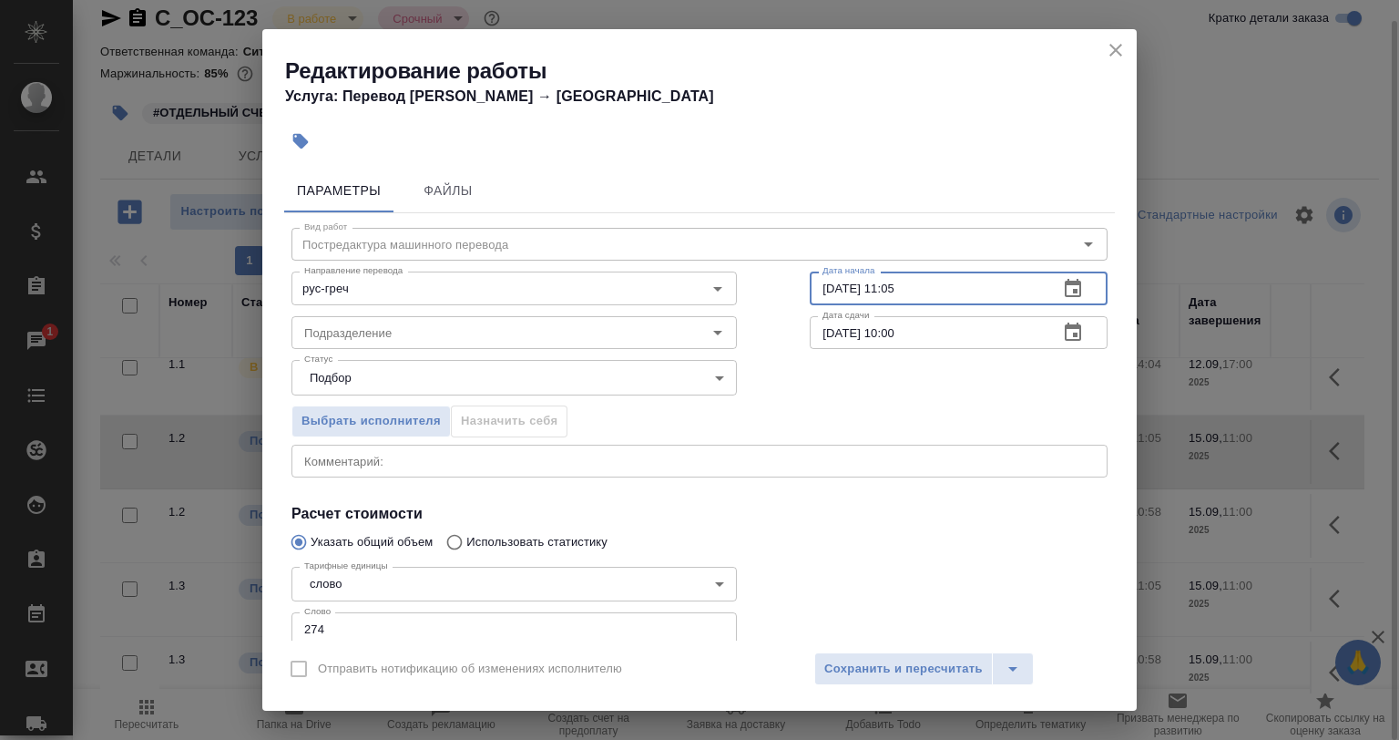
click at [881, 287] on input "12.09.2025 11:05" at bounding box center [927, 288] width 234 height 33
type input "12.09.2025 17:25"
click at [893, 651] on div "Отправить нотификацию об изменениях исполнителю Сохранить и пересчитать" at bounding box center [699, 675] width 875 height 70
click at [895, 659] on span "Сохранить и пересчитать" at bounding box center [904, 669] width 159 height 21
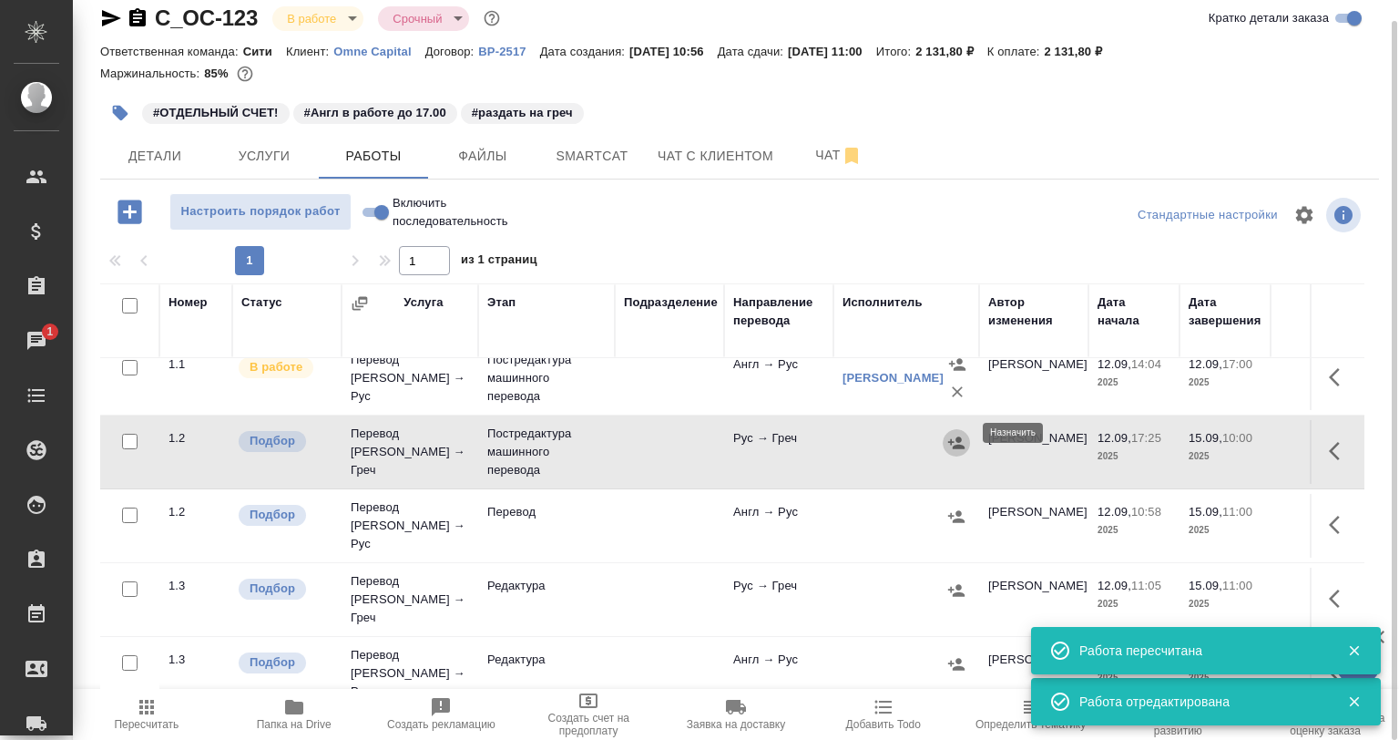
click at [956, 434] on icon "button" at bounding box center [957, 443] width 18 height 18
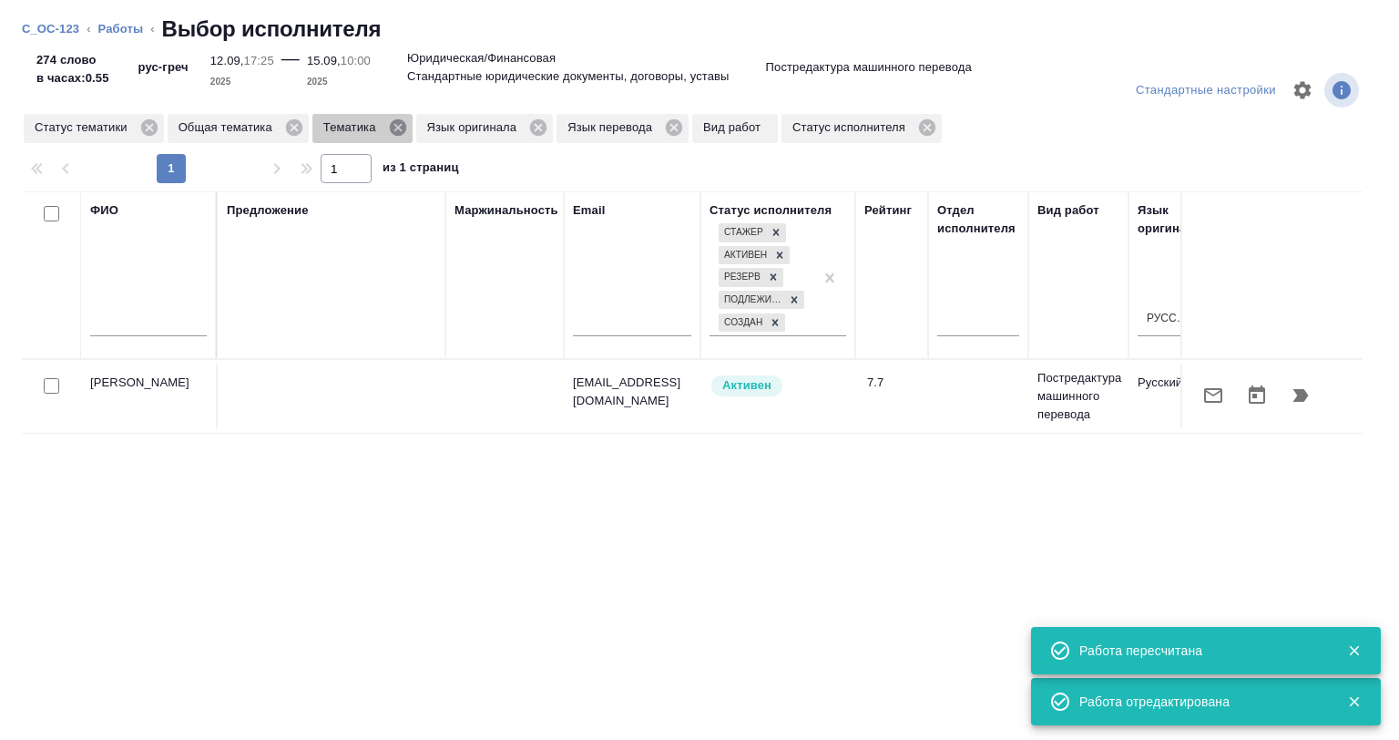
click at [394, 133] on icon at bounding box center [397, 127] width 16 height 16
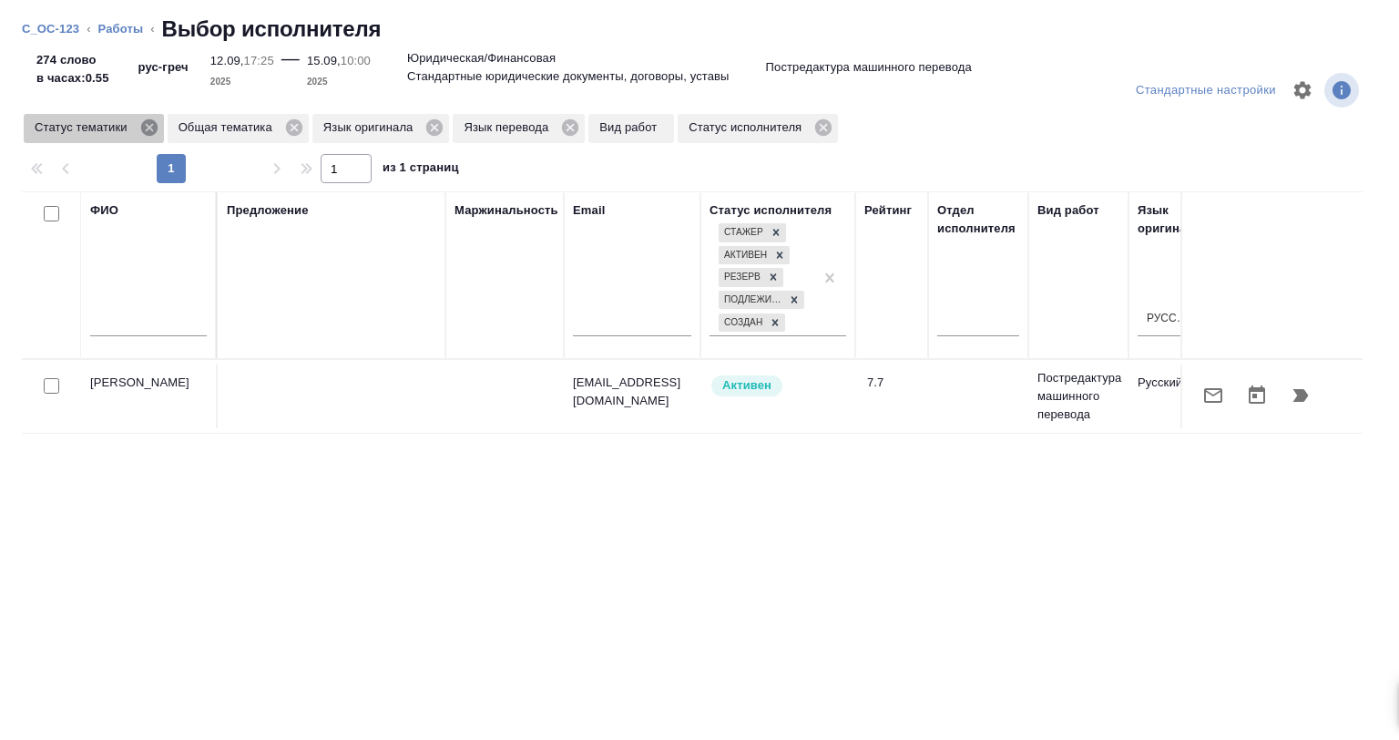
click at [155, 128] on div "Статус тематики" at bounding box center [94, 128] width 140 height 29
click at [155, 128] on icon at bounding box center [148, 127] width 16 height 16
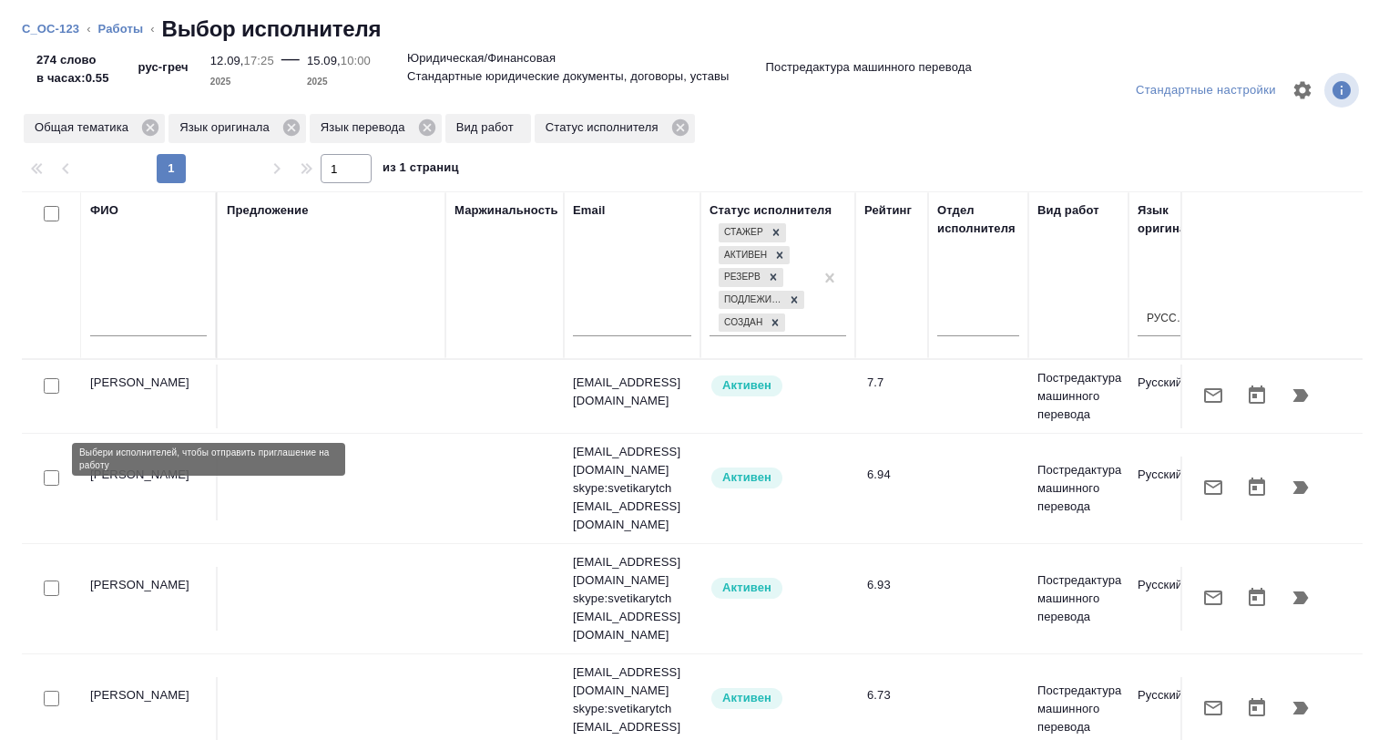
click at [58, 470] on input "checkbox" at bounding box center [51, 477] width 15 height 15
checkbox input "true"
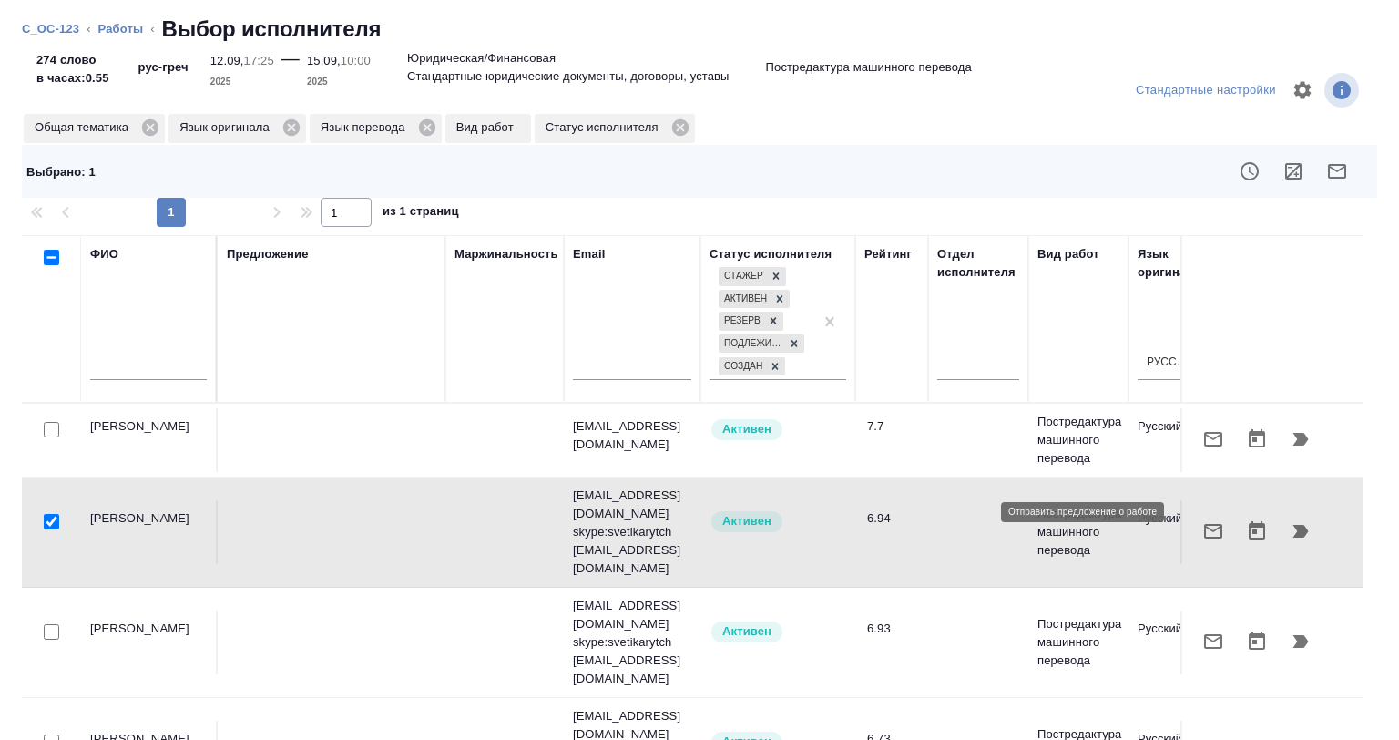
click at [1214, 513] on button "button" at bounding box center [1214, 531] width 44 height 44
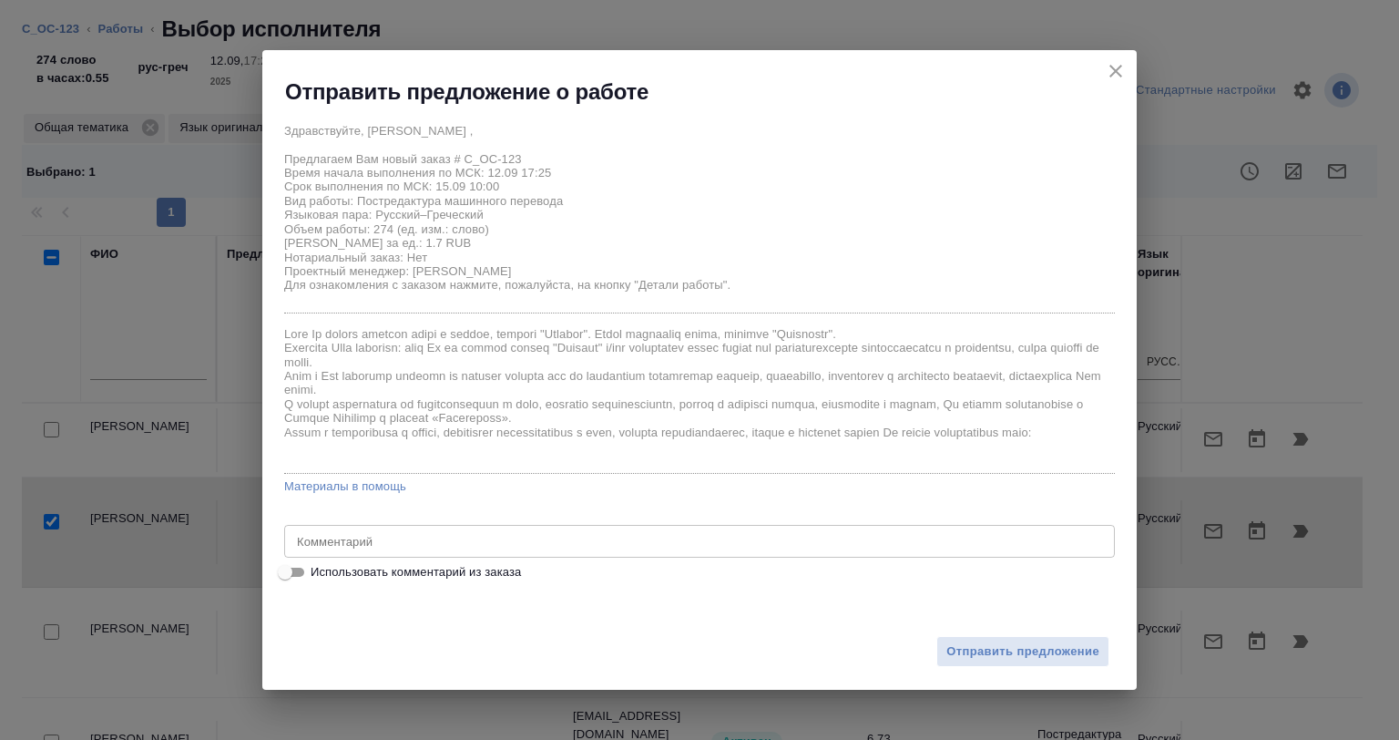
click at [325, 571] on span "Использовать комментарий из заказа" at bounding box center [416, 572] width 210 height 18
click at [318, 571] on input "Использовать комментарий из заказа" at bounding box center [285, 572] width 66 height 22
checkbox input "true"
type textarea "переводим с англ на греческий"
click at [326, 571] on span "Использовать комментарий из заказа" at bounding box center [416, 572] width 210 height 18
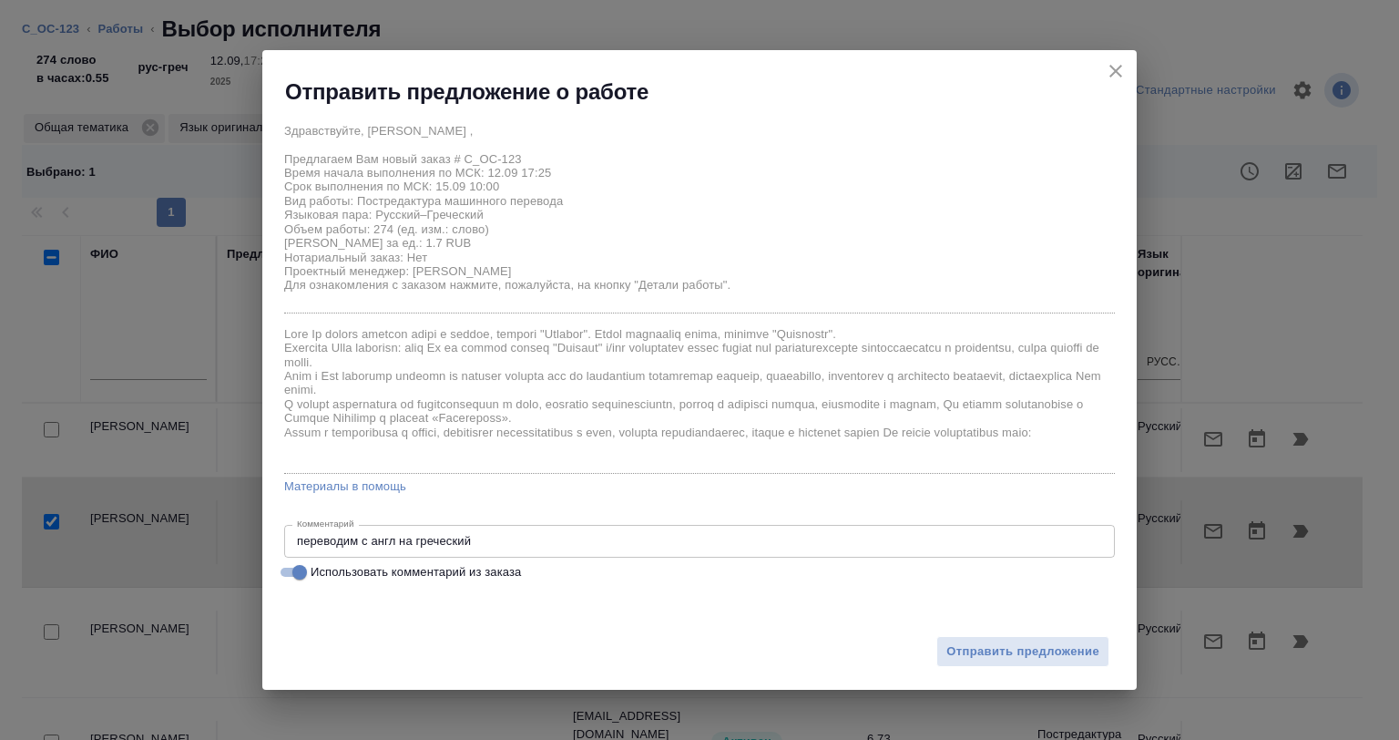
click at [326, 571] on input "Использовать комментарий из заказа" at bounding box center [300, 572] width 66 height 22
checkbox input "false"
click at [1002, 641] on span "Отправить предложение" at bounding box center [1023, 651] width 153 height 21
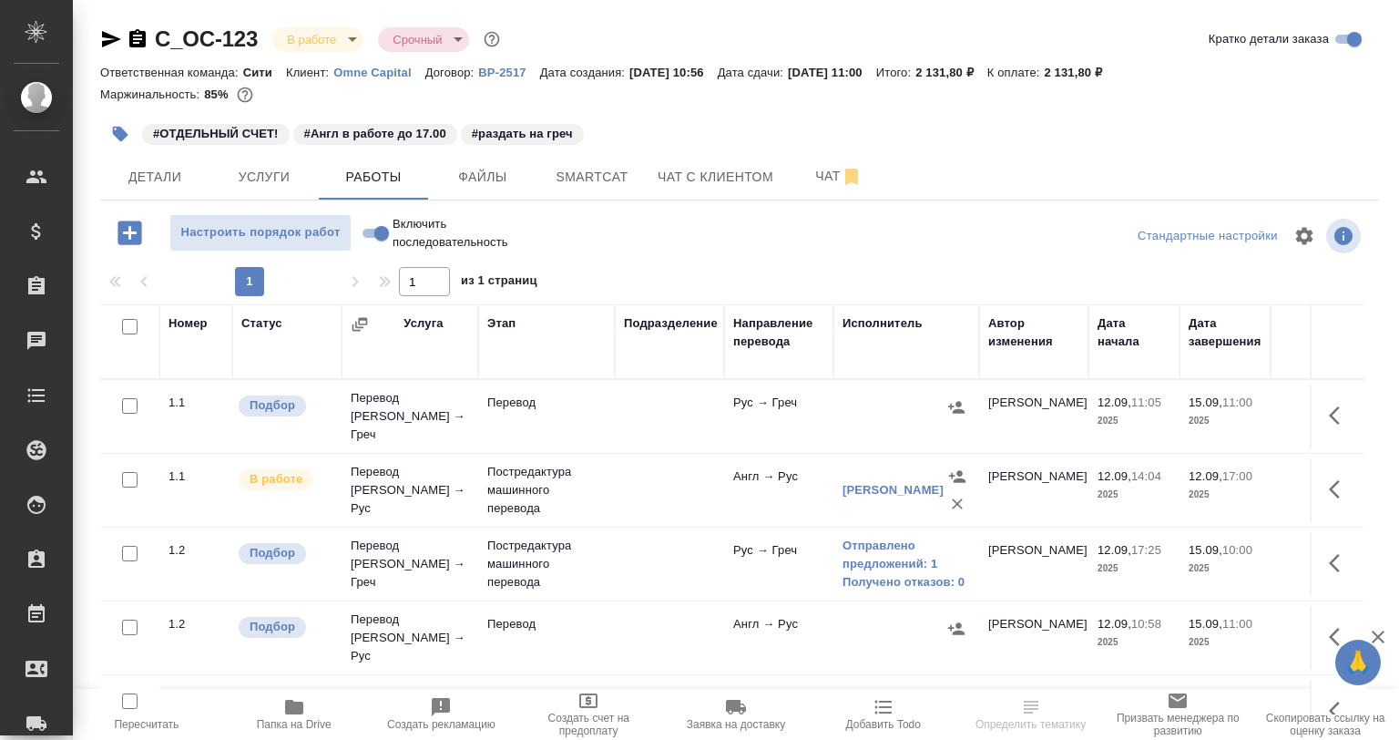
click at [1294, 470] on p "287" at bounding box center [1316, 476] width 73 height 18
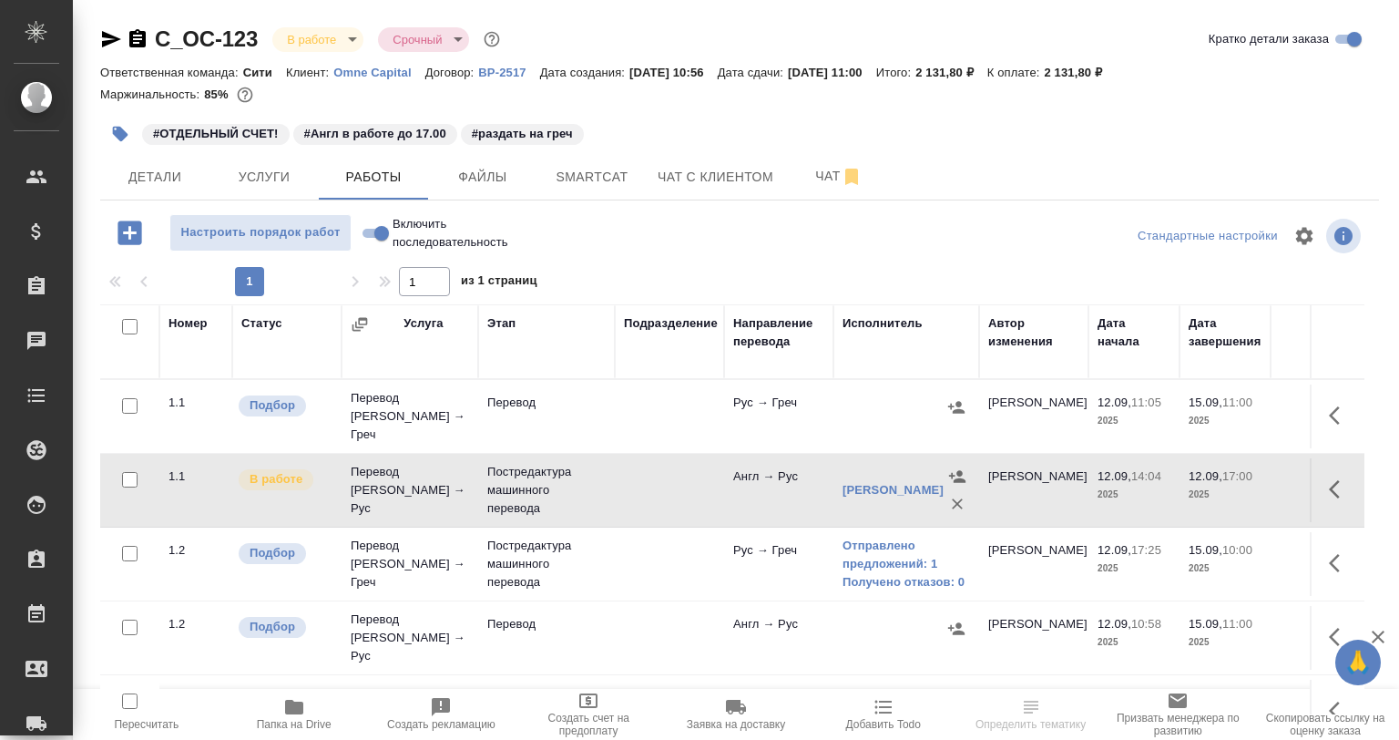
click at [1329, 478] on icon "button" at bounding box center [1340, 489] width 22 height 22
click at [1198, 481] on icon "button" at bounding box center [1206, 489] width 16 height 16
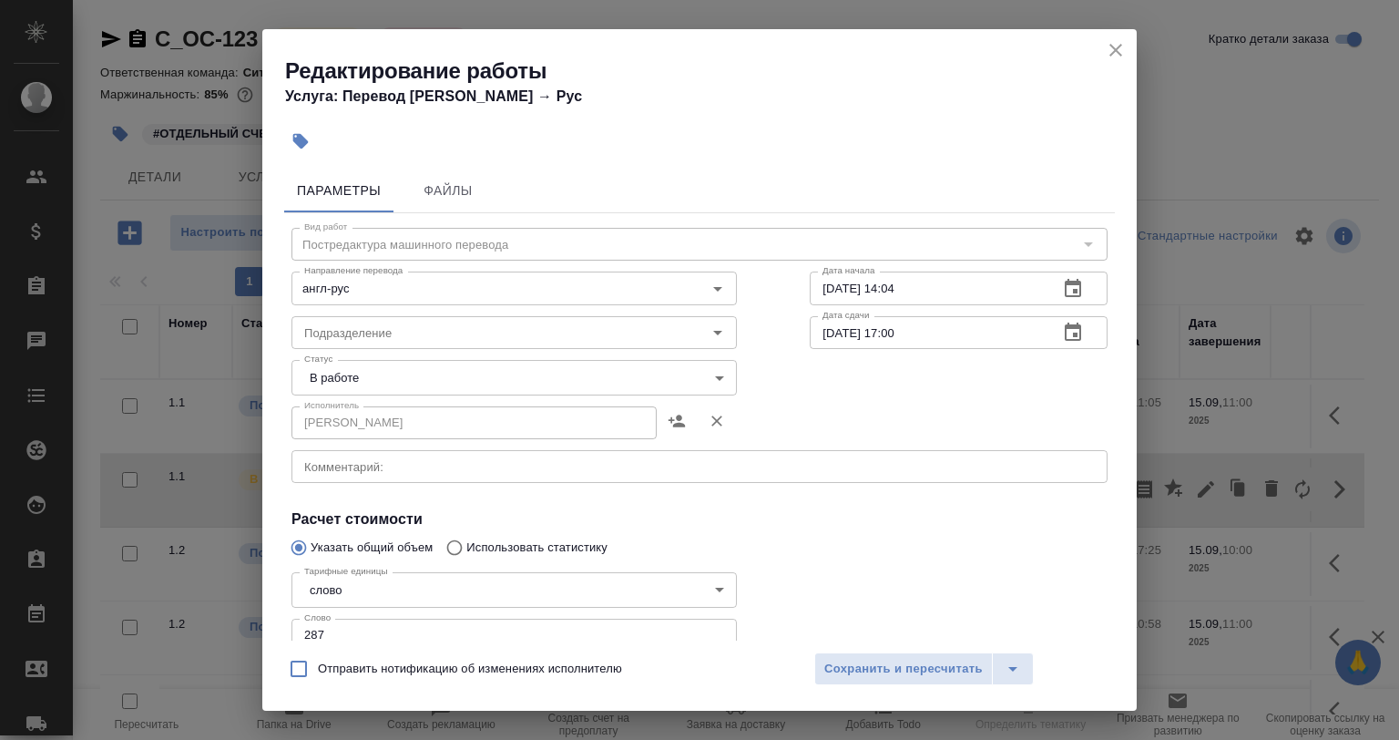
click at [359, 363] on body "🙏 .cls-1 fill:#fff; AWATERA [PERSON_NAME] Спецификации Заказы Чаты Todo Проекты…" at bounding box center [699, 370] width 1399 height 740
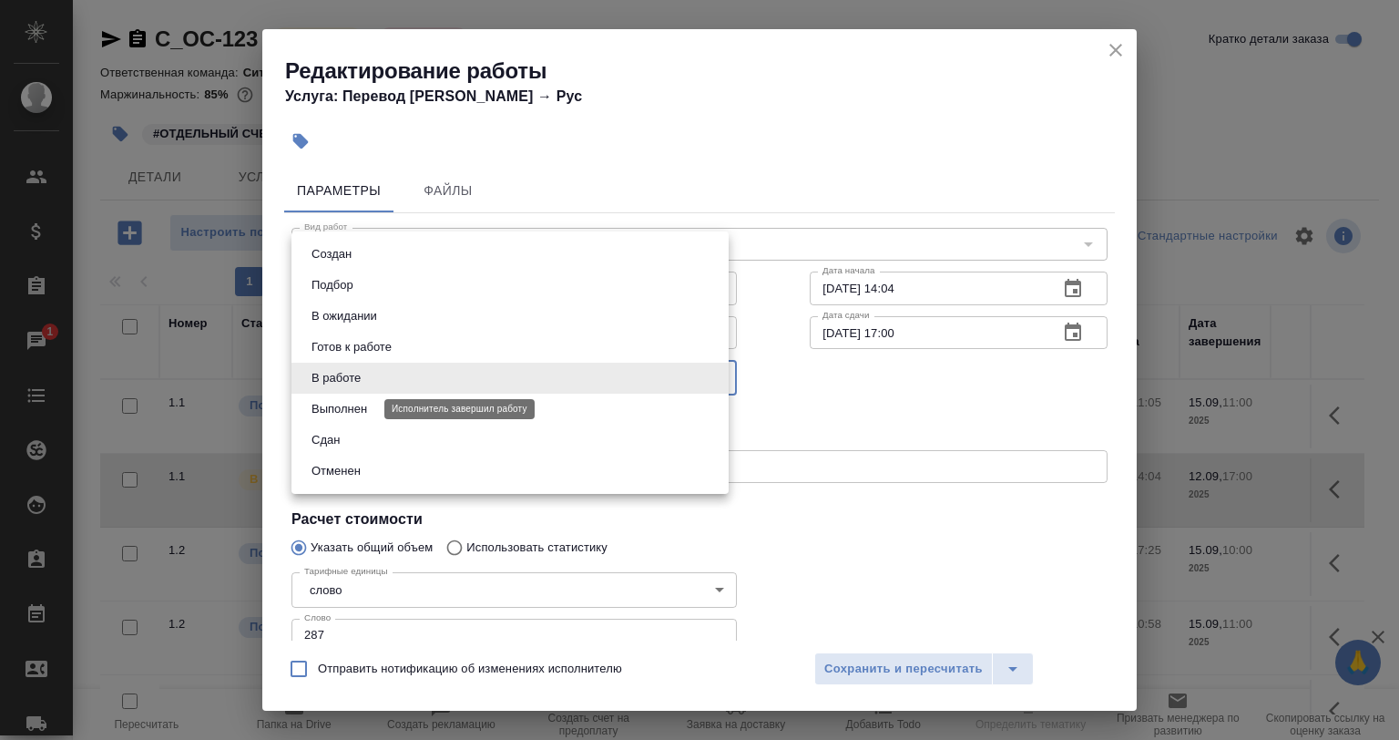
click at [352, 412] on button "Выполнен" at bounding box center [339, 409] width 67 height 20
type input "completed"
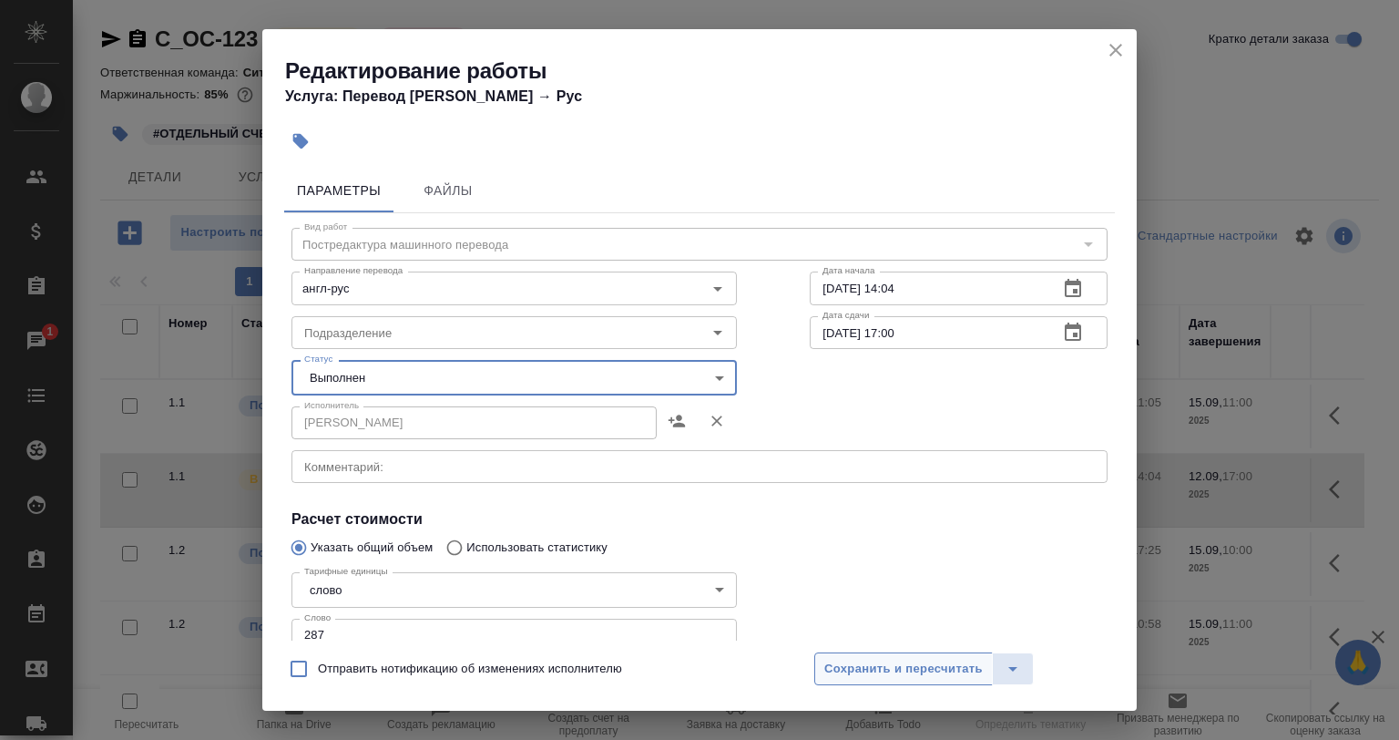
click at [849, 672] on span "Сохранить и пересчитать" at bounding box center [904, 669] width 159 height 21
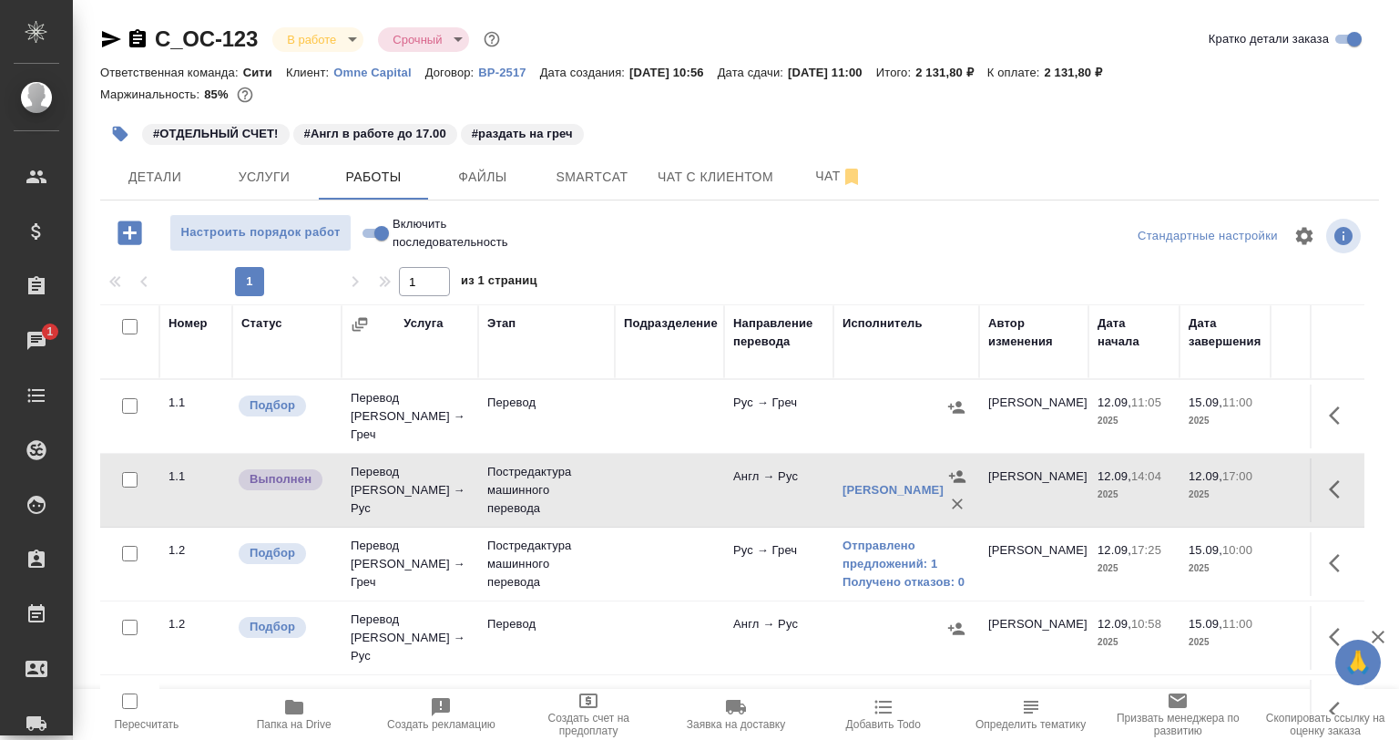
click at [1337, 558] on button "button" at bounding box center [1340, 563] width 44 height 44
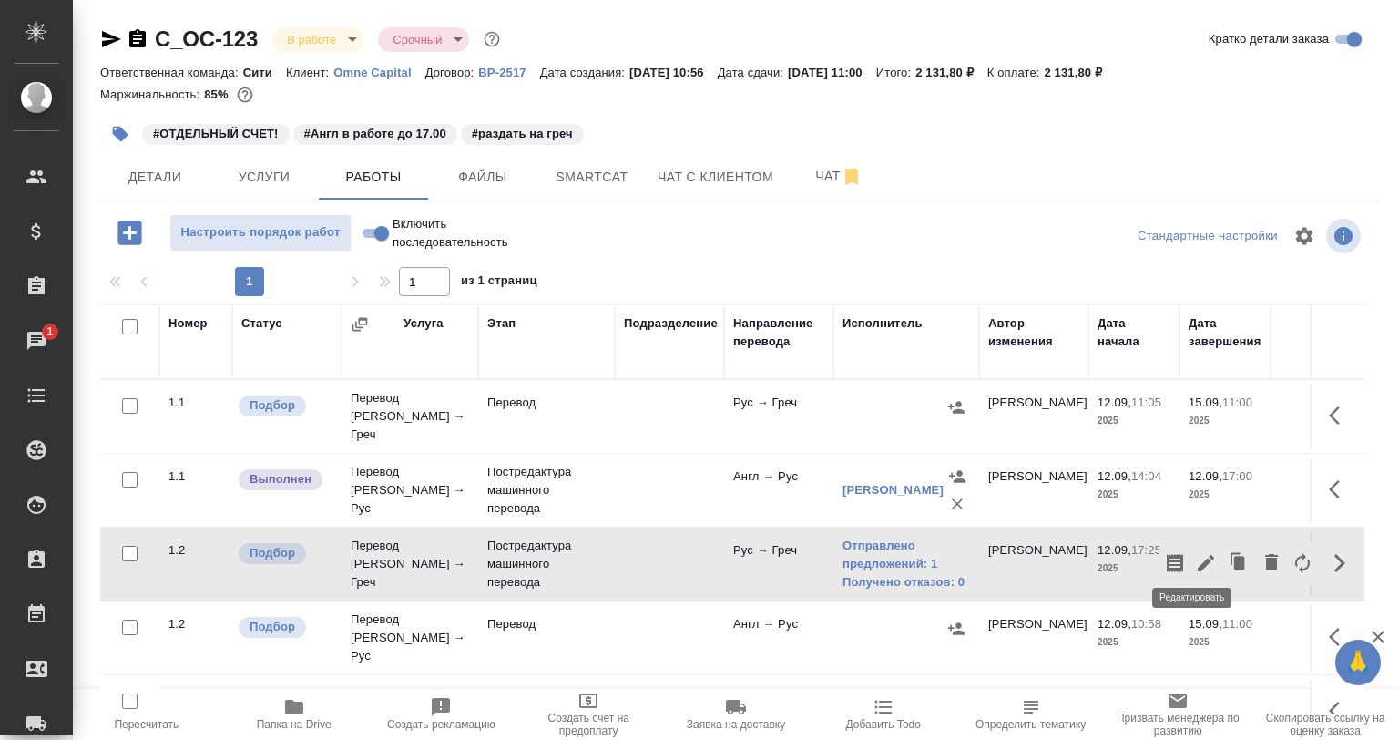
click at [1195, 562] on icon "button" at bounding box center [1206, 563] width 22 height 22
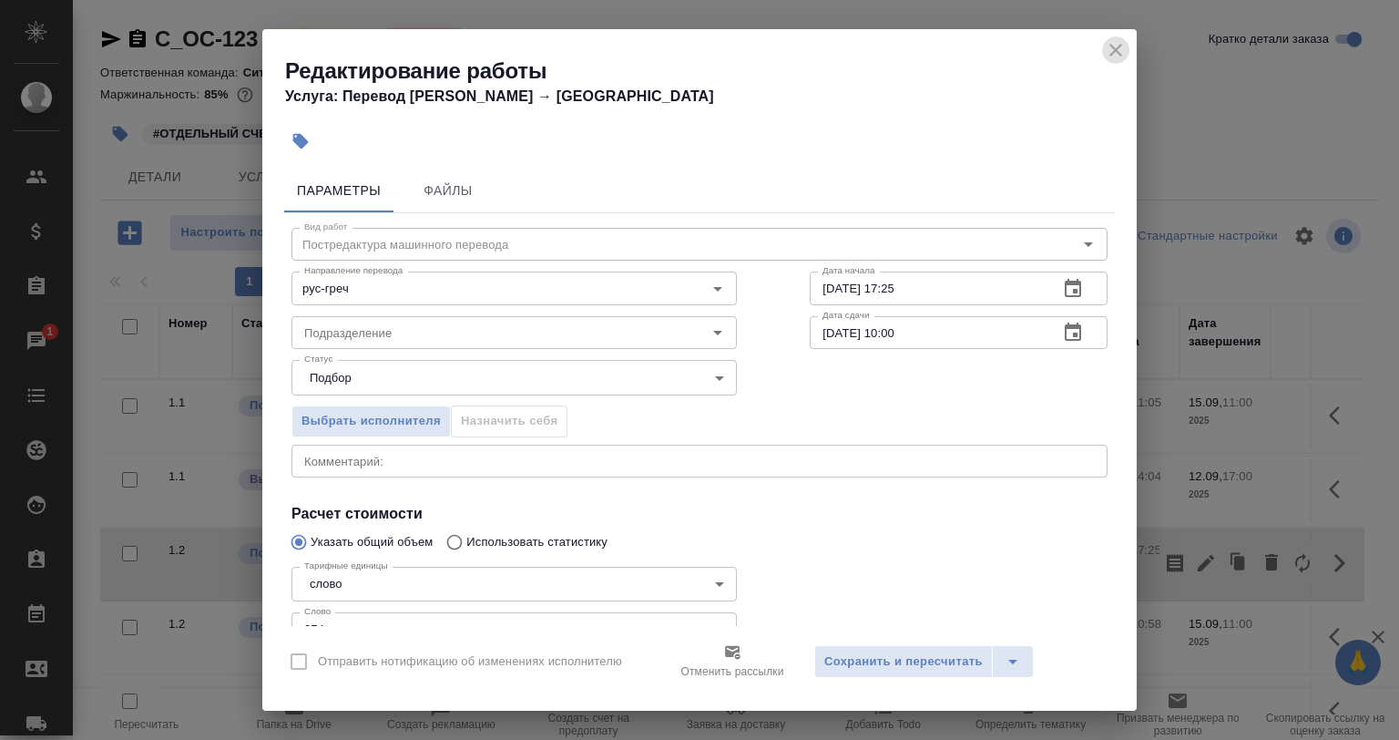
click at [1119, 37] on button "close" at bounding box center [1115, 49] width 27 height 27
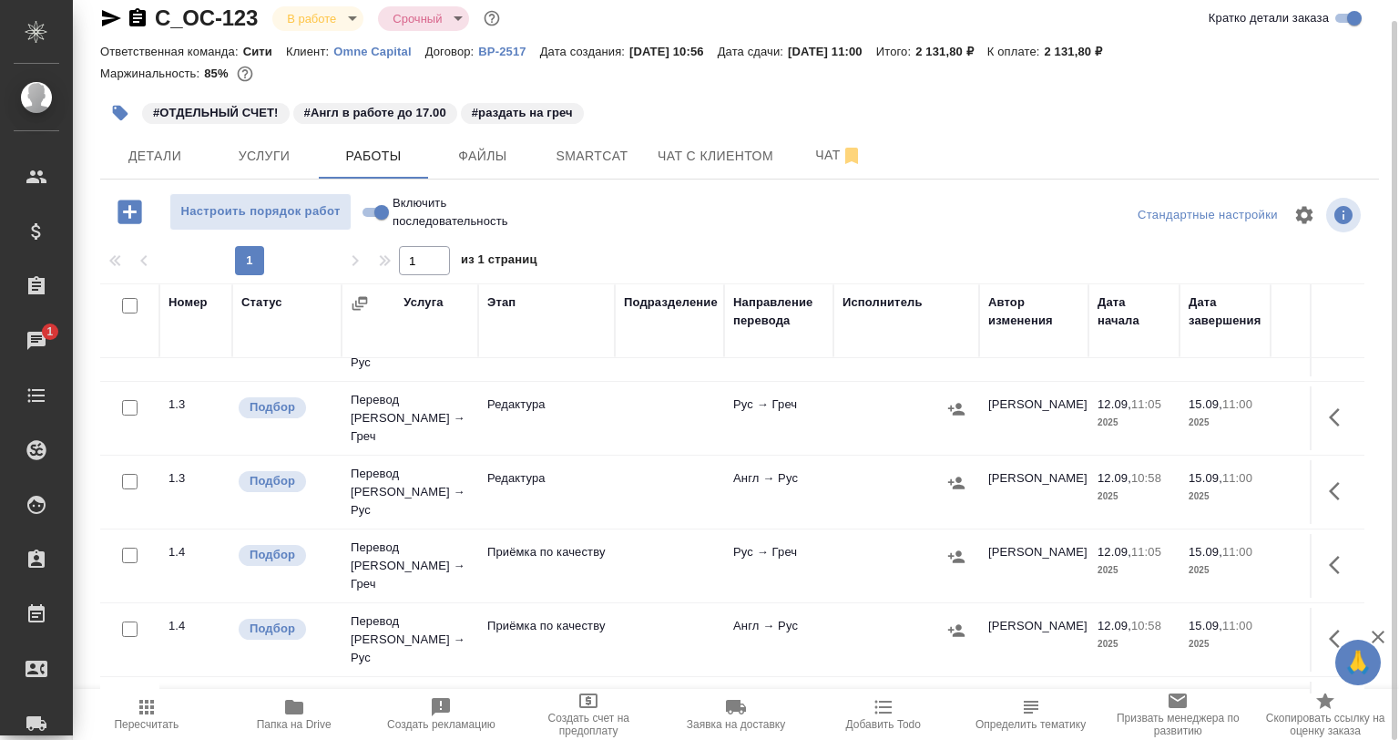
scroll to position [273, 0]
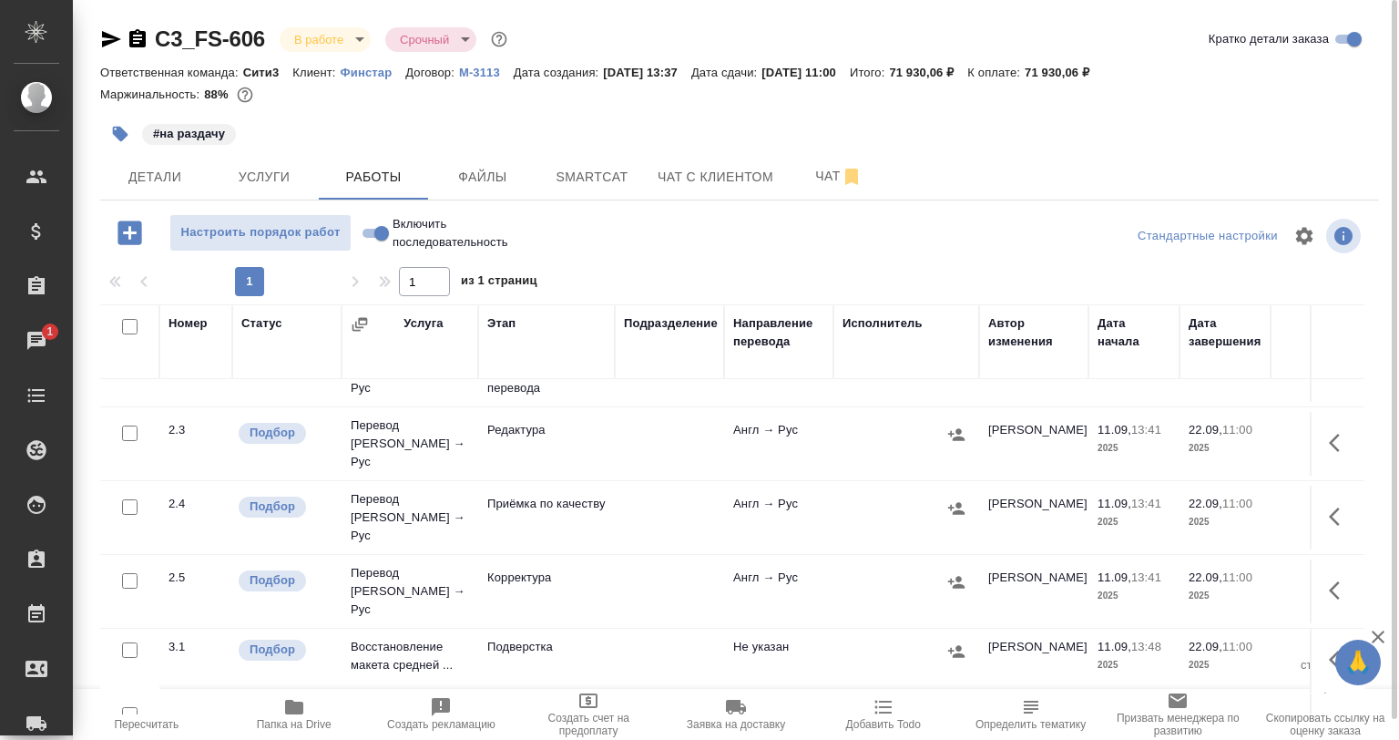
scroll to position [97, 0]
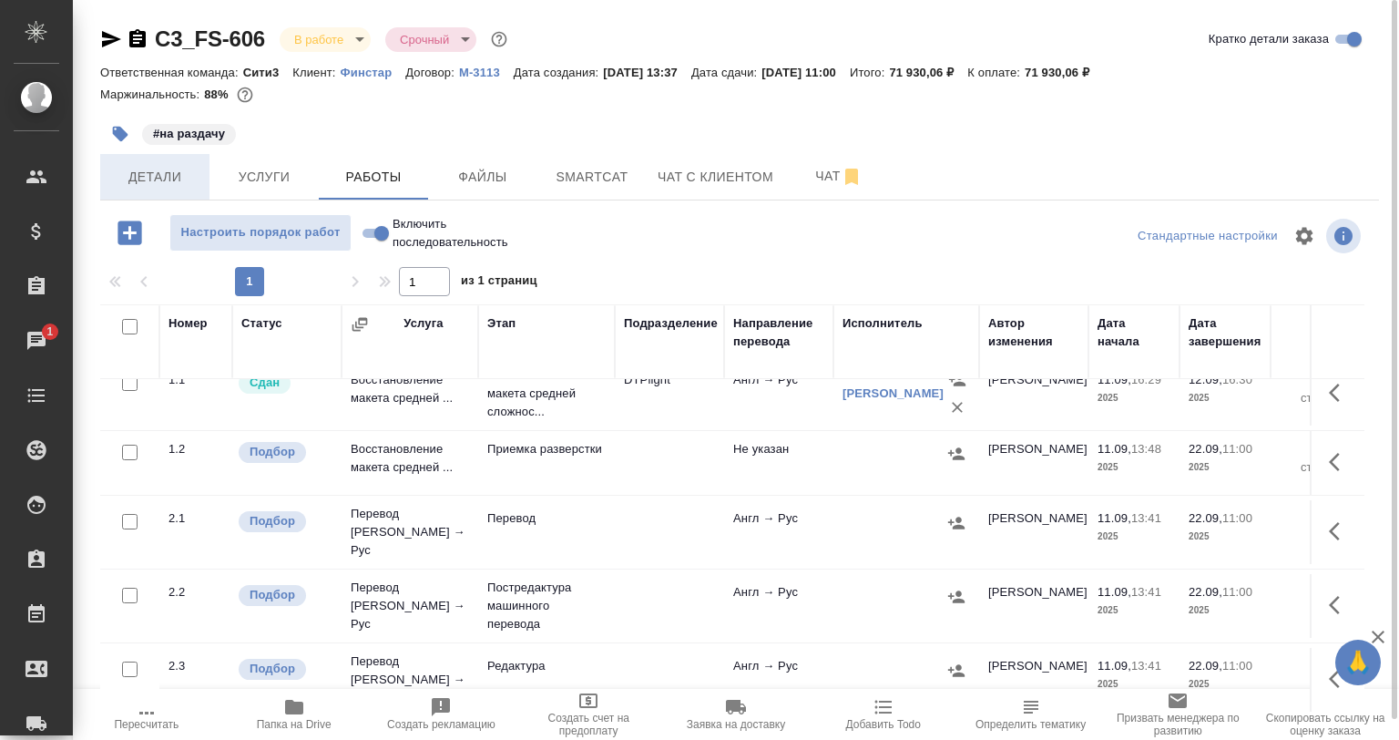
click at [119, 183] on span "Детали" at bounding box center [154, 177] width 87 height 23
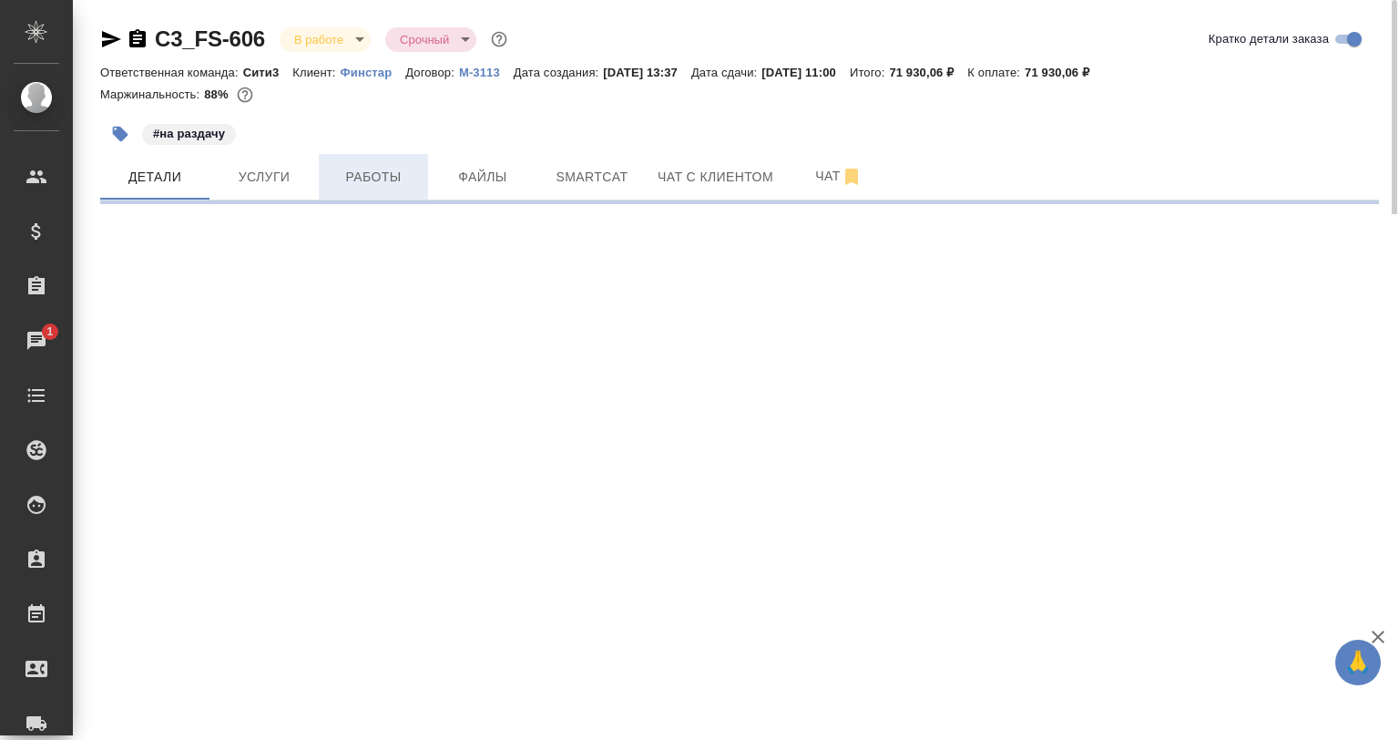
select select "RU"
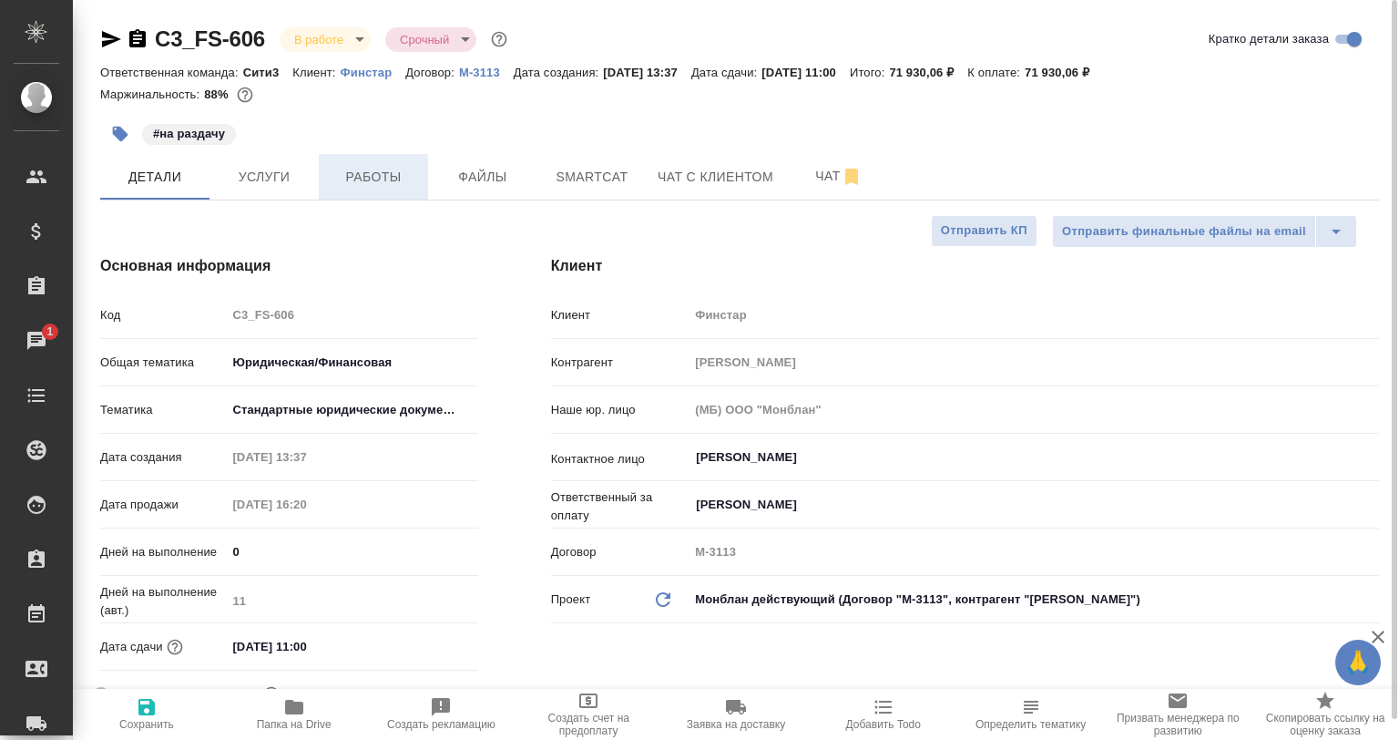
type textarea "x"
click at [353, 186] on span "Работы" at bounding box center [373, 177] width 87 height 23
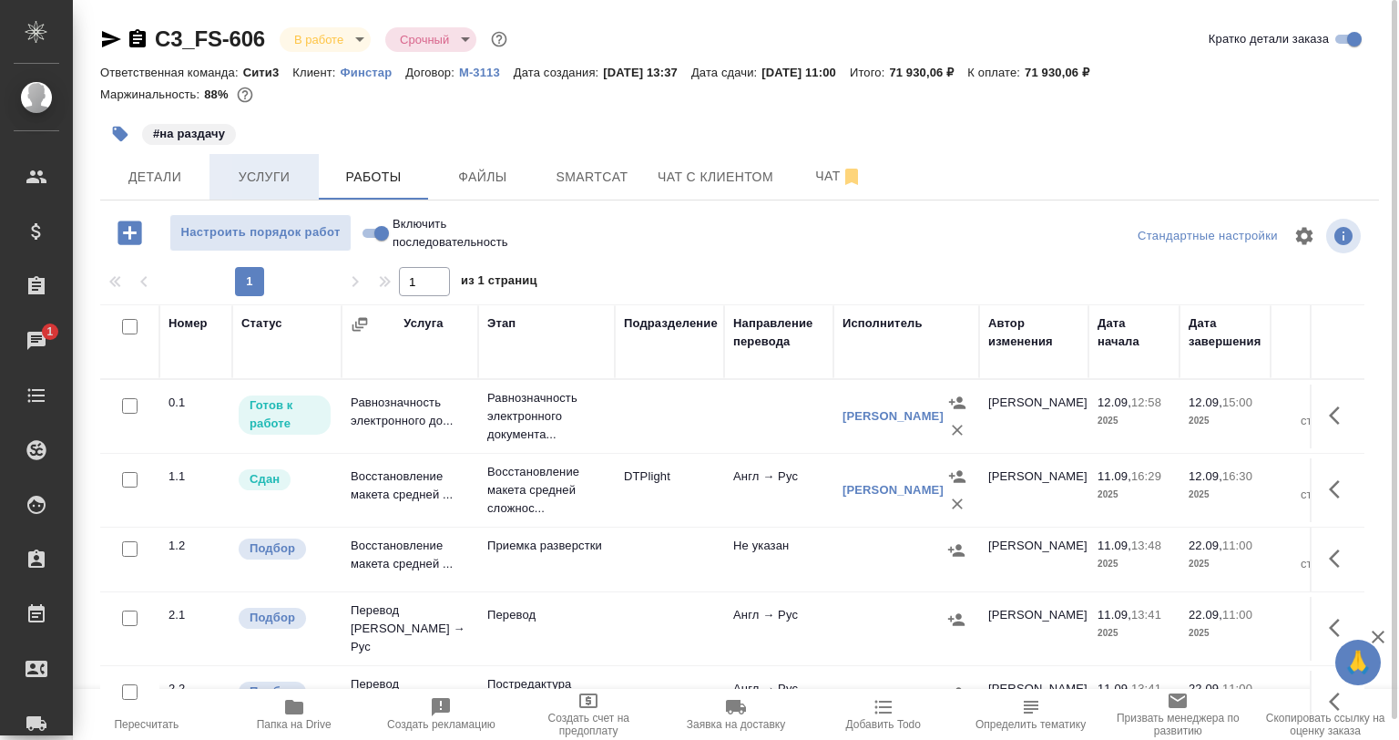
click at [237, 189] on button "Услуги" at bounding box center [264, 177] width 109 height 46
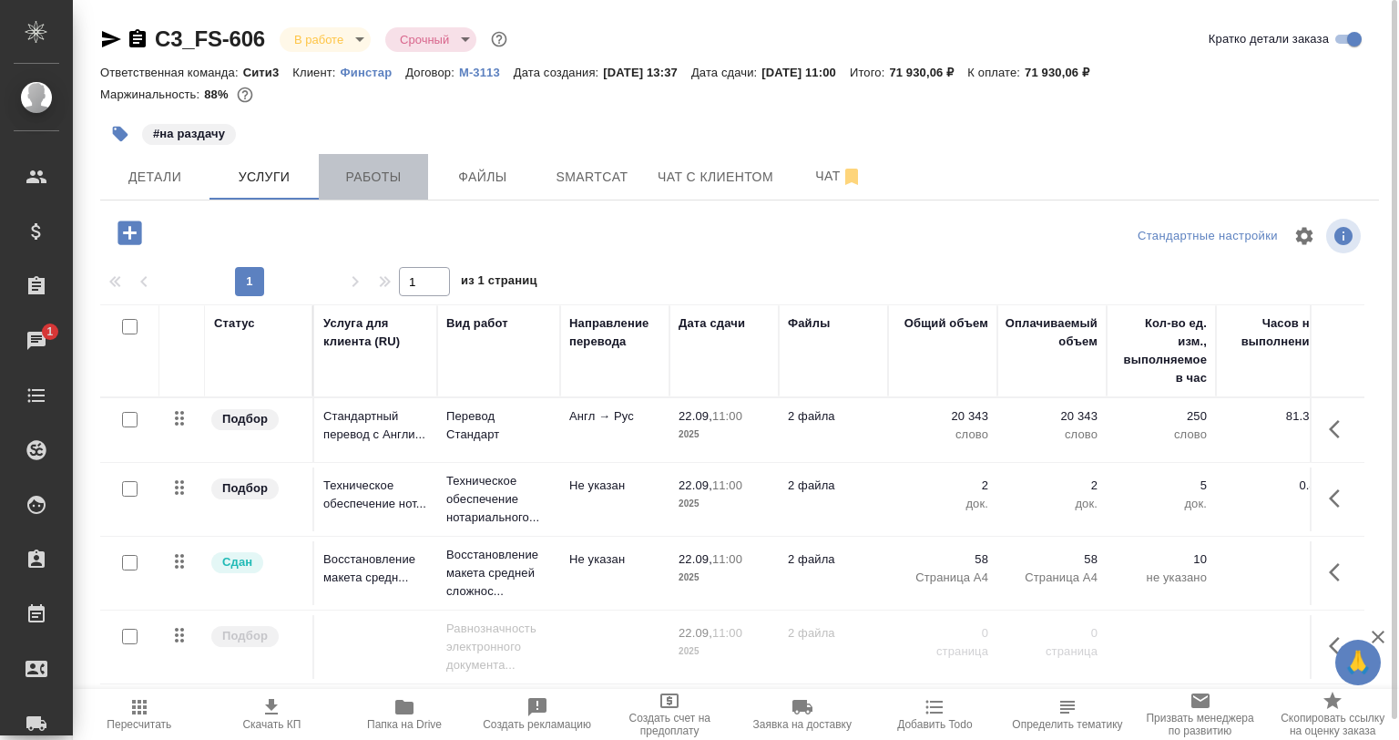
click at [368, 179] on span "Работы" at bounding box center [373, 177] width 87 height 23
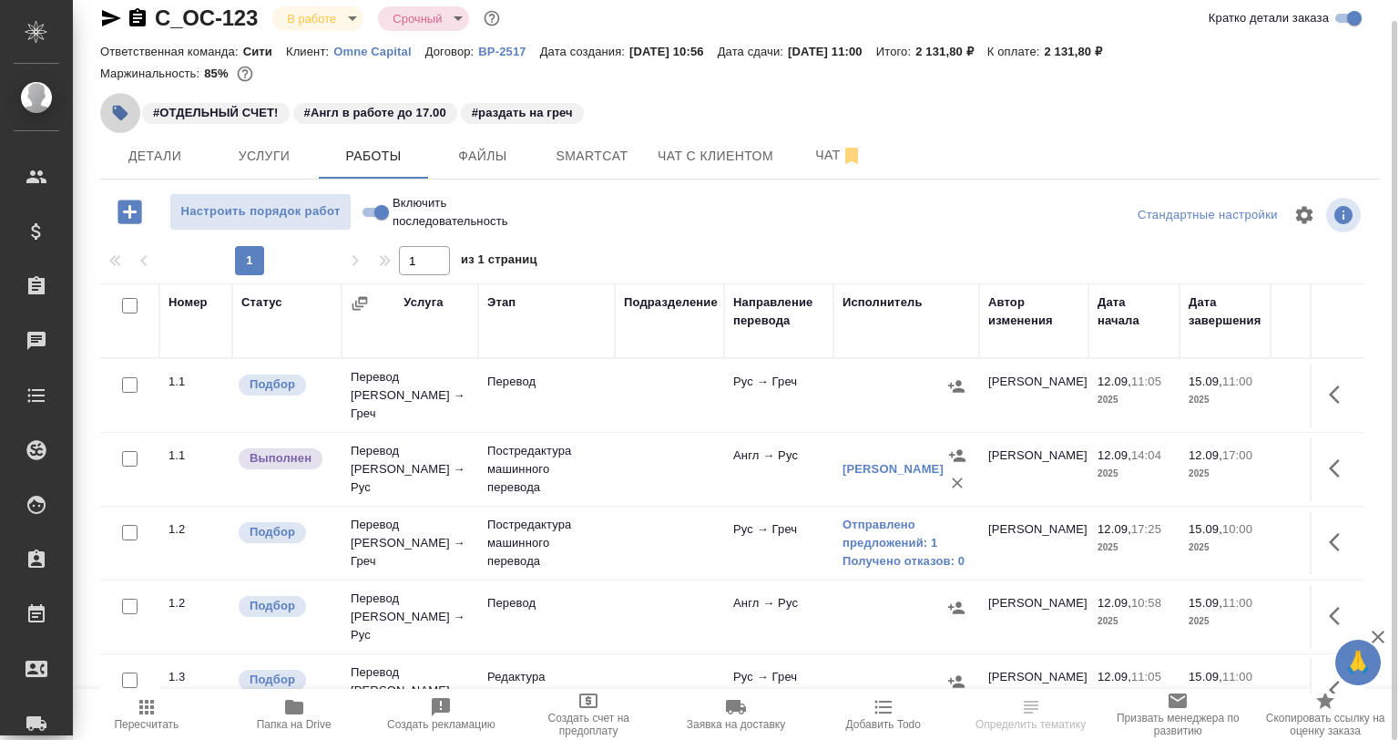
click at [106, 112] on button "button" at bounding box center [120, 113] width 40 height 40
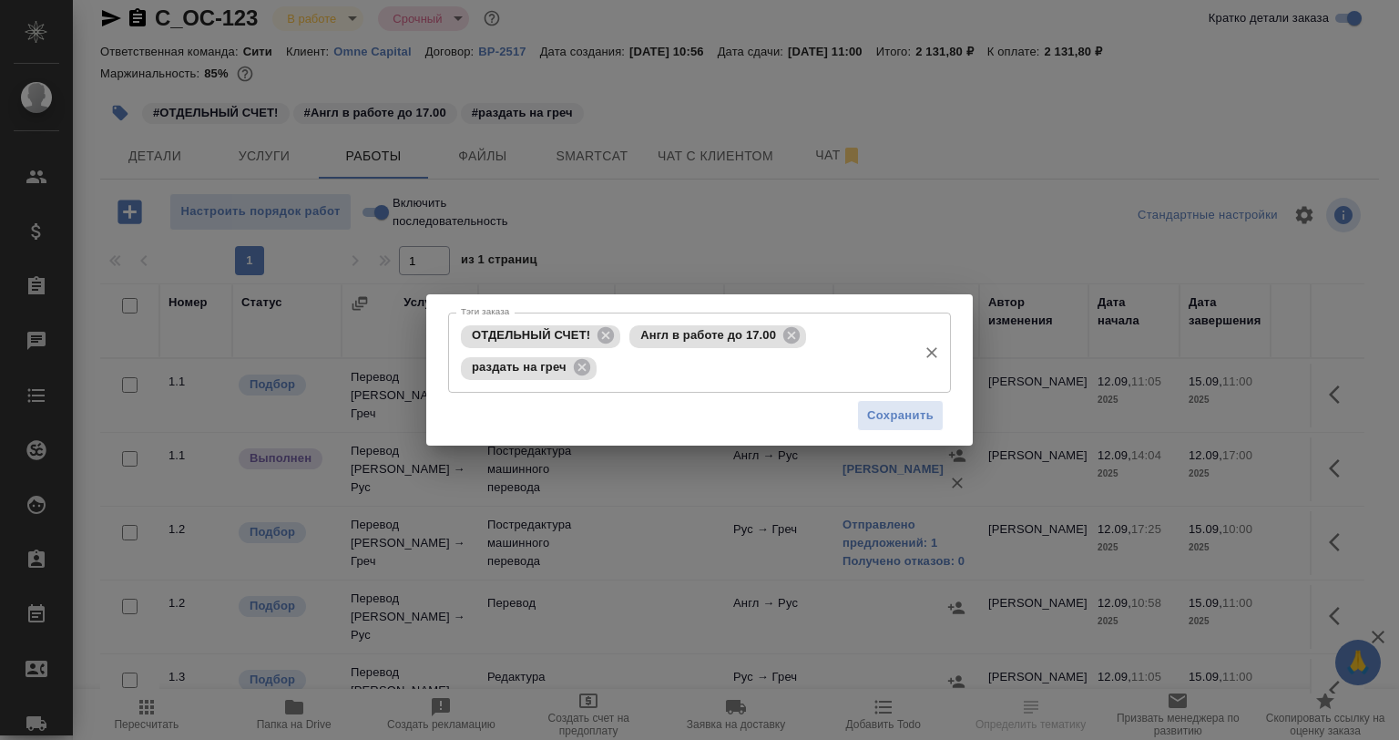
click at [798, 349] on div "ОТДЕЛЬНЫЙ СЧЕТ! [PERSON_NAME] в работе до 17.00 раздать на греч Тэги заказа" at bounding box center [699, 352] width 503 height 80
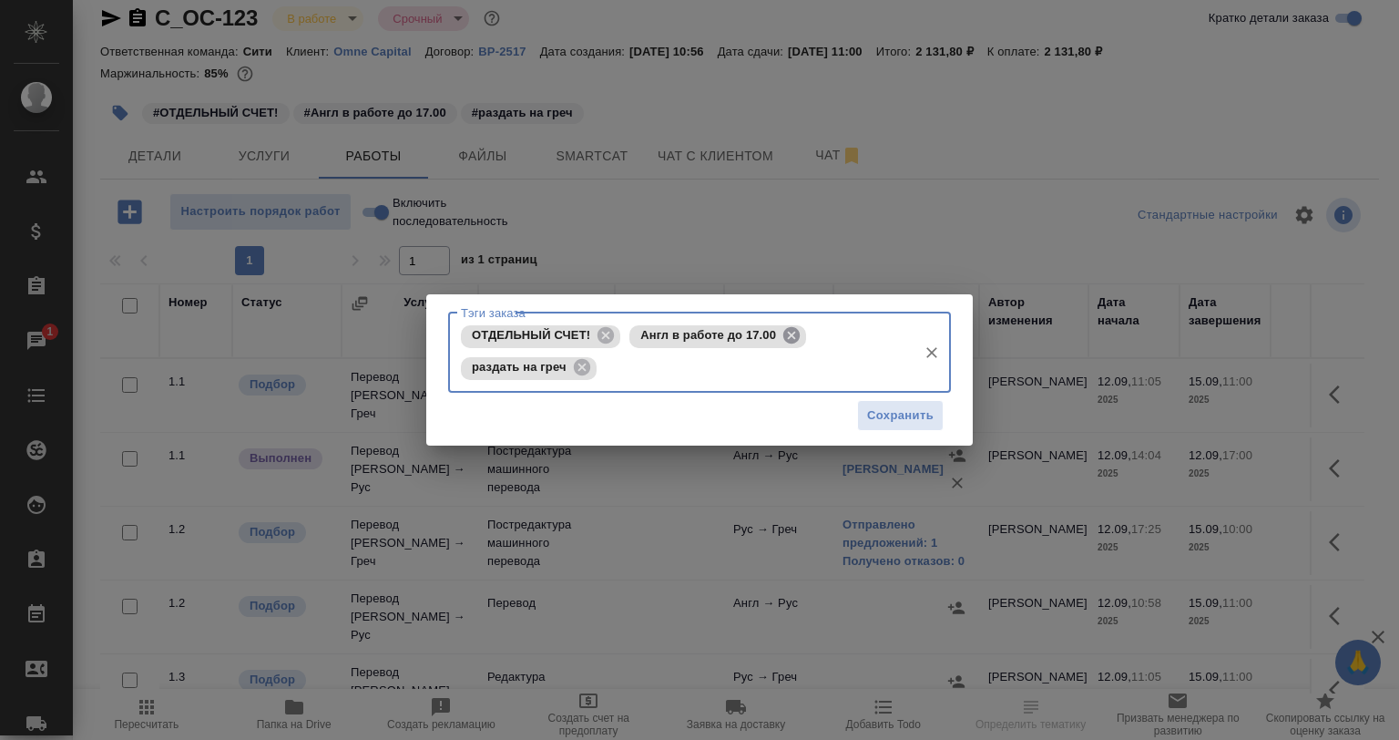
drag, startPoint x: 794, startPoint y: 341, endPoint x: 784, endPoint y: 343, distance: 11.1
click at [792, 341] on icon at bounding box center [792, 335] width 16 height 16
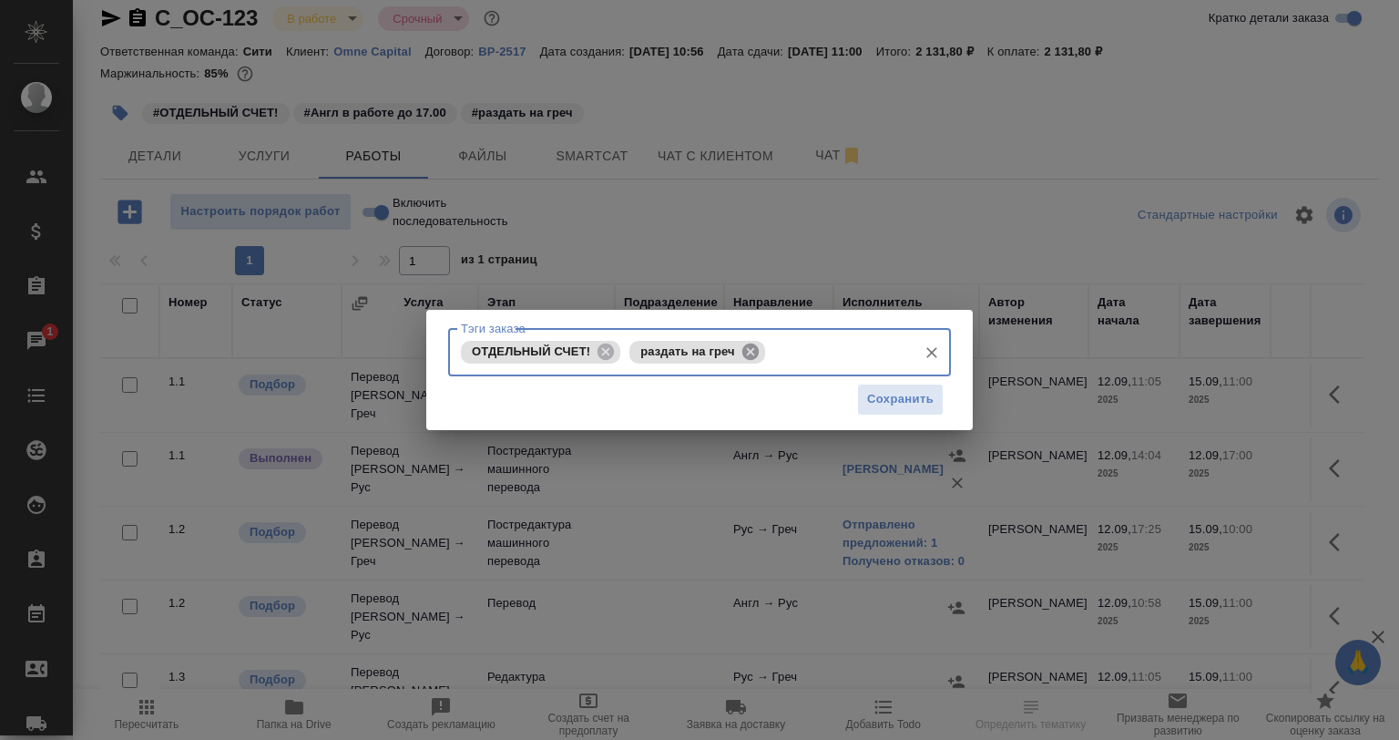
click at [754, 350] on icon at bounding box center [751, 351] width 16 height 16
click at [745, 351] on input "Тэги заказа" at bounding box center [766, 351] width 283 height 31
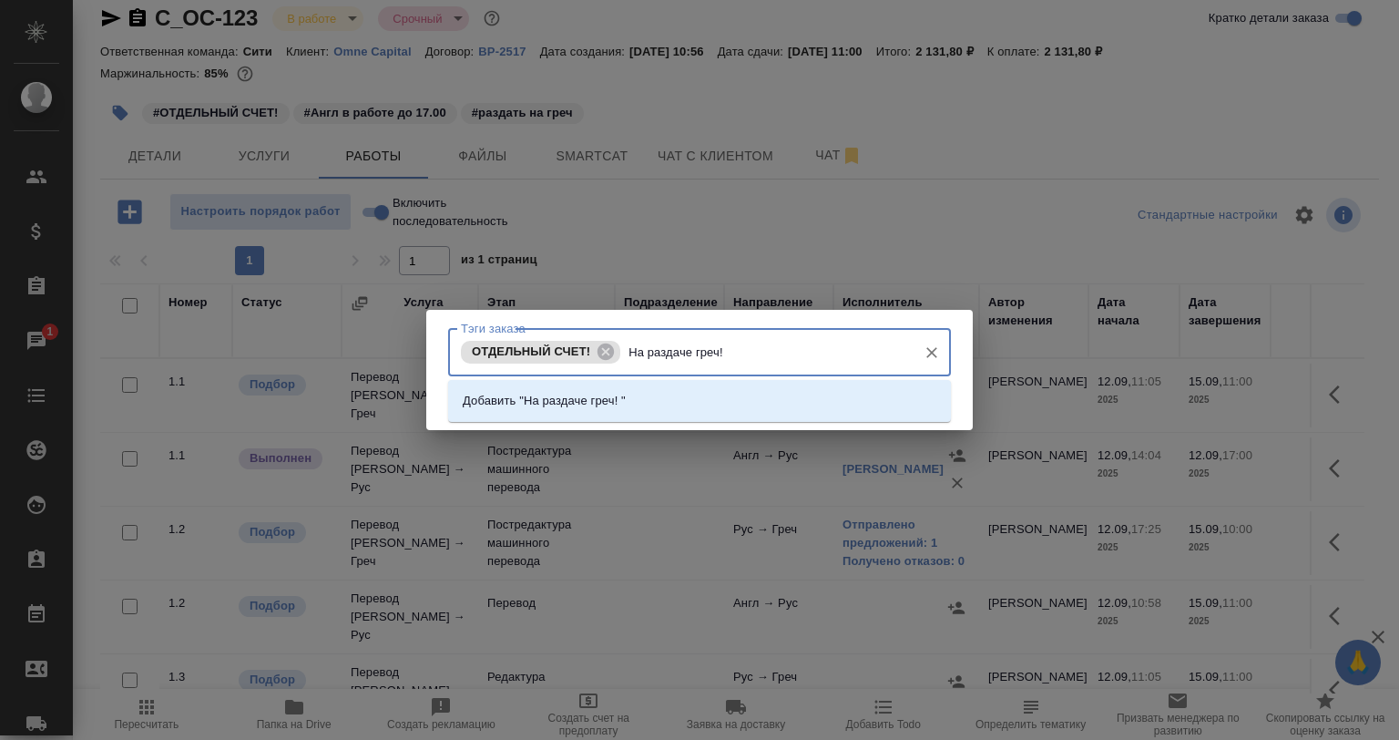
type input "На раздаче греч!"
click at [743, 400] on li "Добавить "На раздаче греч!"" at bounding box center [699, 400] width 503 height 33
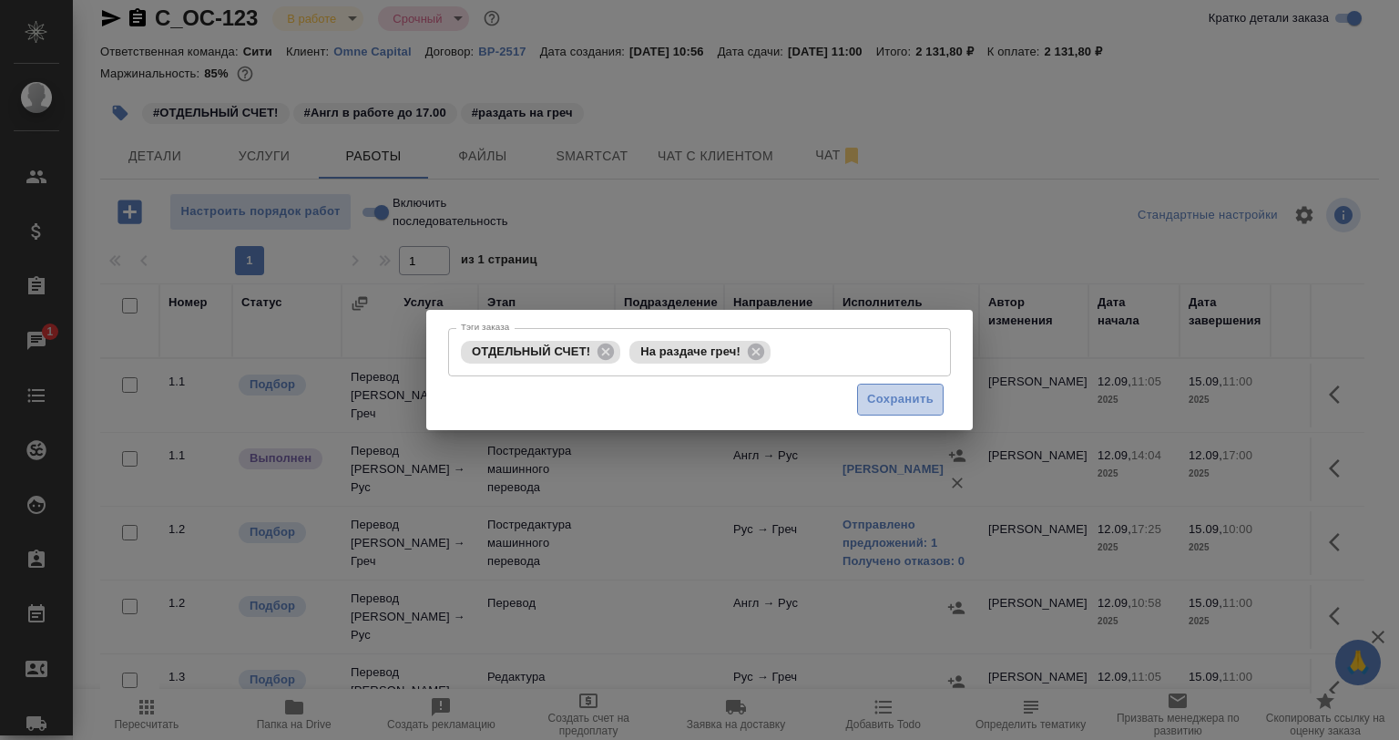
click at [861, 405] on button "Сохранить" at bounding box center [900, 400] width 87 height 32
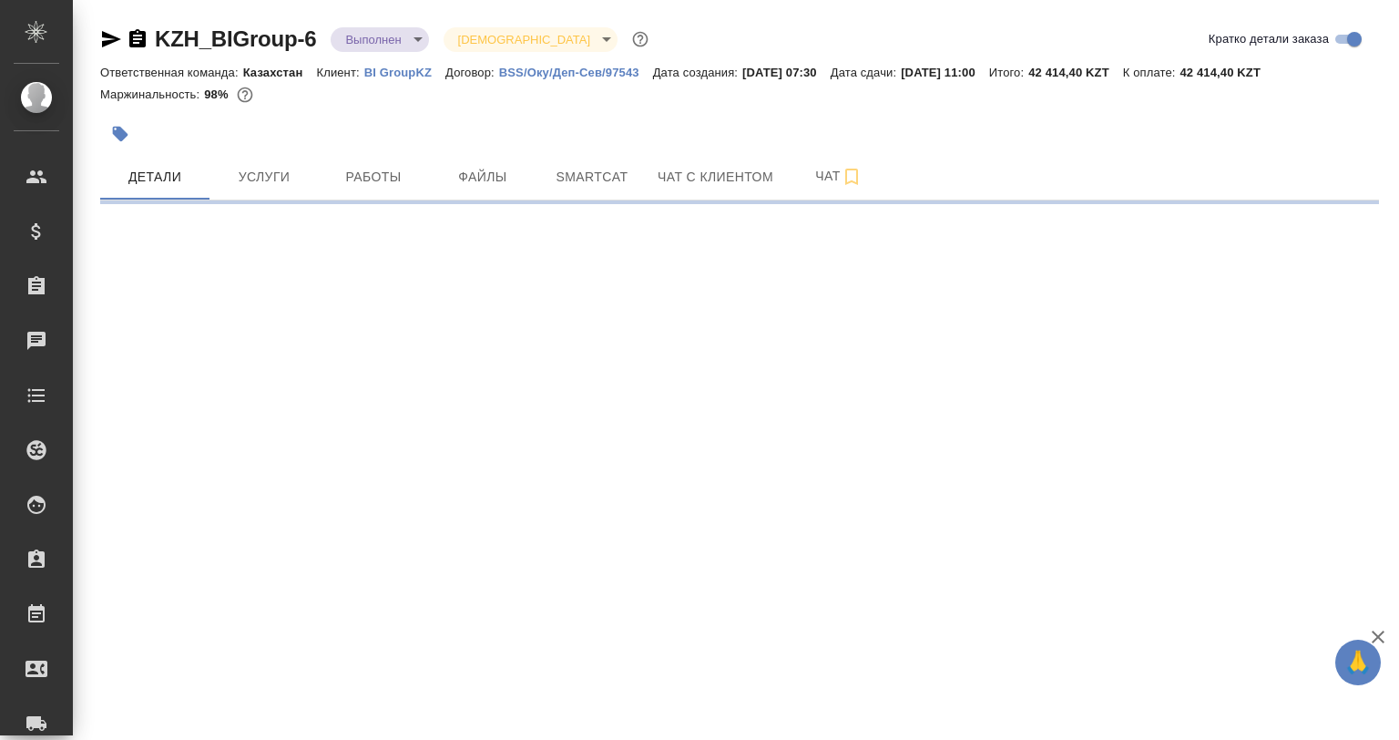
select select "RU"
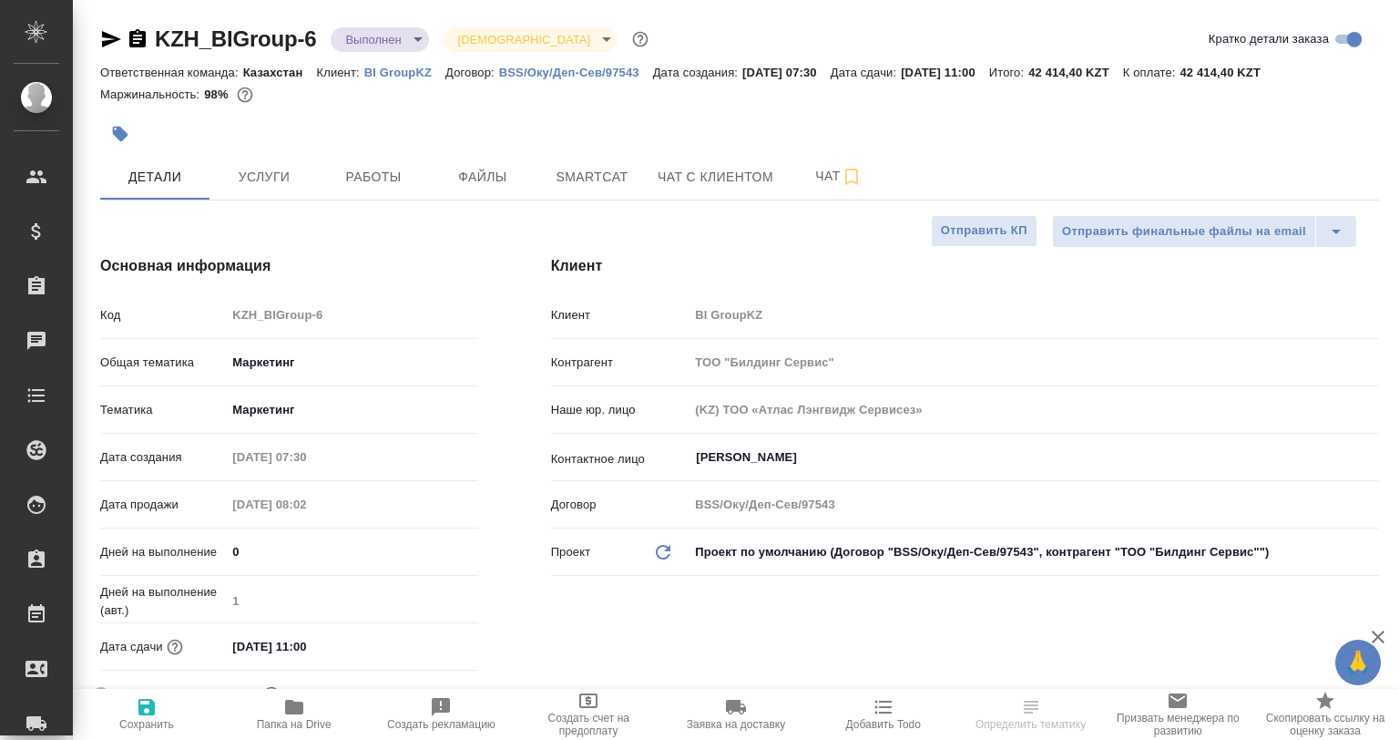
type textarea "x"
click at [420, 71] on p "BI GroupKZ" at bounding box center [404, 73] width 81 height 14
type textarea "x"
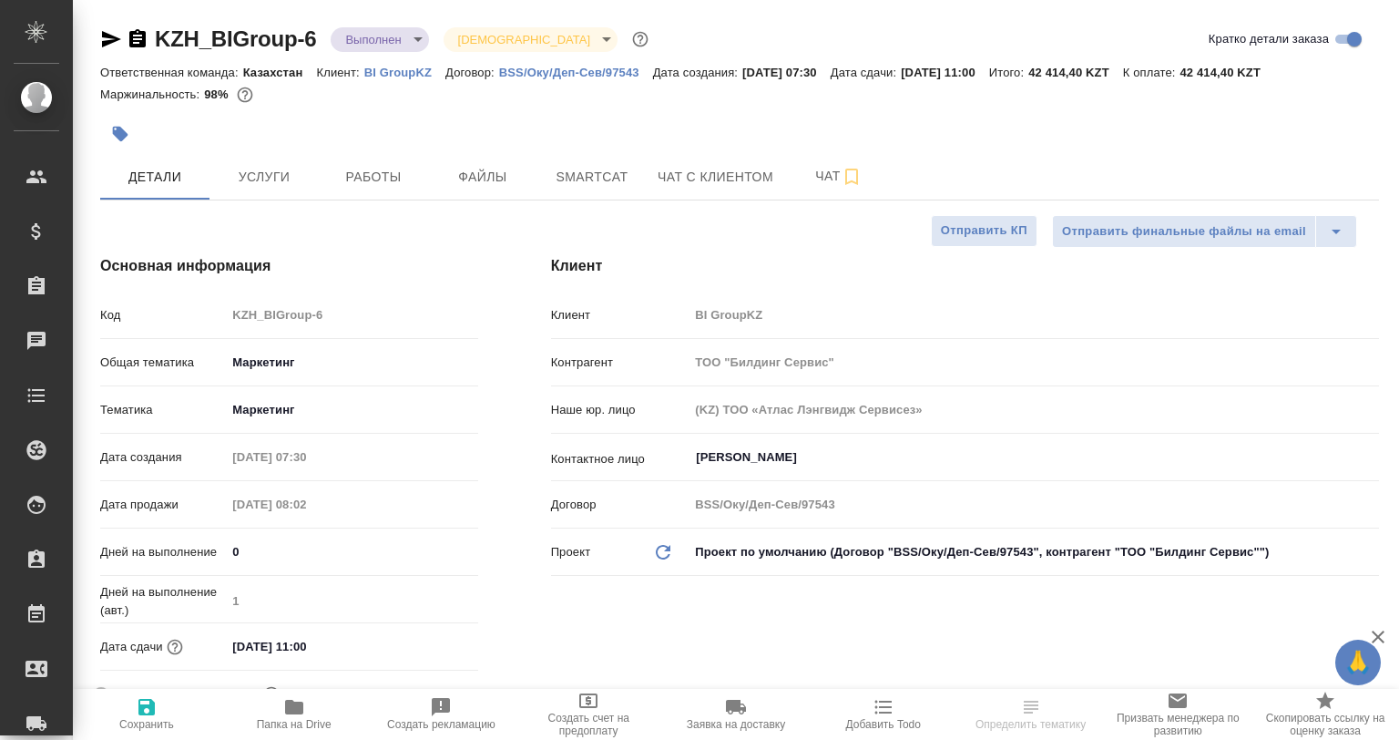
type textarea "x"
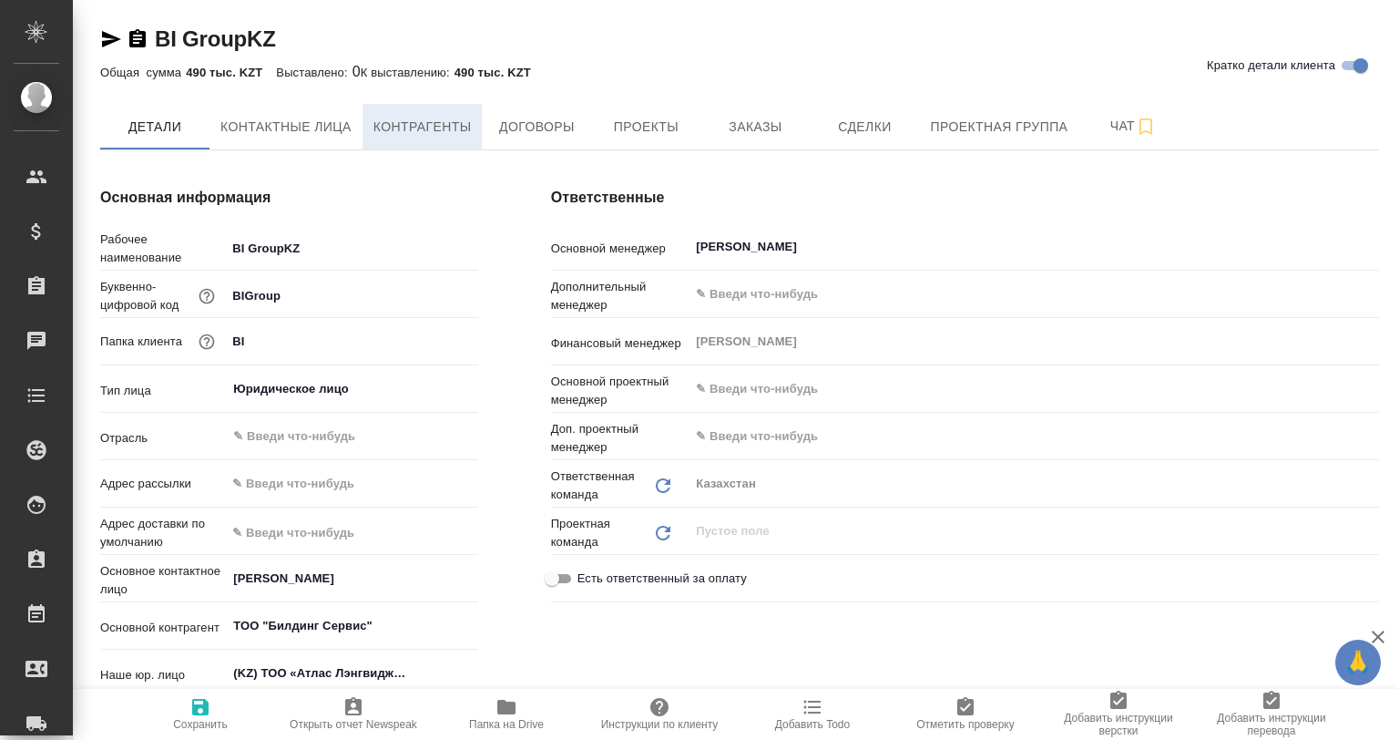
type textarea "x"
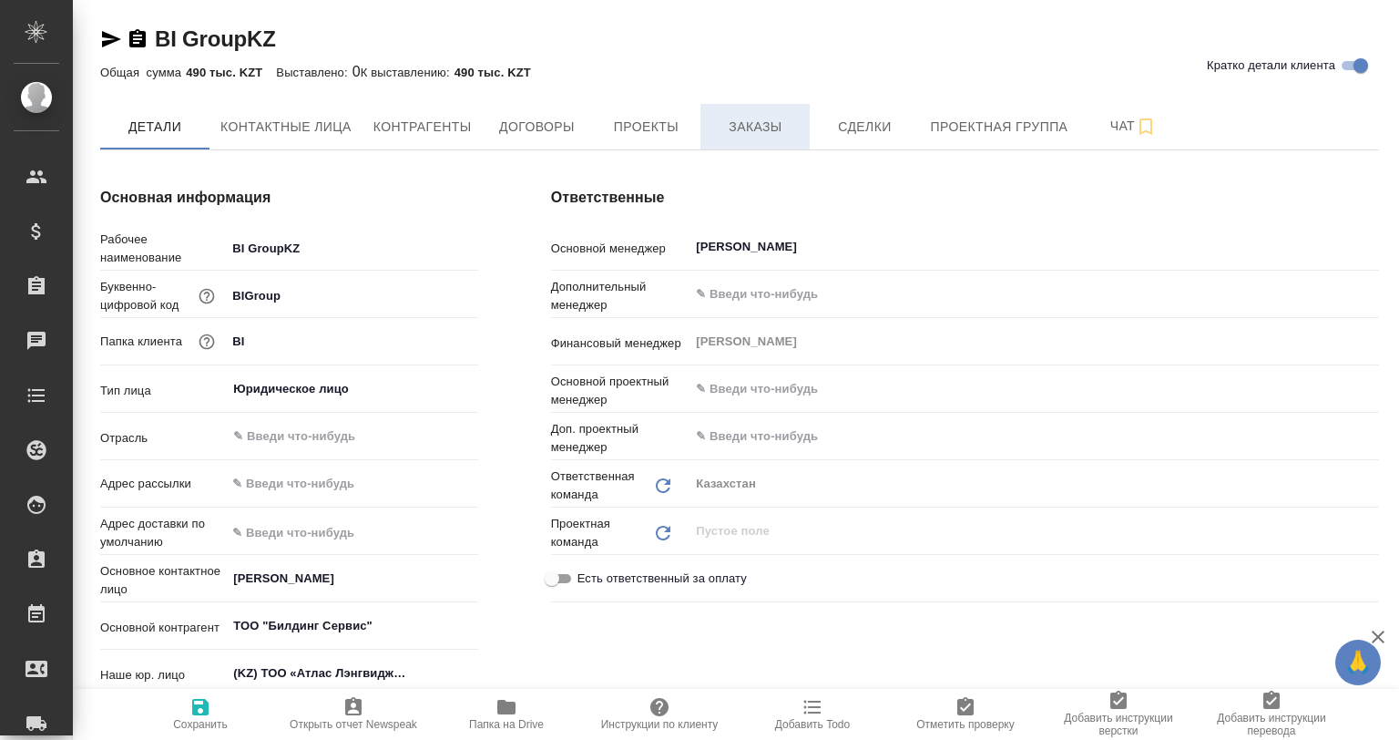
type textarea "x"
click at [733, 130] on span "Заказы" at bounding box center [755, 127] width 87 height 23
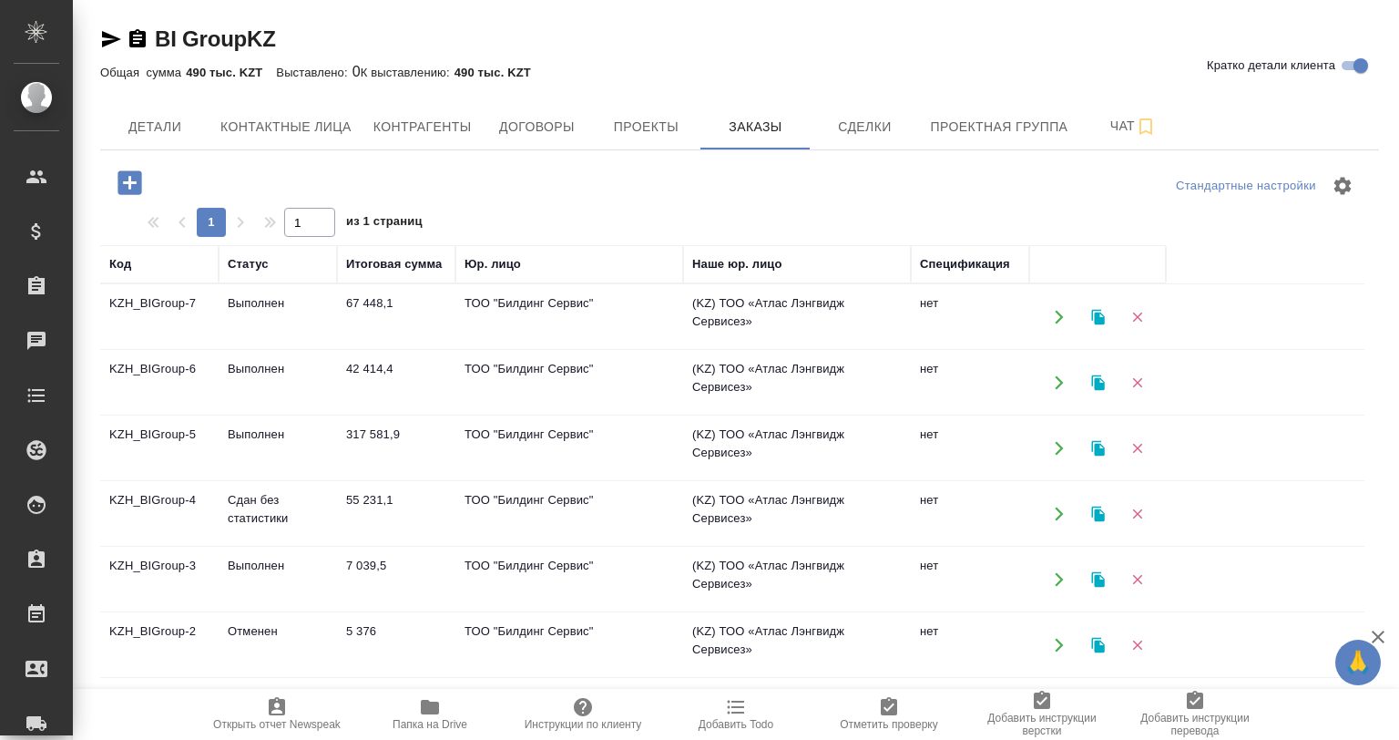
click at [290, 426] on td "Выполнен" at bounding box center [278, 448] width 118 height 64
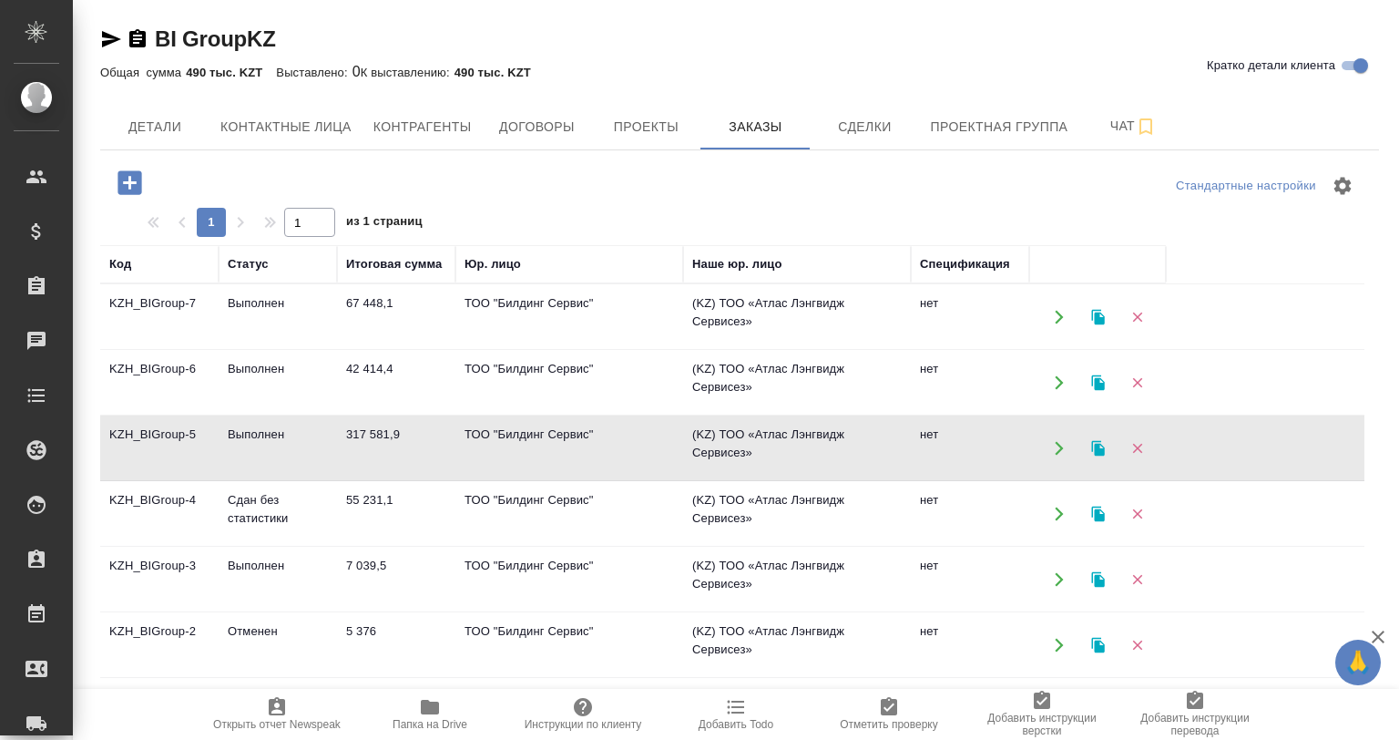
click at [290, 426] on td "Выполнен" at bounding box center [278, 448] width 118 height 64
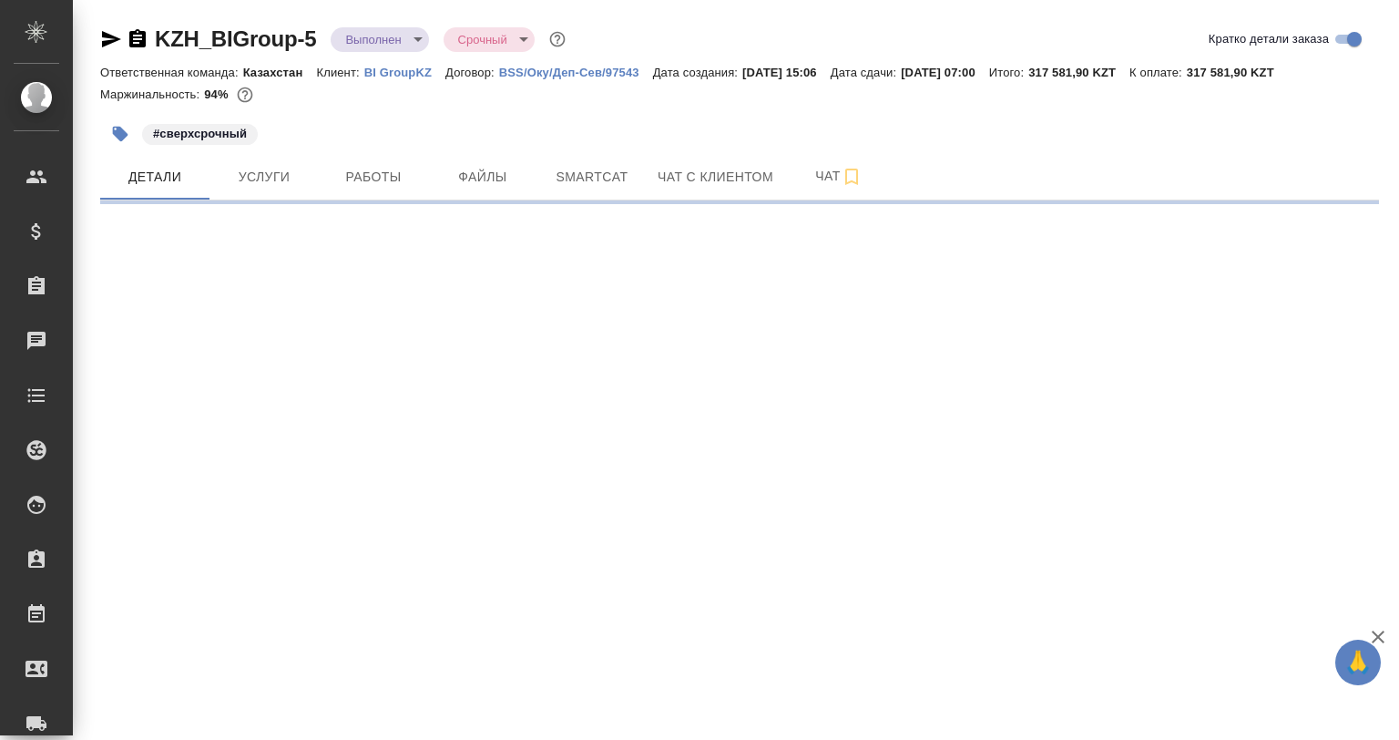
select select "RU"
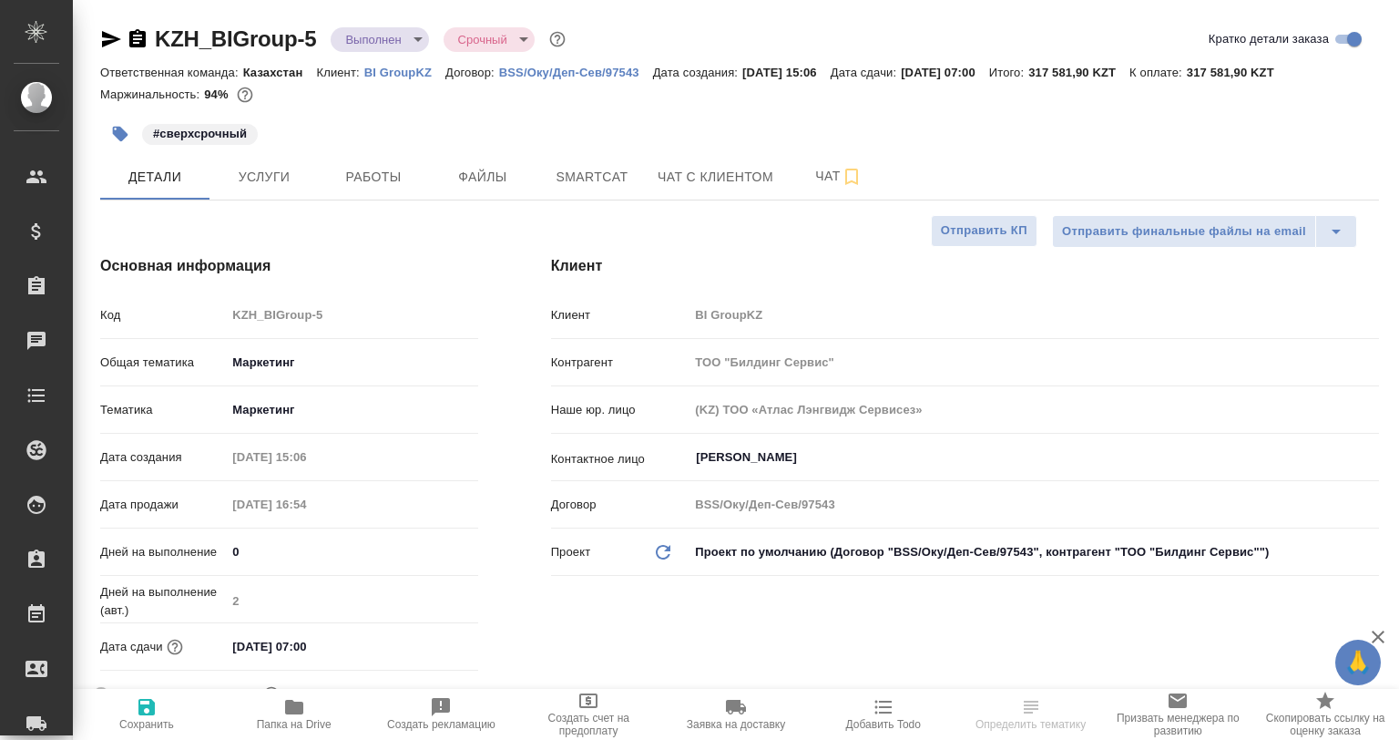
type textarea "x"
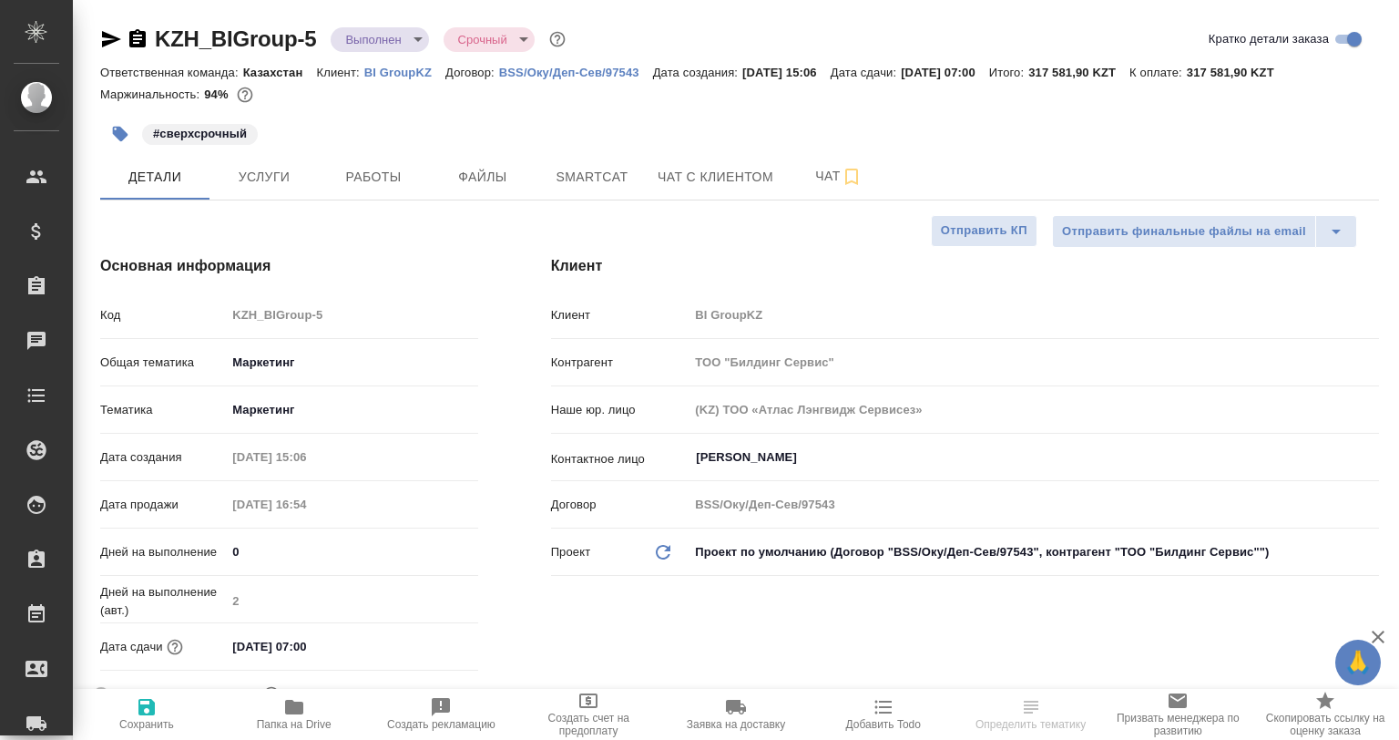
type textarea "x"
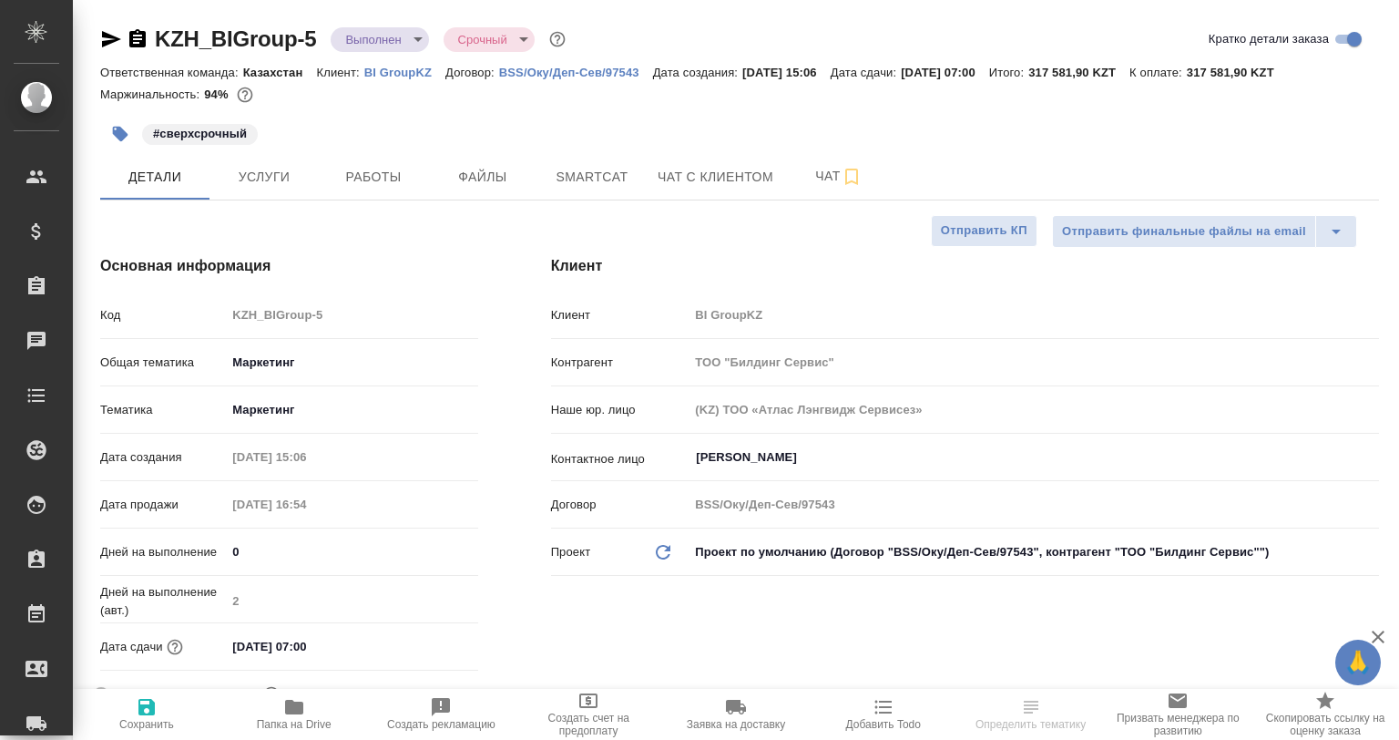
type textarea "x"
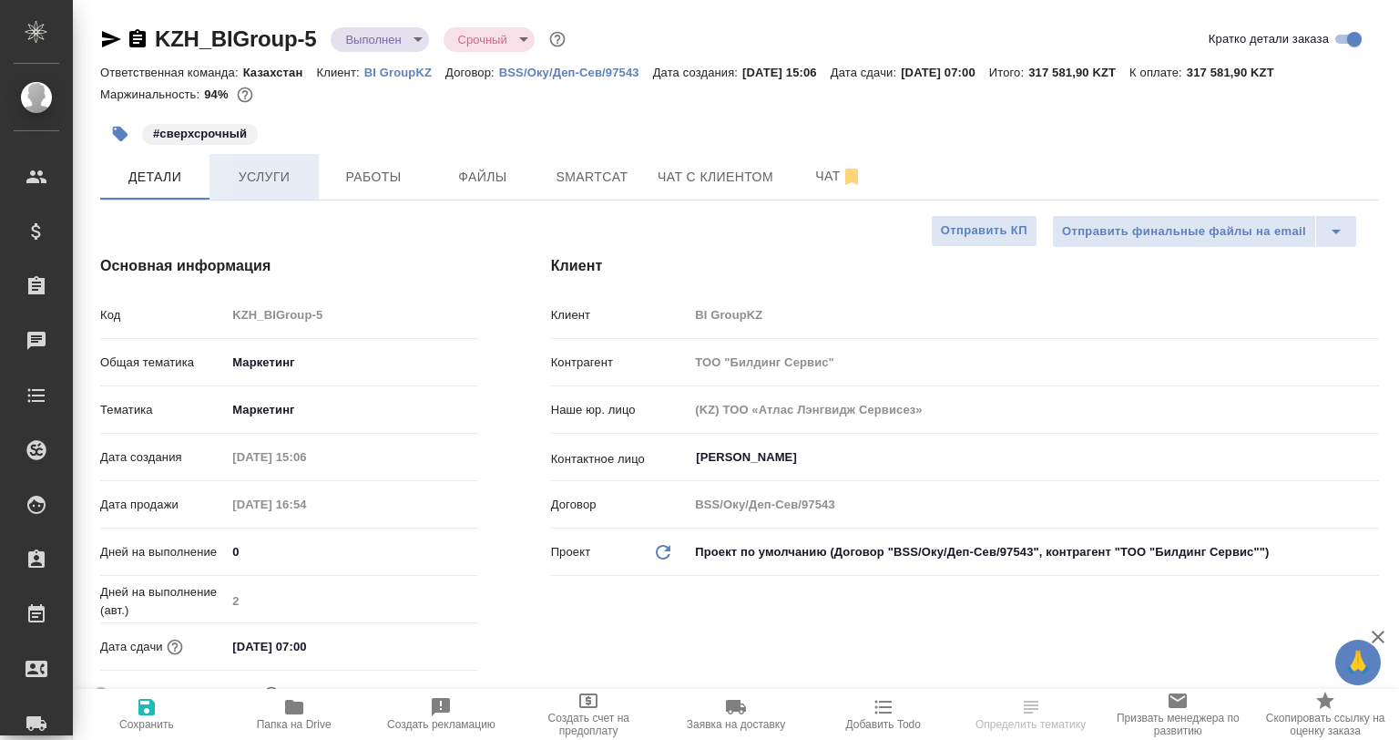
click at [286, 155] on button "Услуги" at bounding box center [264, 177] width 109 height 46
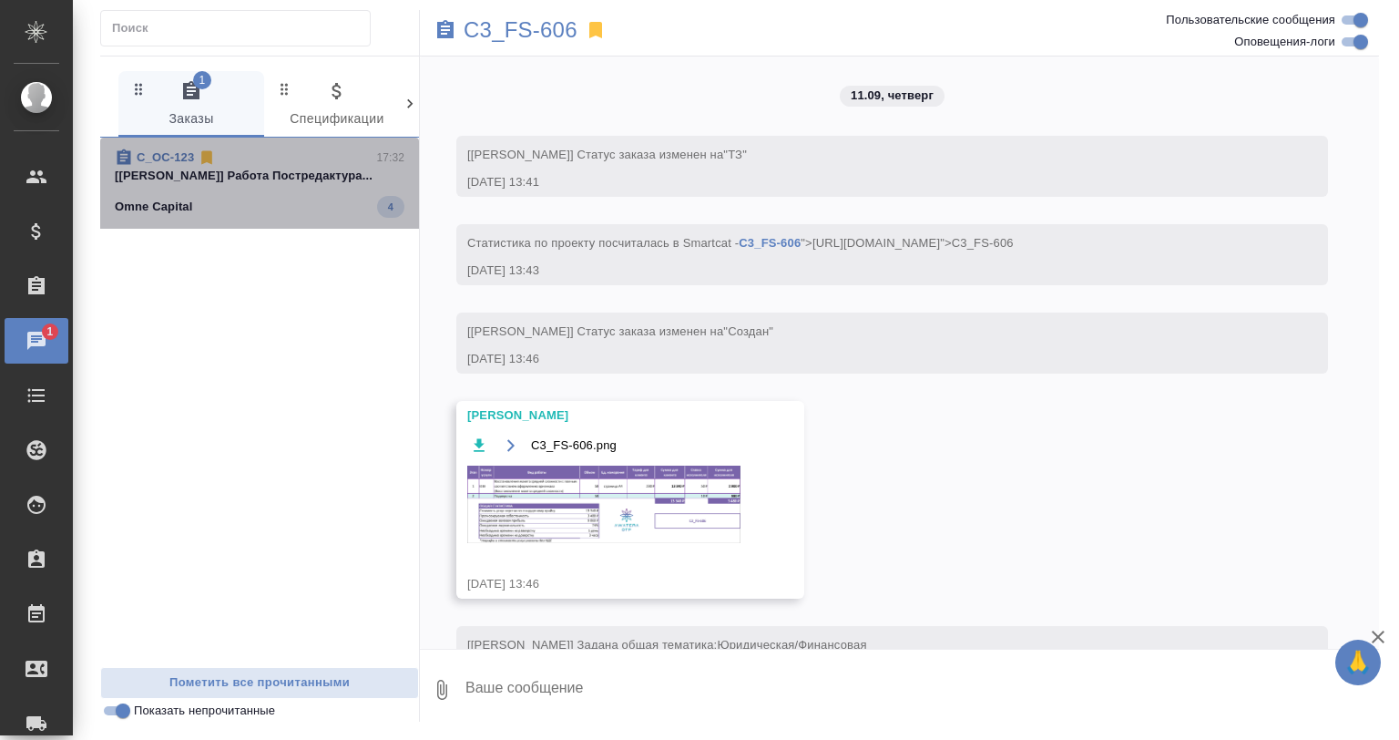
click at [309, 200] on div "Omne Capital 4" at bounding box center [260, 207] width 290 height 22
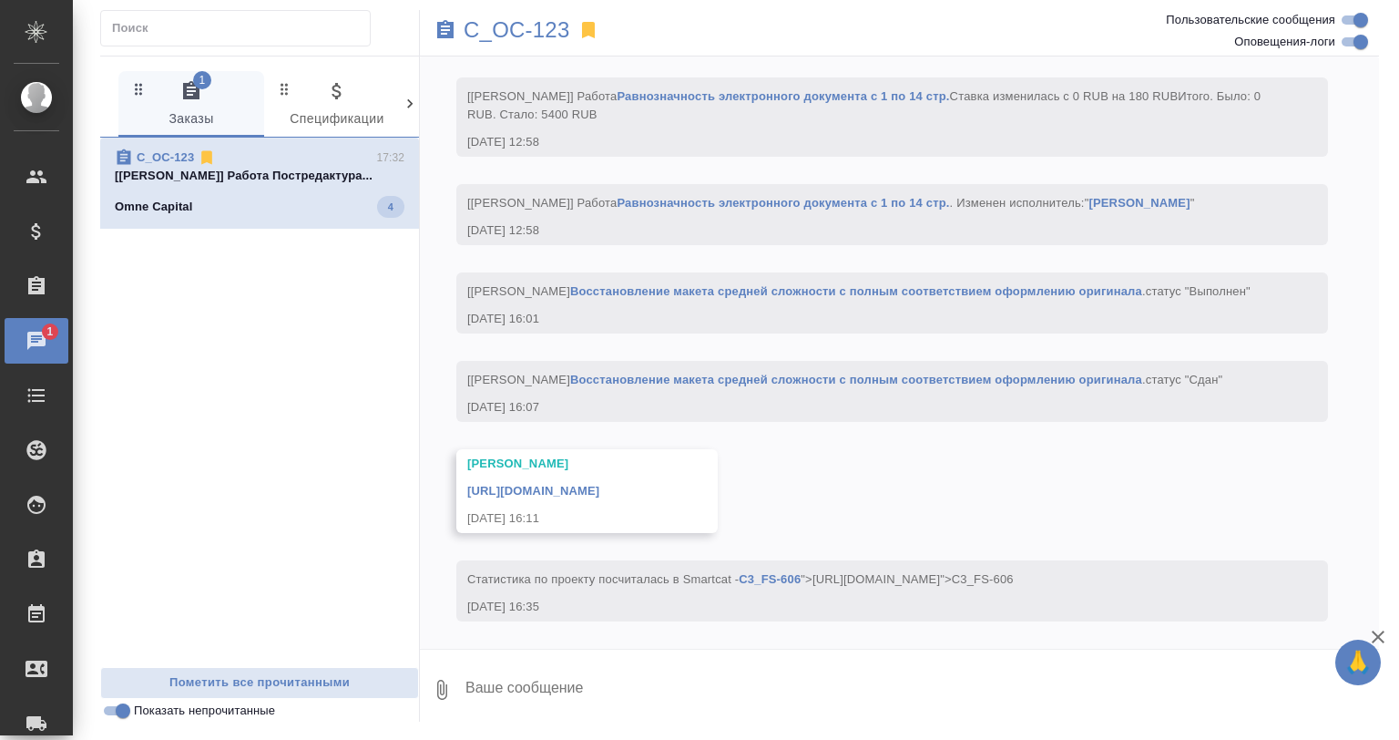
scroll to position [2875, 0]
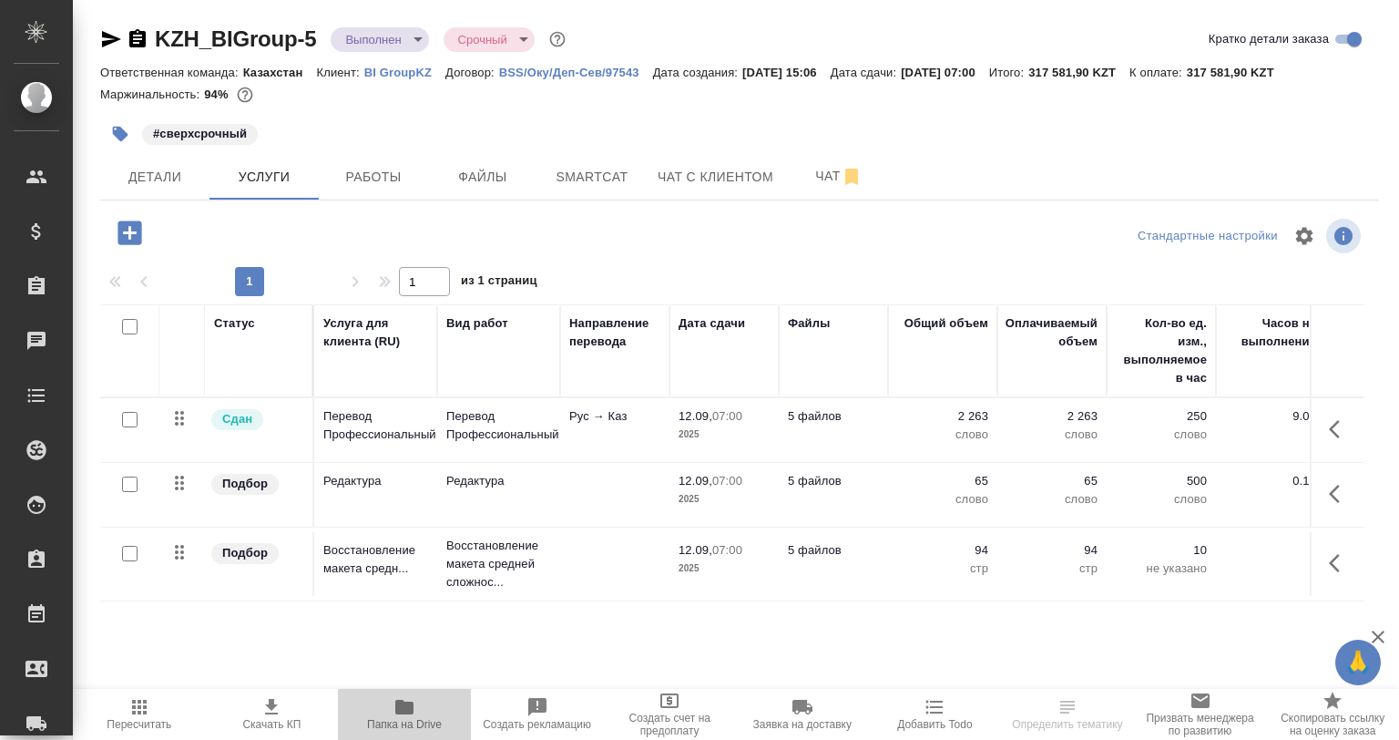
click at [420, 714] on span "Папка на Drive" at bounding box center [404, 713] width 111 height 35
click at [346, 179] on span "Работы" at bounding box center [373, 177] width 87 height 23
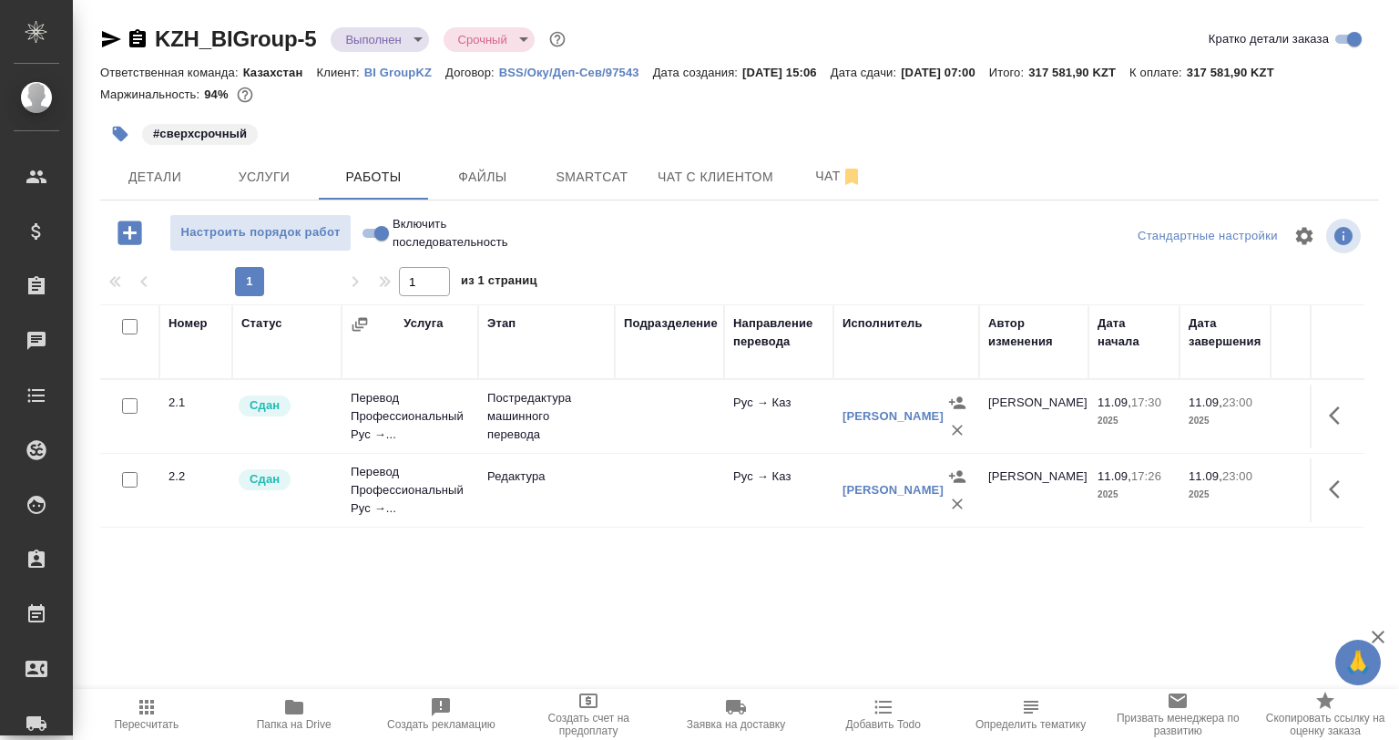
click at [302, 711] on icon "button" at bounding box center [294, 707] width 22 height 22
click at [296, 708] on icon "button" at bounding box center [294, 707] width 18 height 15
click at [327, 704] on span "Папка на Drive" at bounding box center [294, 713] width 126 height 35
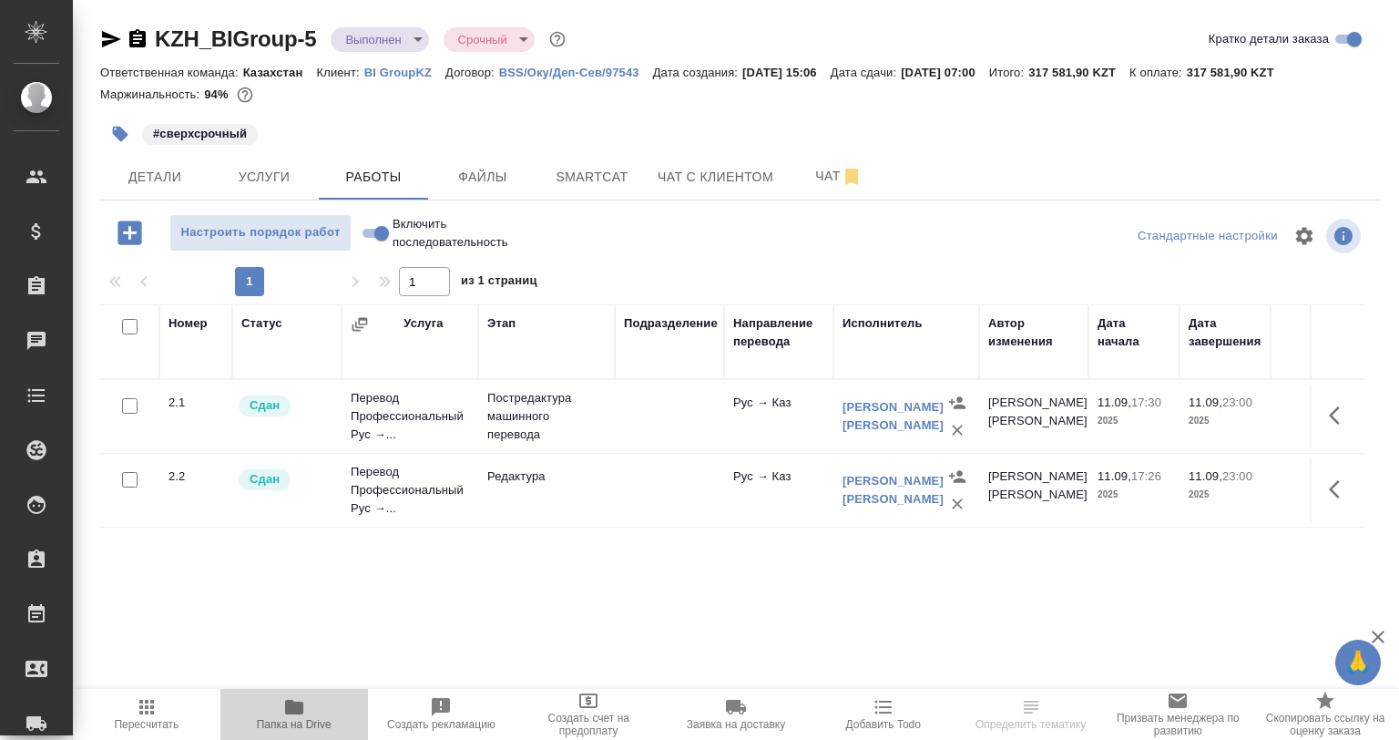
click at [294, 722] on span "Папка на Drive" at bounding box center [294, 724] width 75 height 13
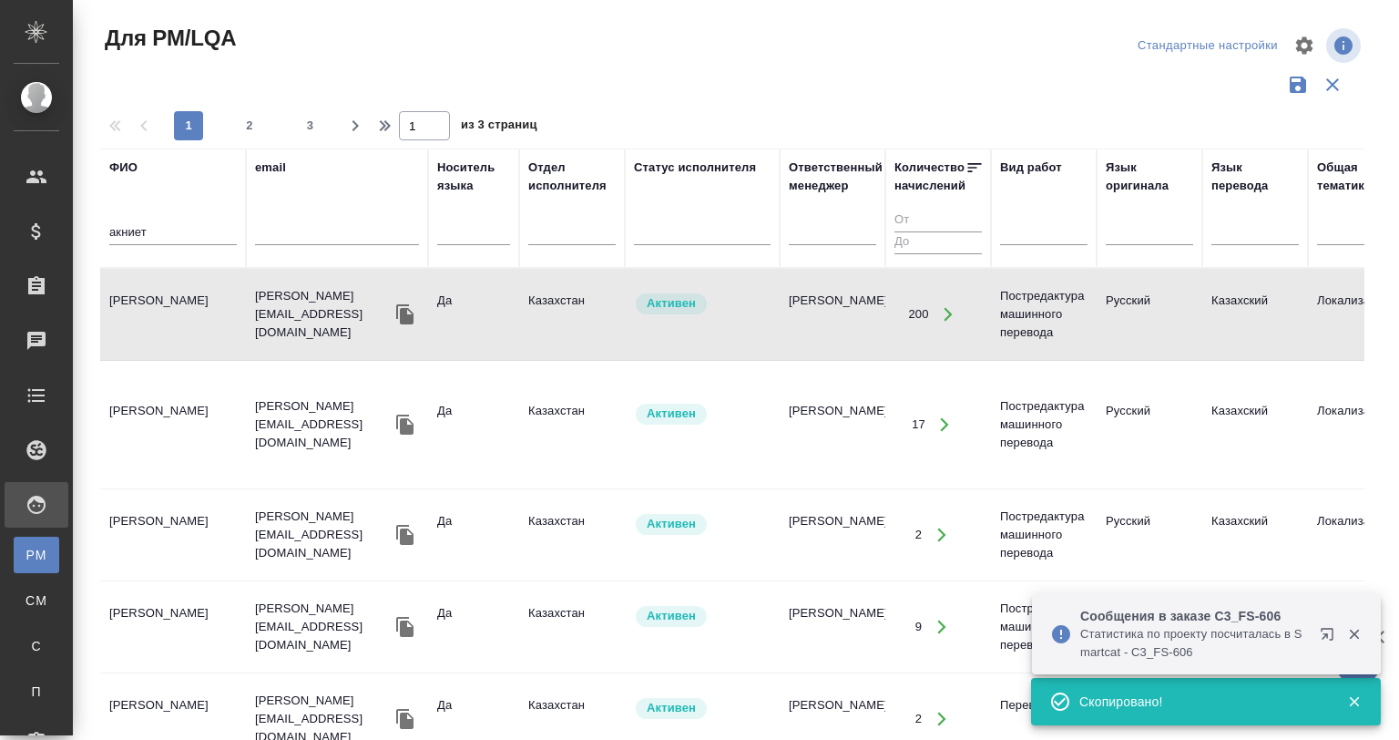
scroll to position [75, 0]
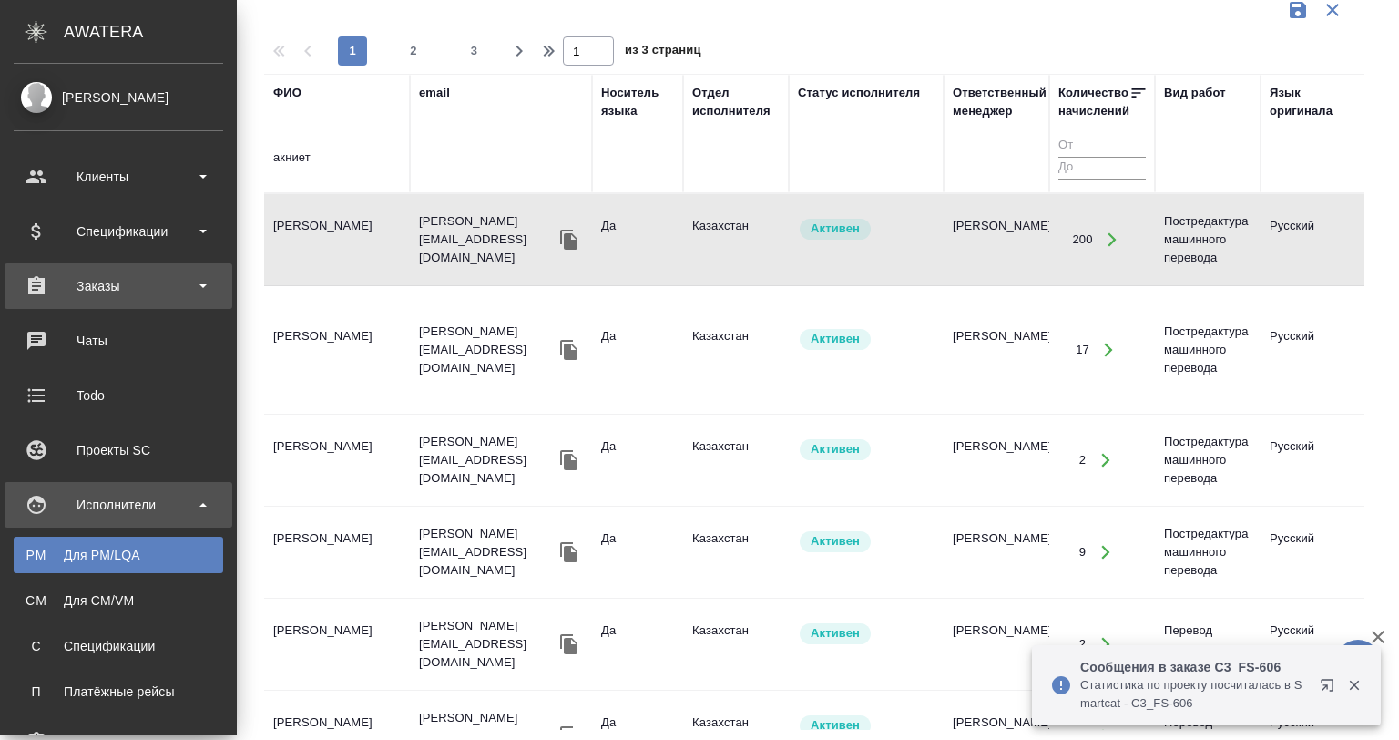
click at [73, 299] on div "Заказы" at bounding box center [119, 285] width 210 height 27
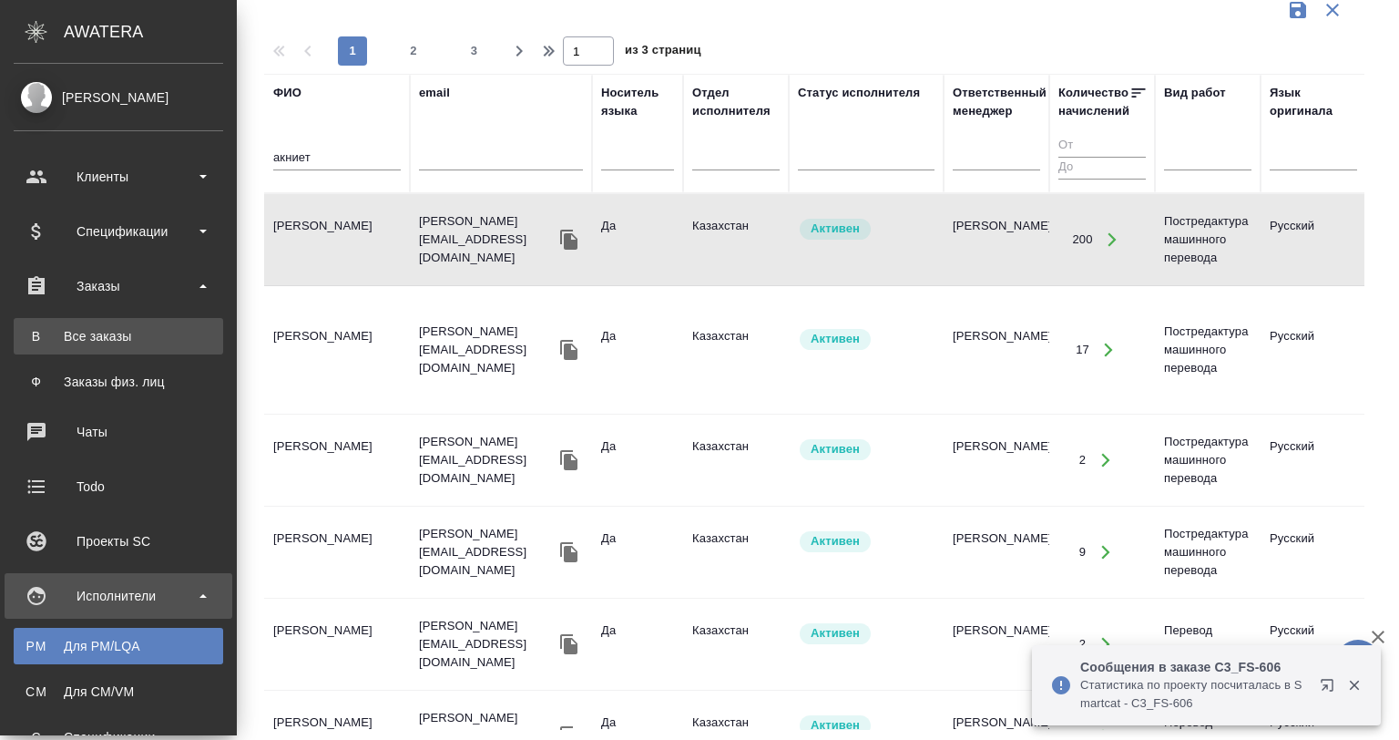
click at [98, 323] on link "В Все заказы" at bounding box center [119, 336] width 210 height 36
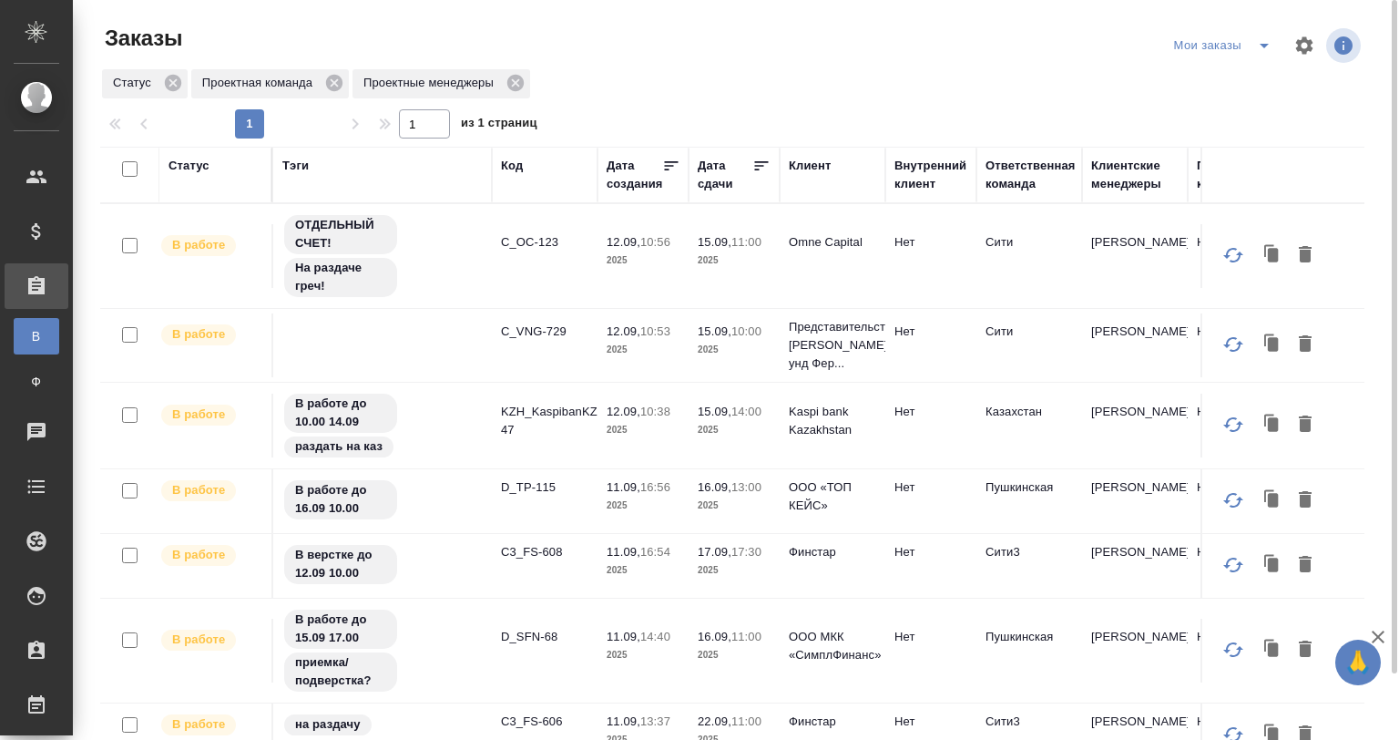
click at [587, 287] on td "C_OC-123" at bounding box center [545, 256] width 106 height 64
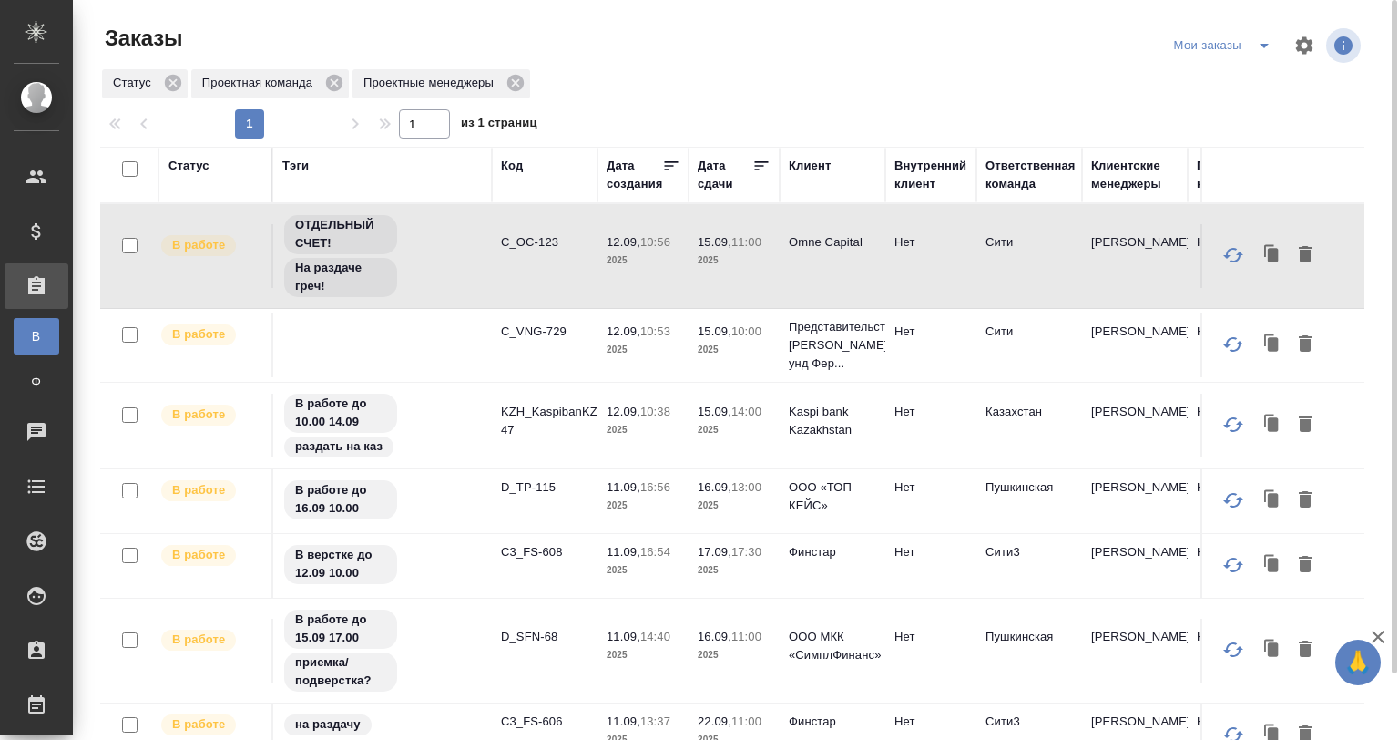
click at [587, 287] on td "C_OC-123" at bounding box center [545, 256] width 106 height 64
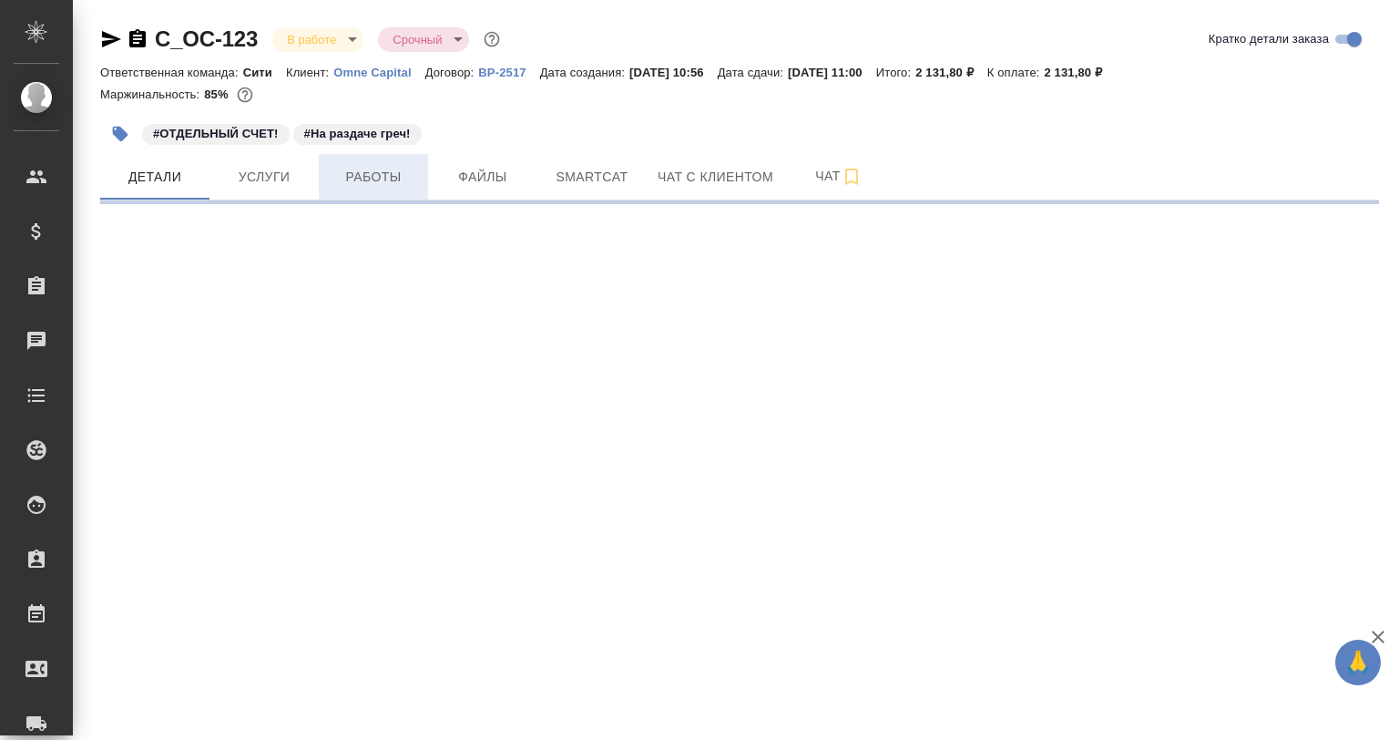
select select "RU"
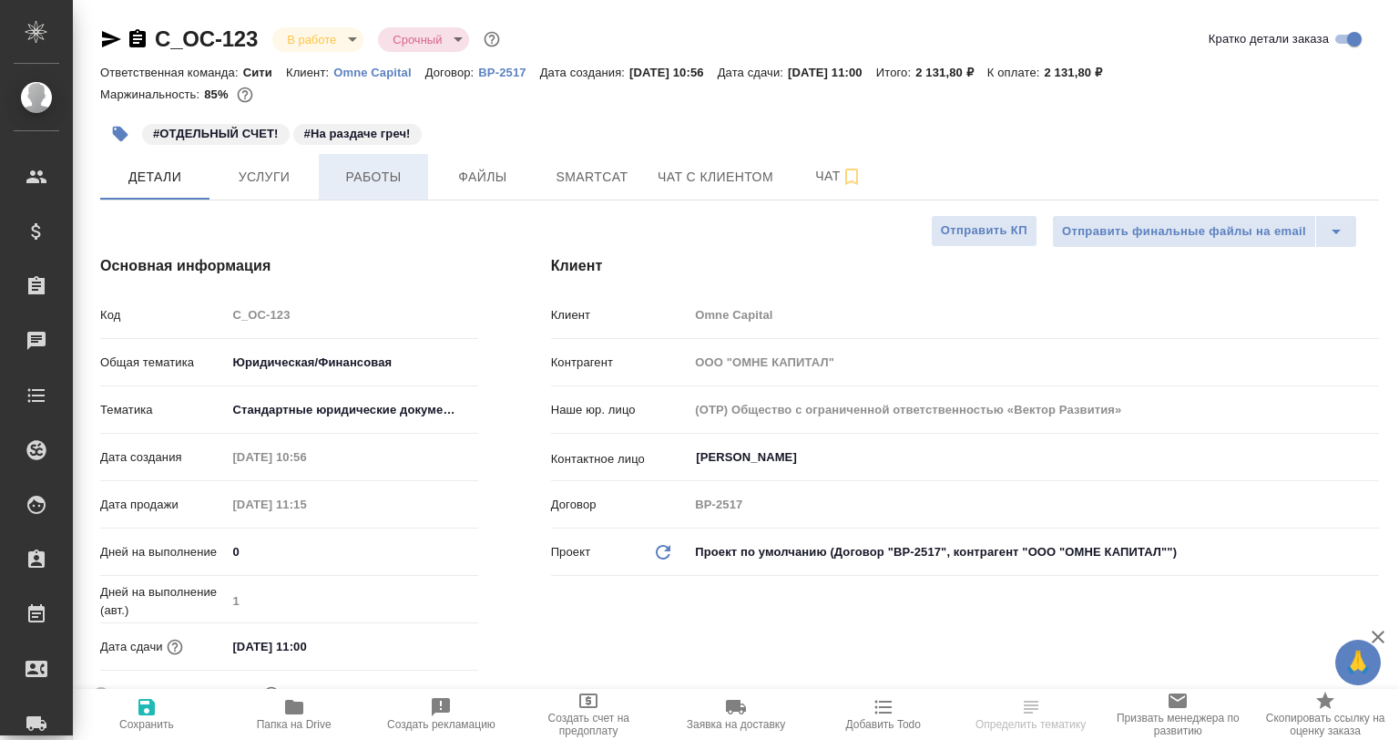
type textarea "x"
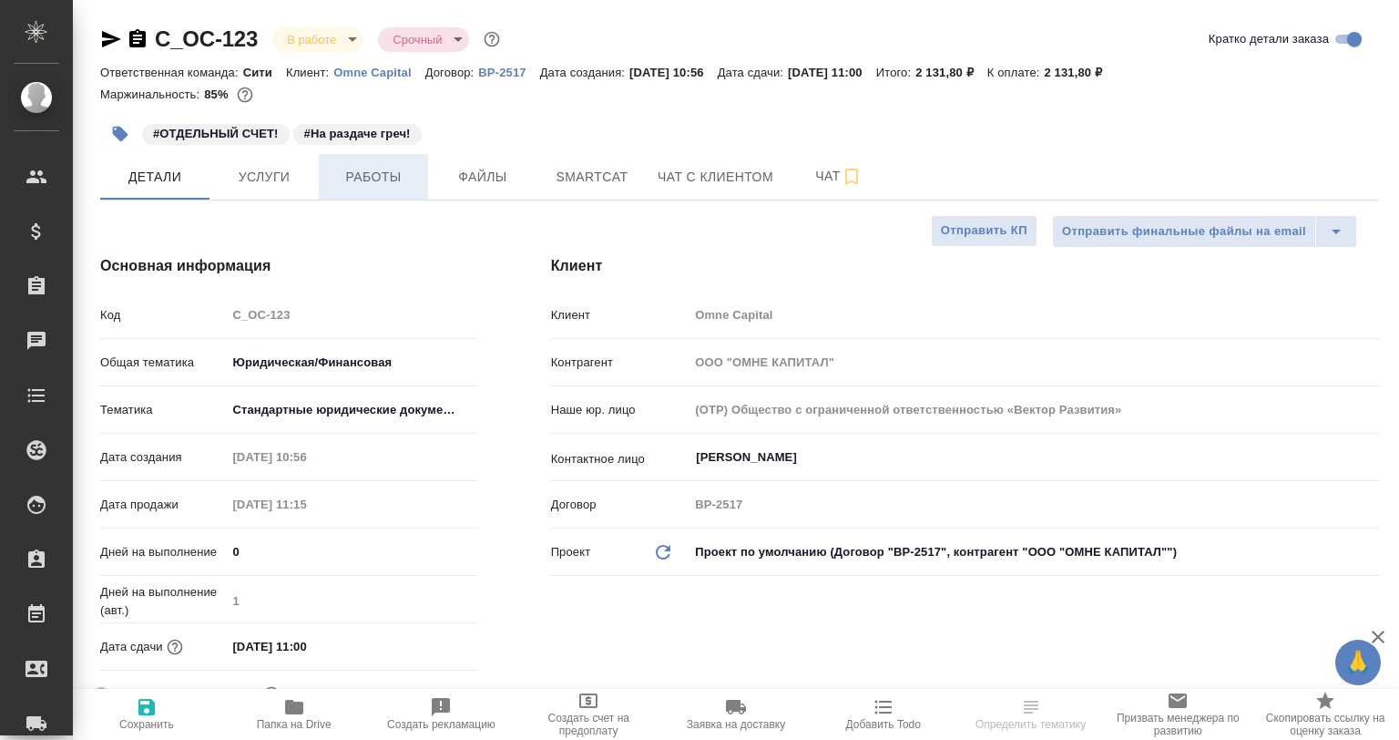
type textarea "x"
click at [382, 193] on button "Работы" at bounding box center [373, 177] width 109 height 46
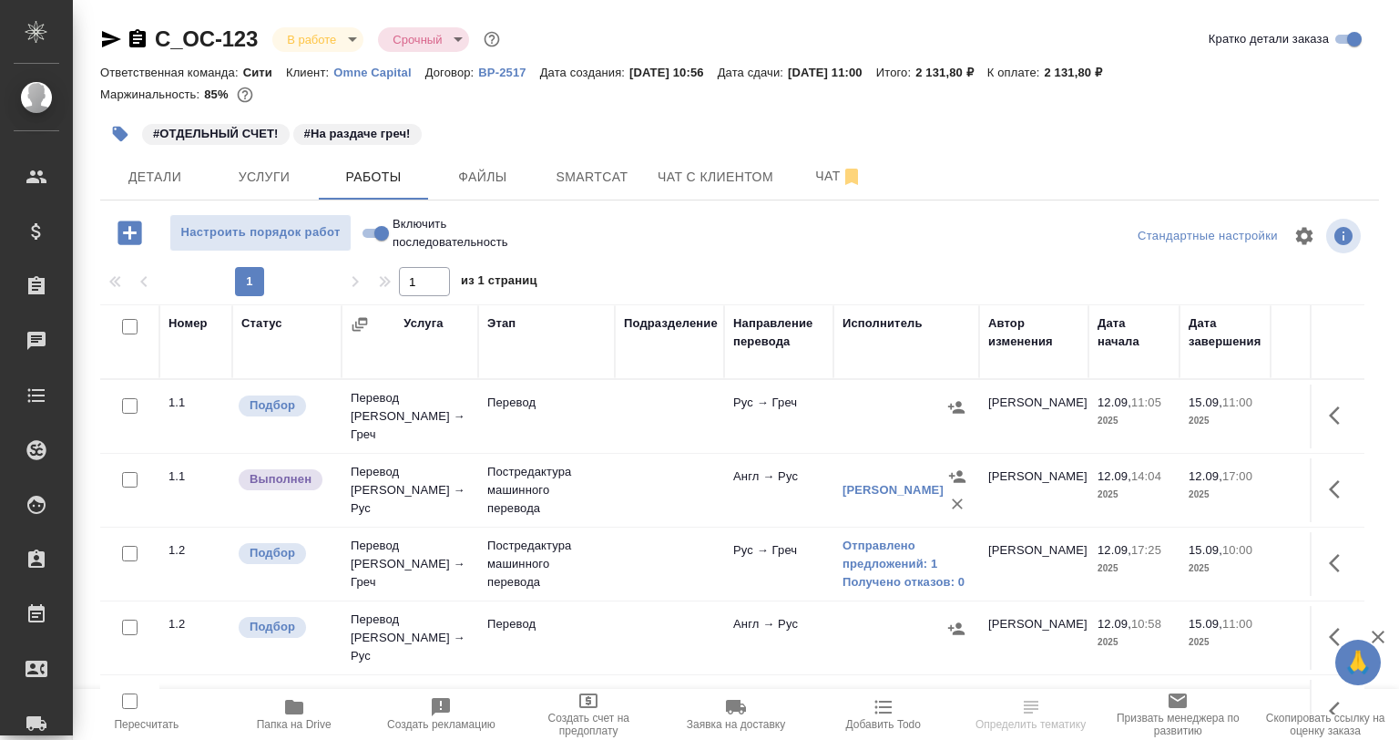
click at [731, 473] on td "Англ → Рус" at bounding box center [778, 490] width 109 height 64
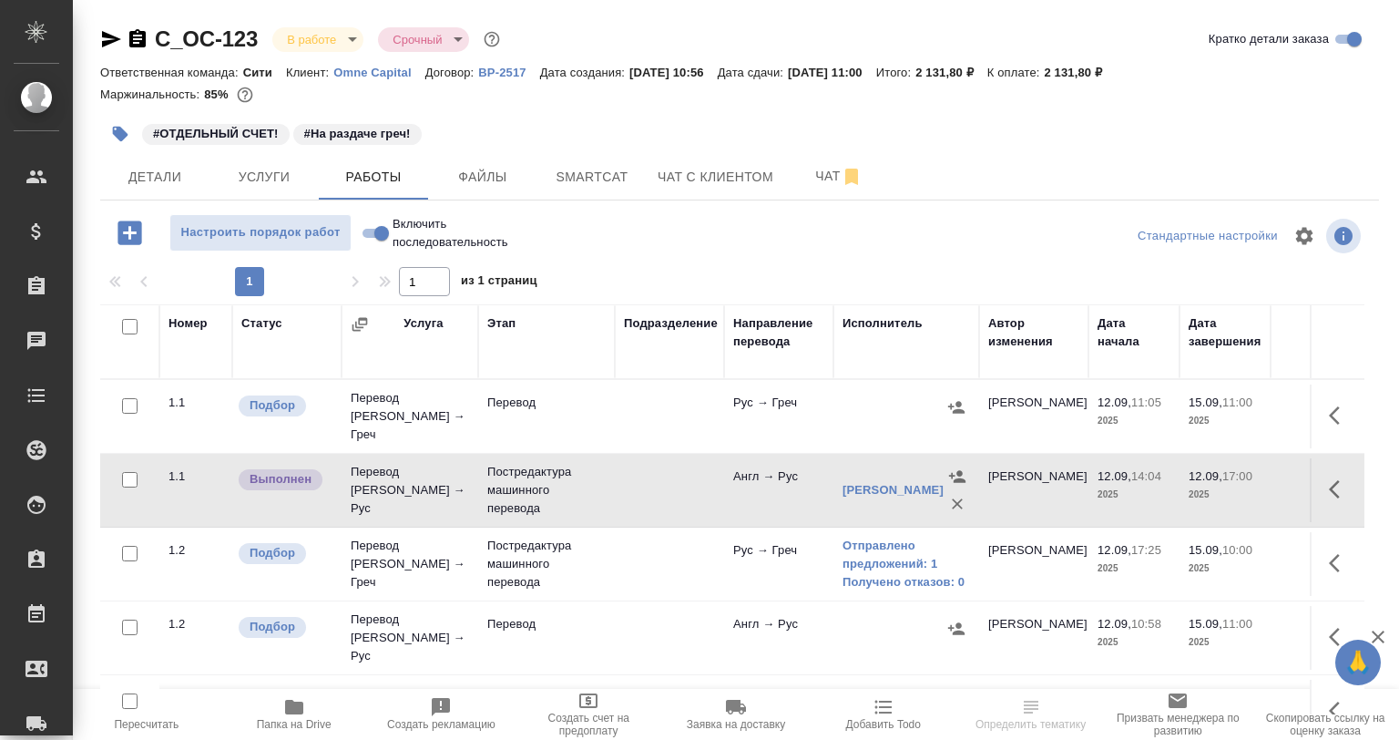
click at [731, 473] on td "Англ → Рус" at bounding box center [778, 490] width 109 height 64
click at [563, 187] on span "Smartcat" at bounding box center [591, 177] width 87 height 23
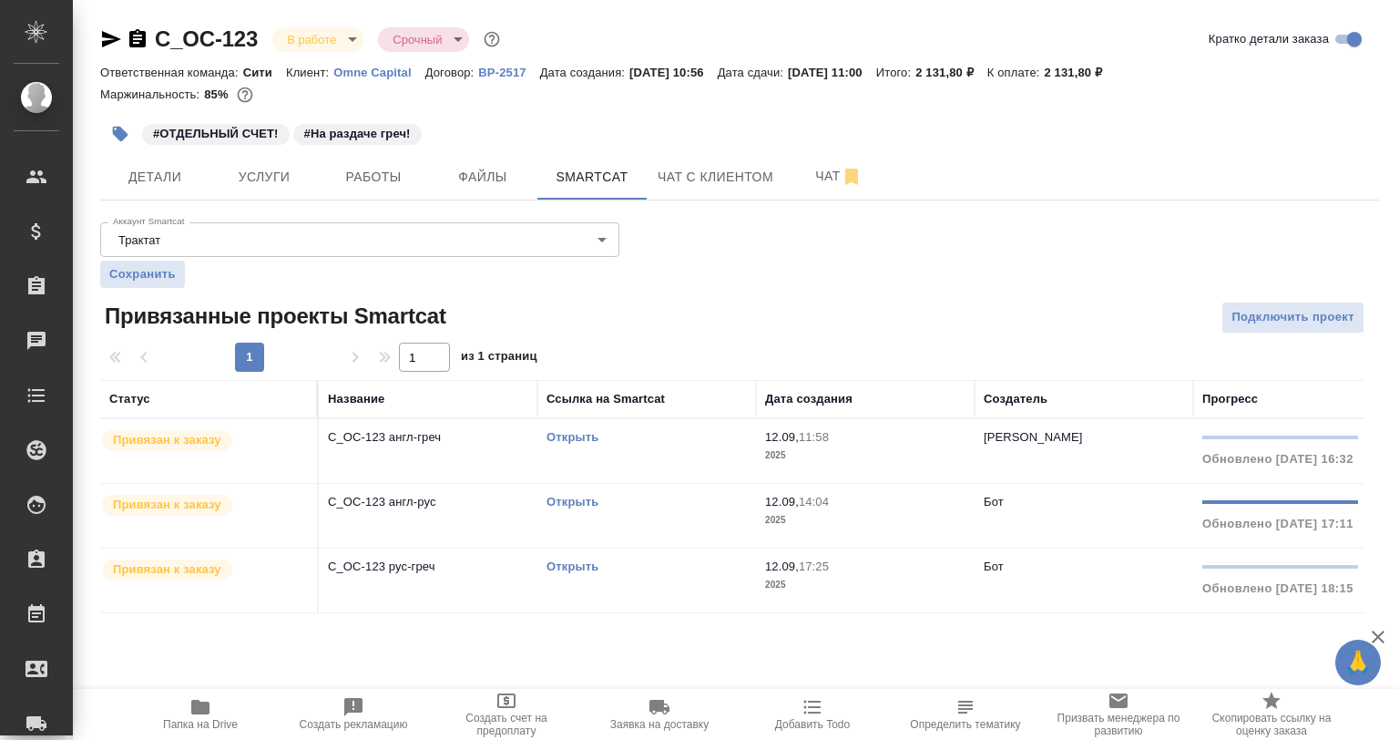
click at [569, 503] on link "Открыть" at bounding box center [573, 502] width 52 height 14
click at [347, 191] on button "Работы" at bounding box center [373, 177] width 109 height 46
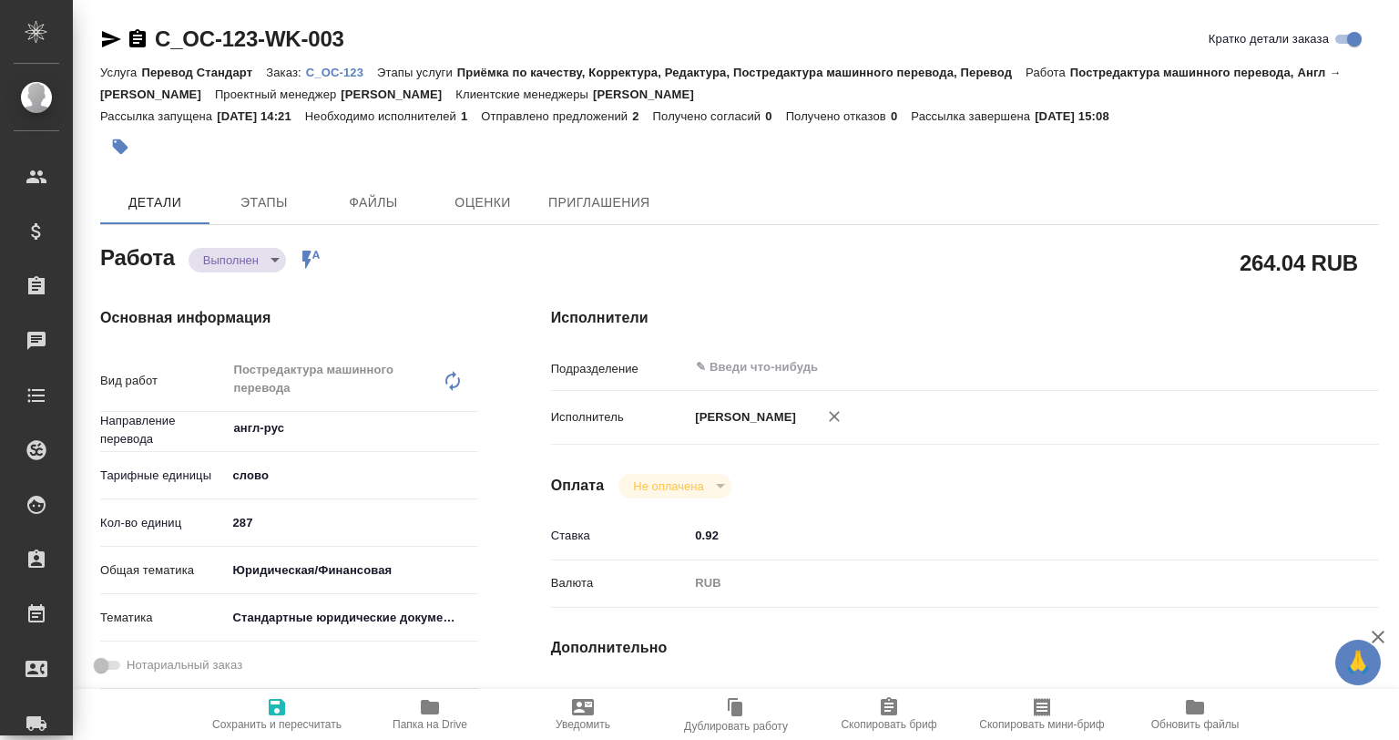
type textarea "x"
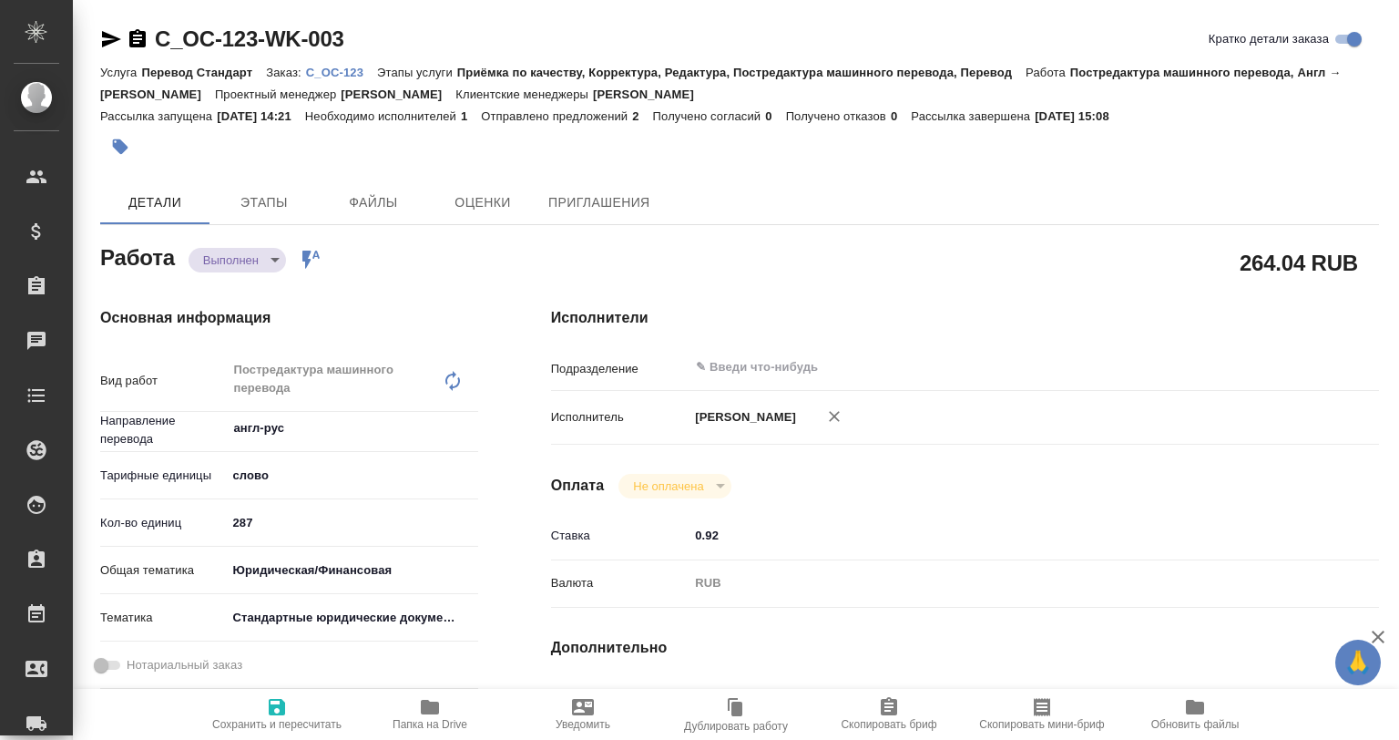
type textarea "x"
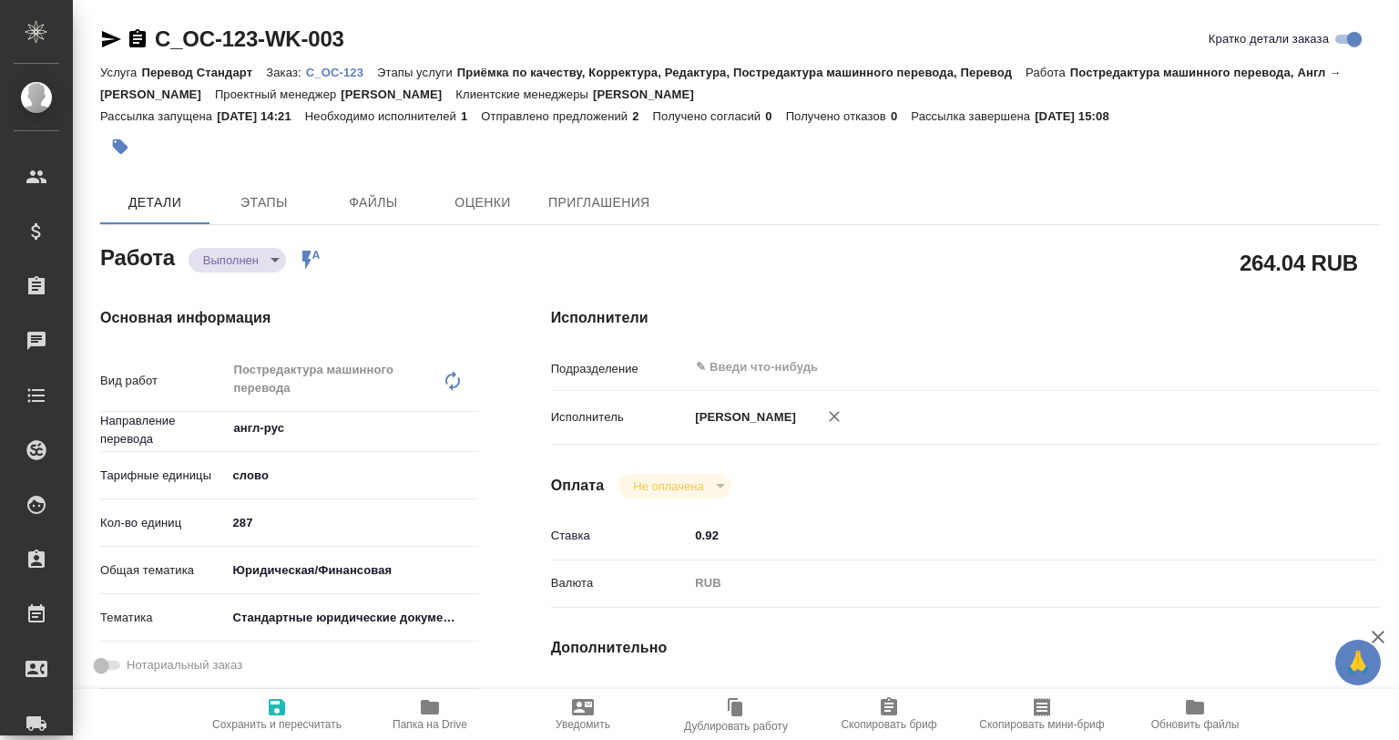
type textarea "x"
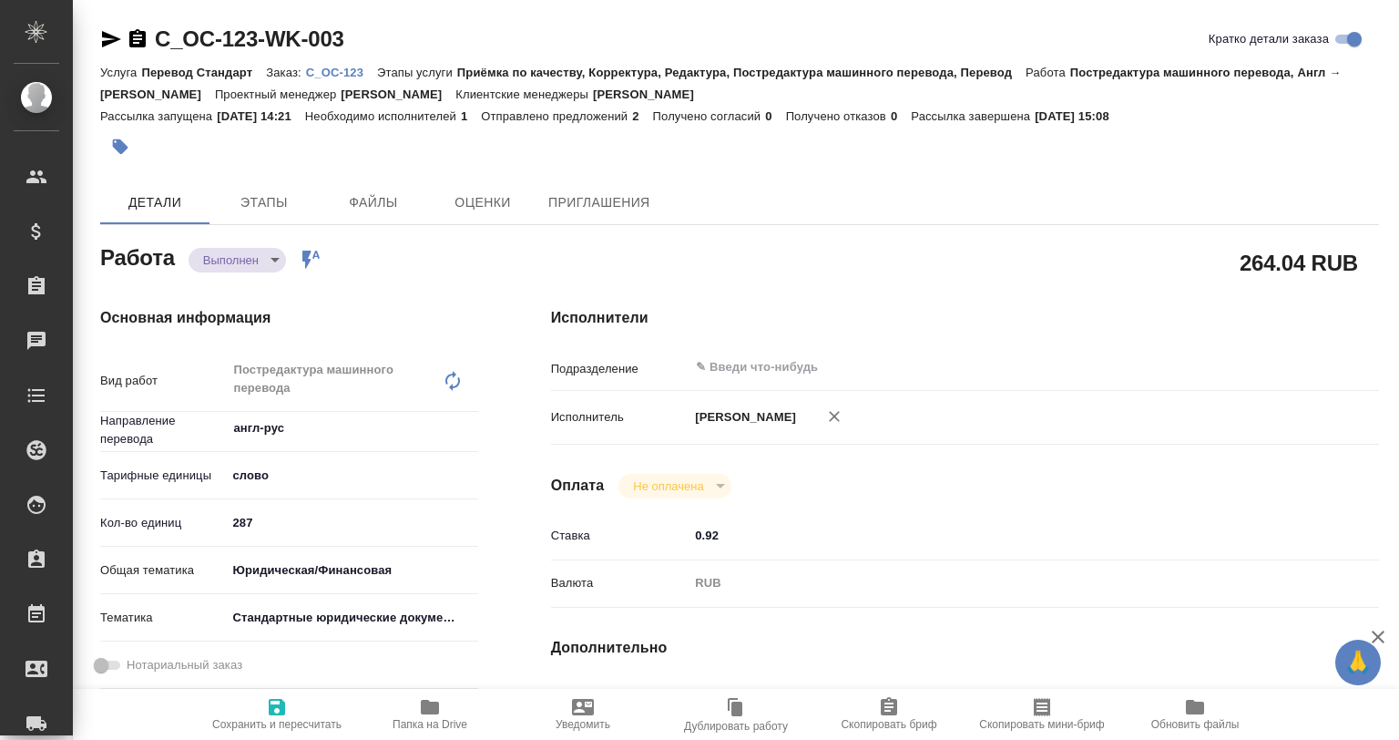
type textarea "x"
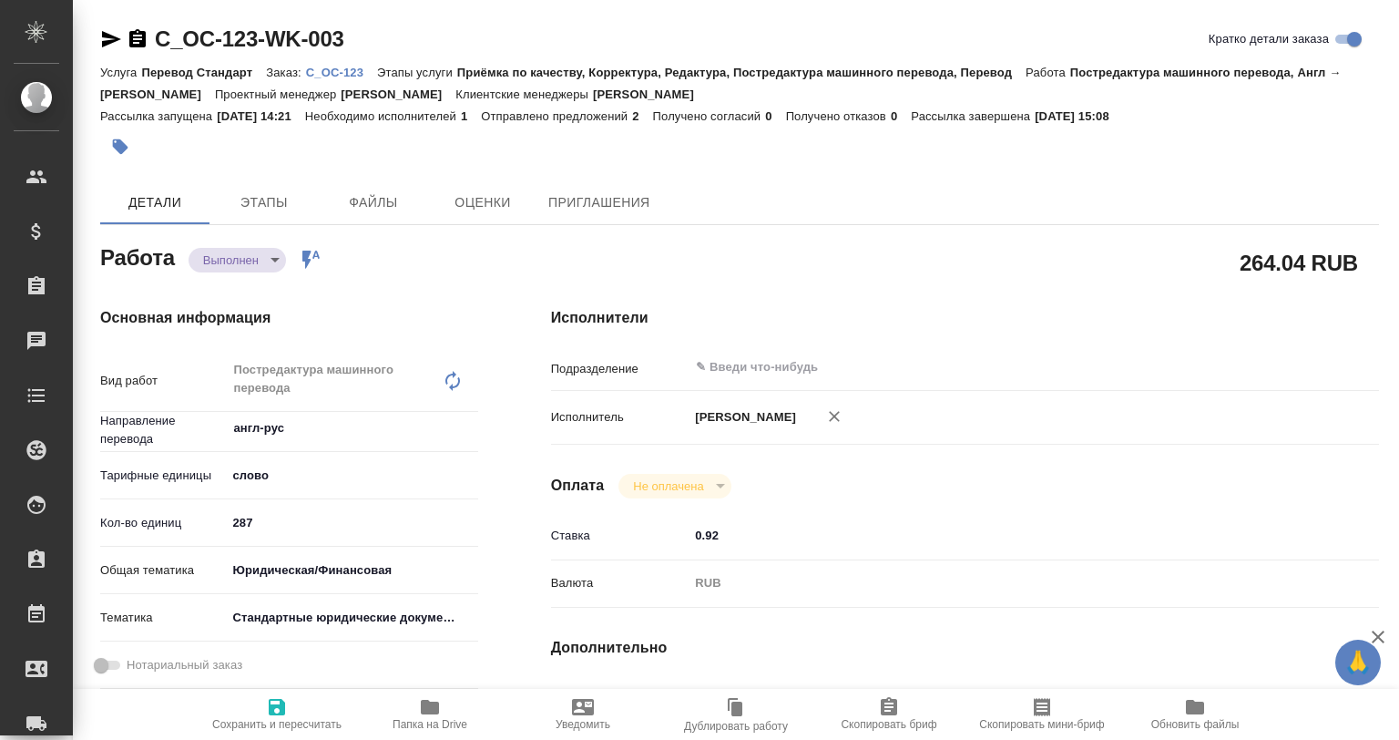
type textarea "x"
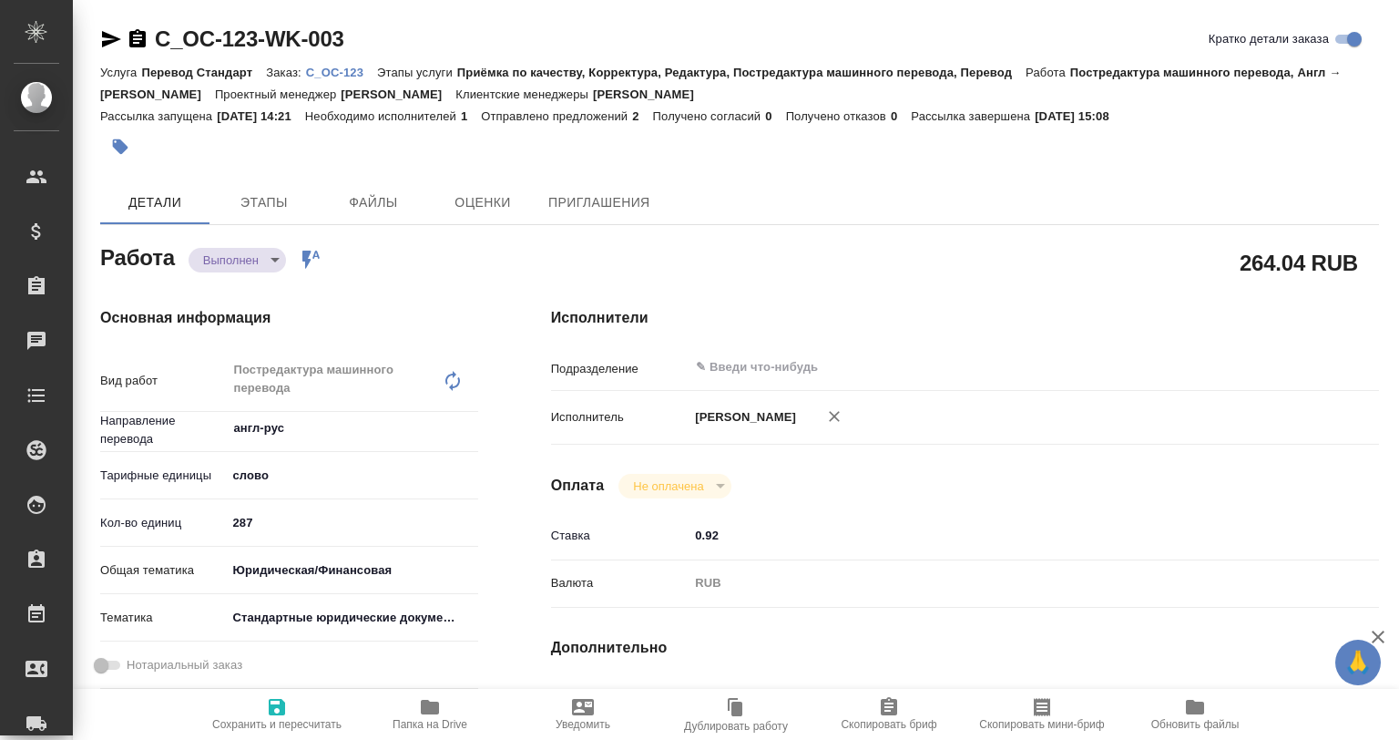
type textarea "x"
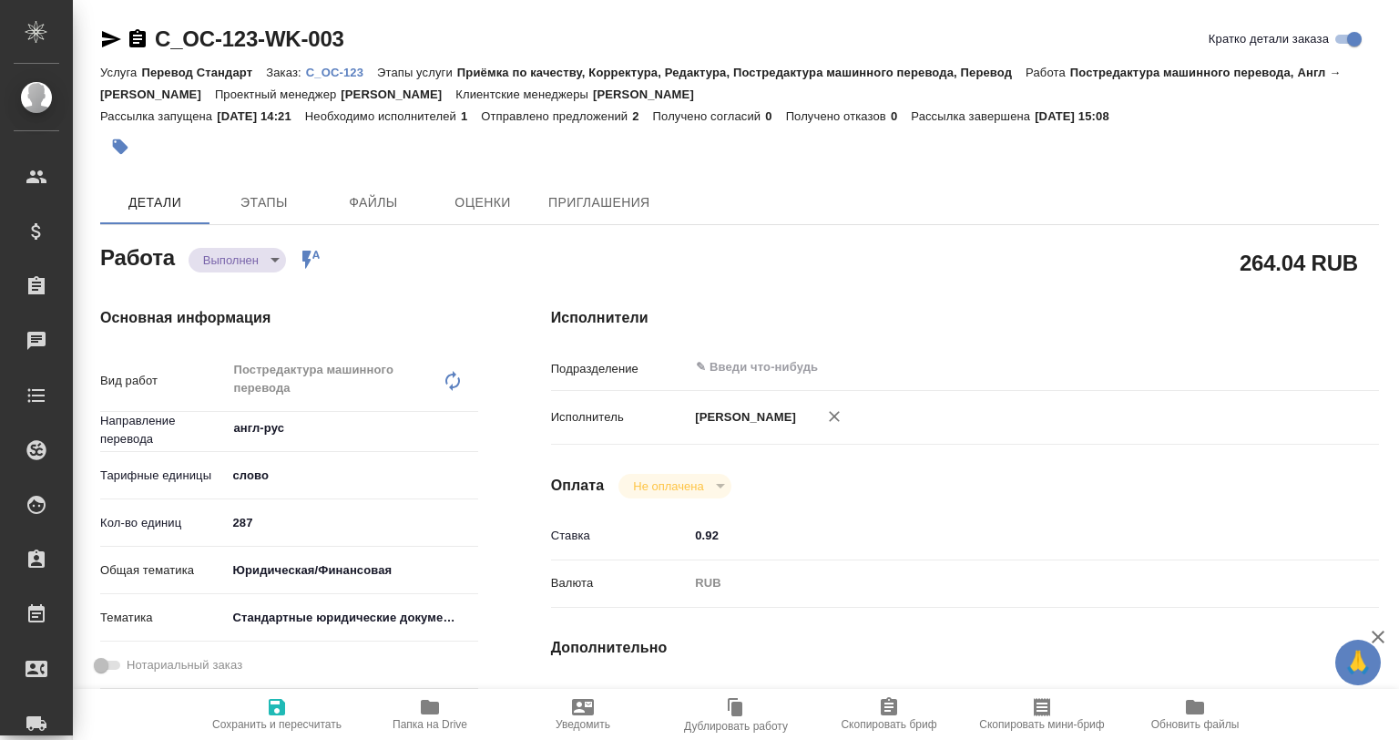
click at [430, 729] on span "Папка на Drive" at bounding box center [430, 724] width 75 height 13
type textarea "x"
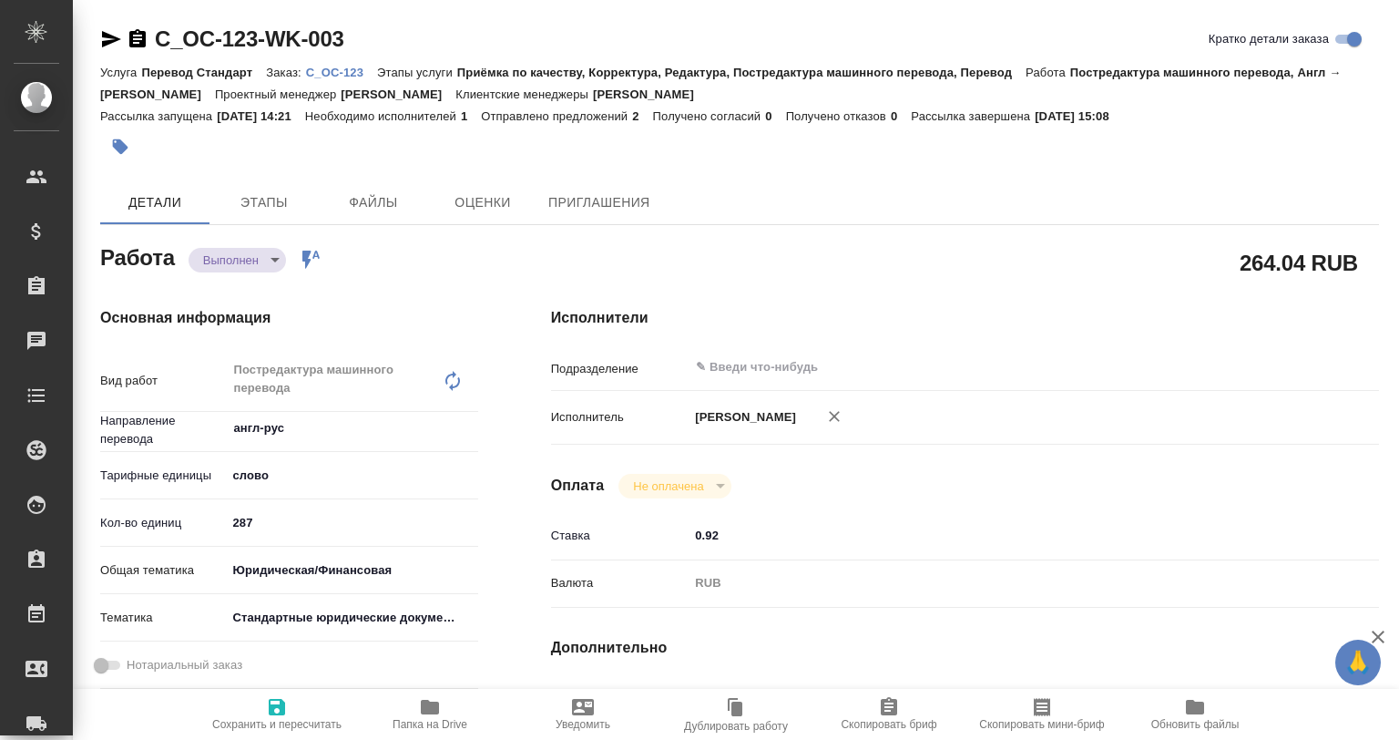
type textarea "x"
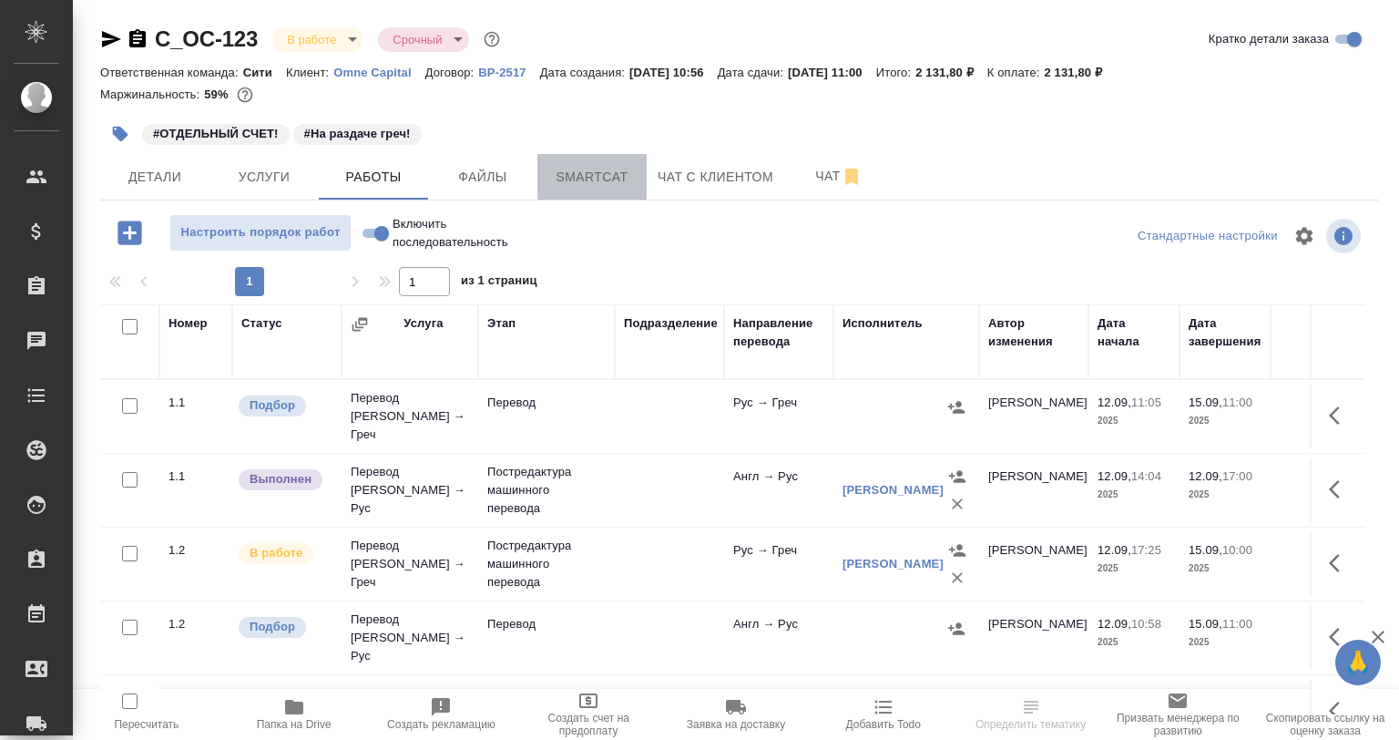
click at [609, 175] on span "Smartcat" at bounding box center [591, 177] width 87 height 23
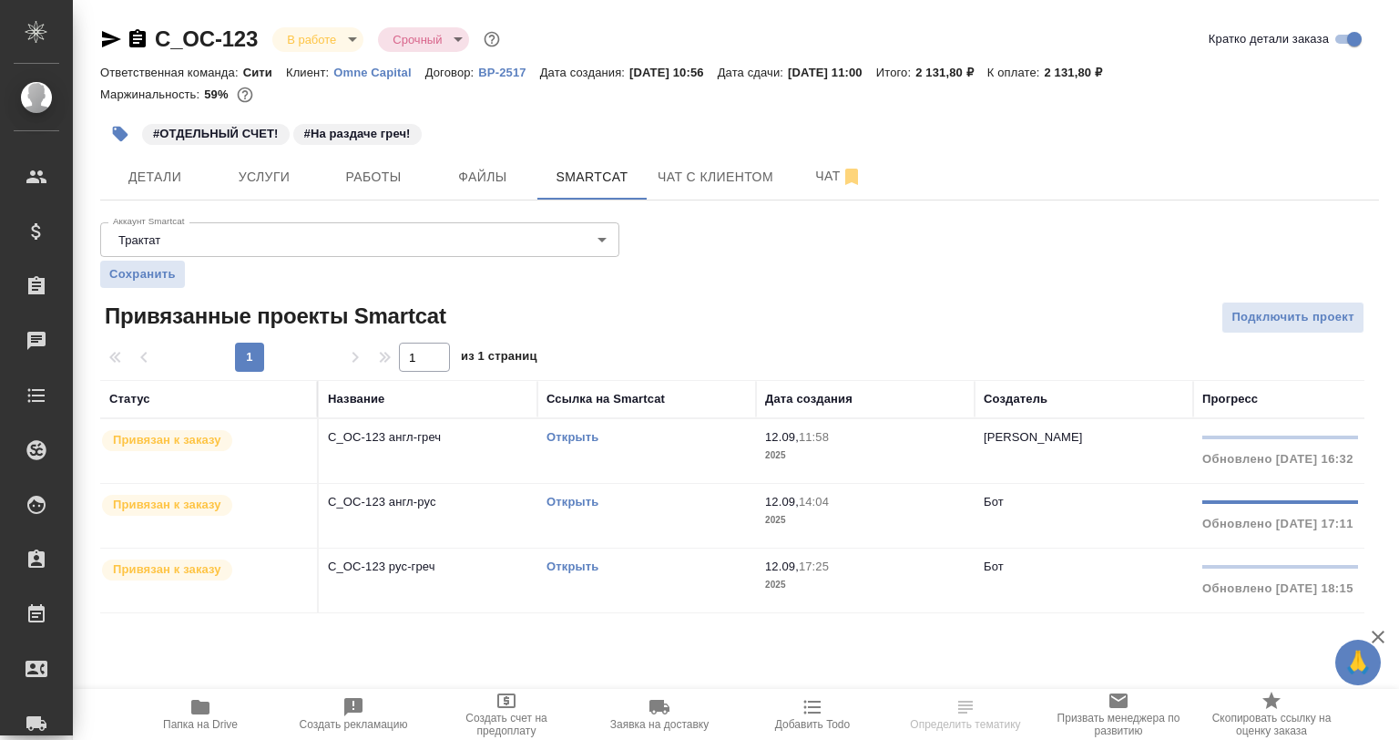
click at [566, 568] on link "Открыть" at bounding box center [573, 566] width 52 height 14
click at [405, 166] on span "Работы" at bounding box center [373, 177] width 87 height 23
